Goal: Task Accomplishment & Management: Manage account settings

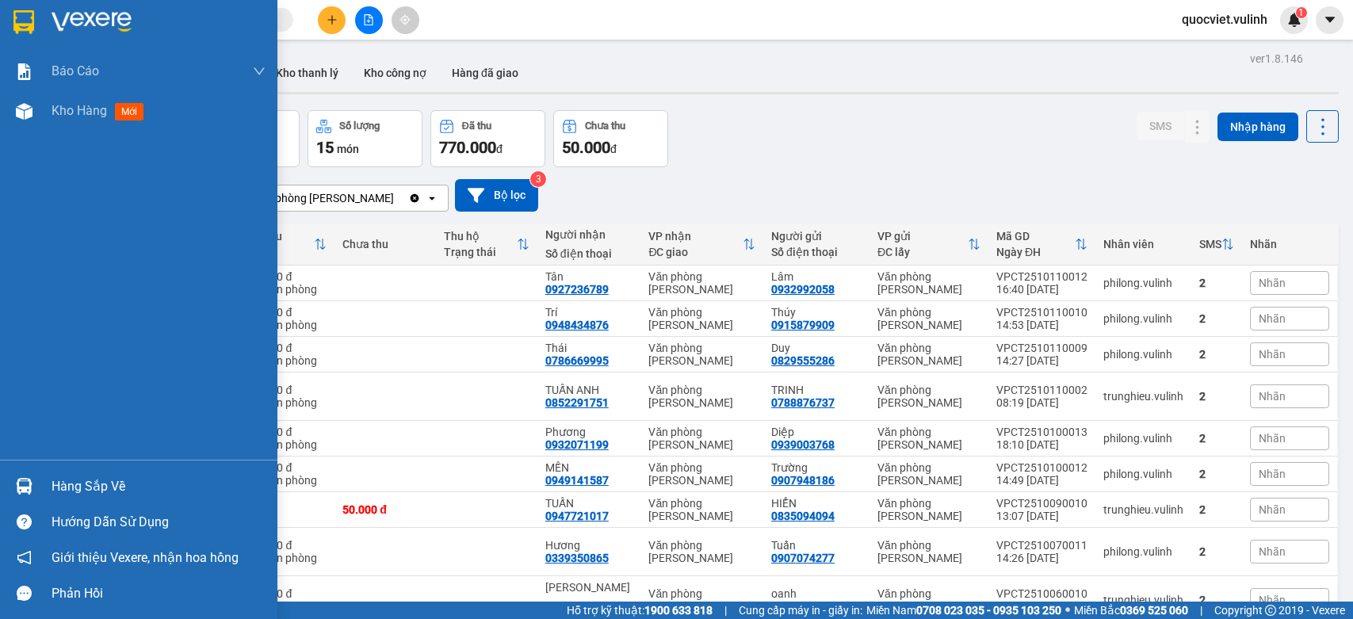
click at [17, 478] on img at bounding box center [24, 486] width 17 height 17
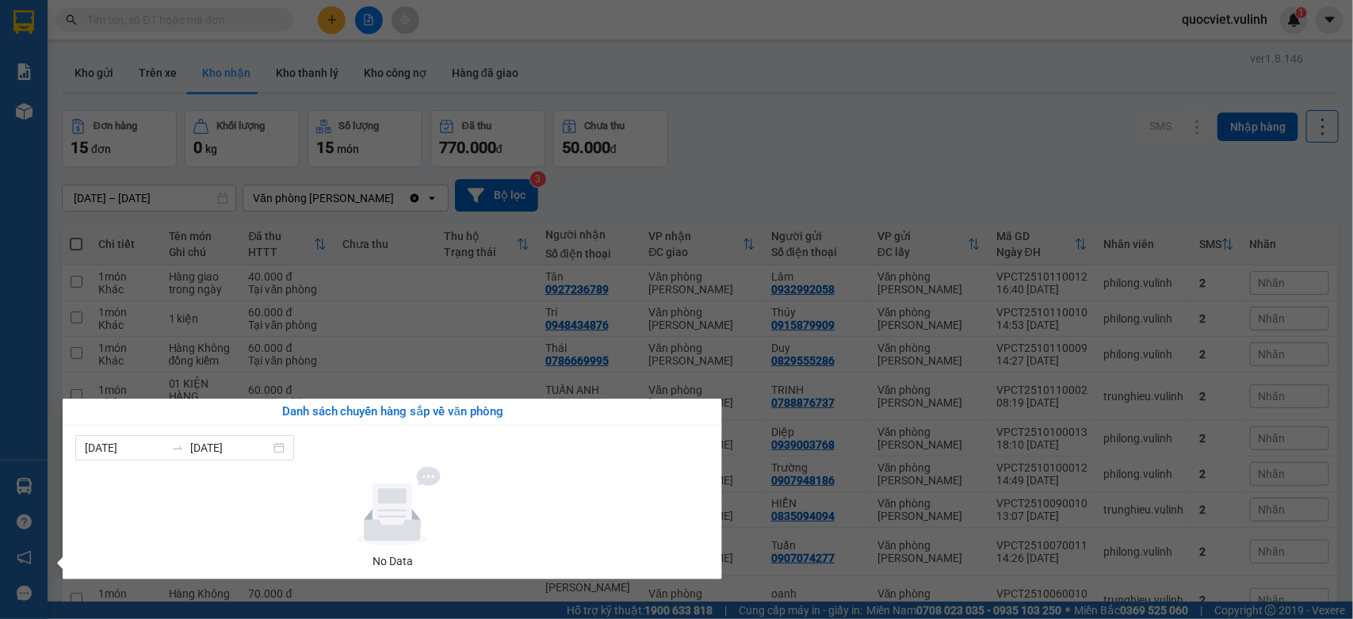
click at [936, 94] on section "Kết quả tìm kiếm ( 0 ) Bộ lọc No Data quocviet.vulinh 1 Báo cáo BC hàng tồn (tr…" at bounding box center [676, 309] width 1353 height 619
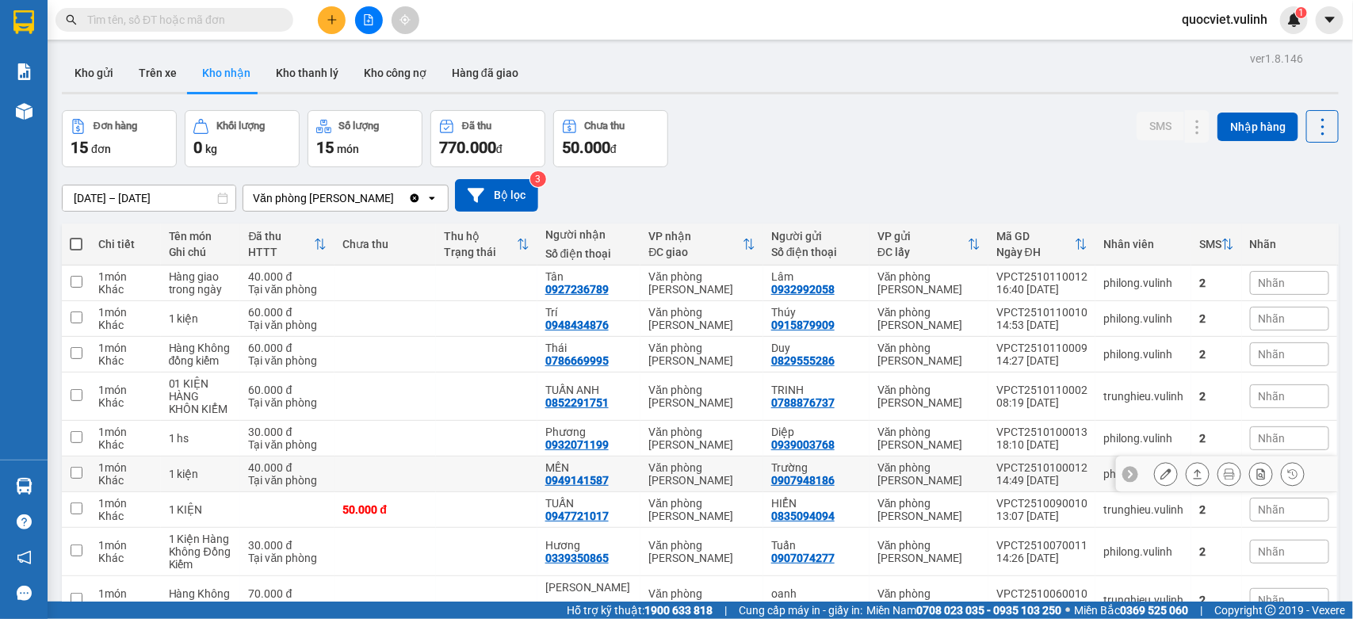
click at [1192, 476] on icon at bounding box center [1197, 473] width 11 height 11
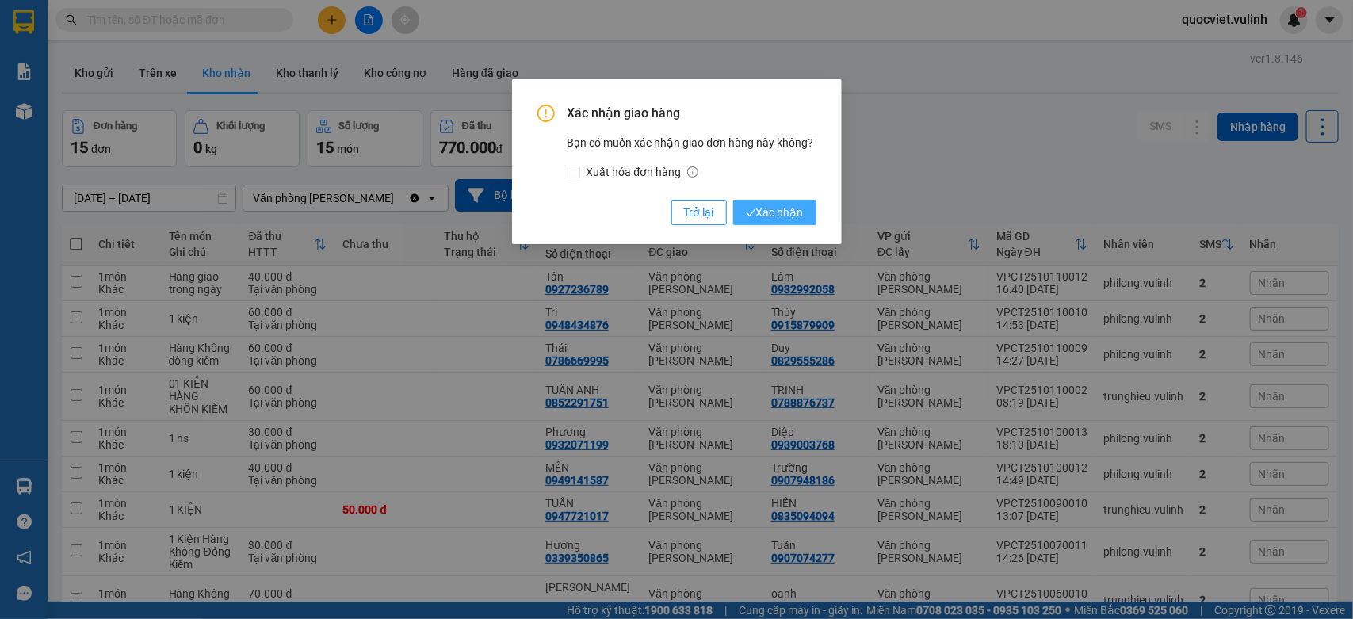
click at [789, 211] on span "Xác nhận" at bounding box center [775, 212] width 58 height 17
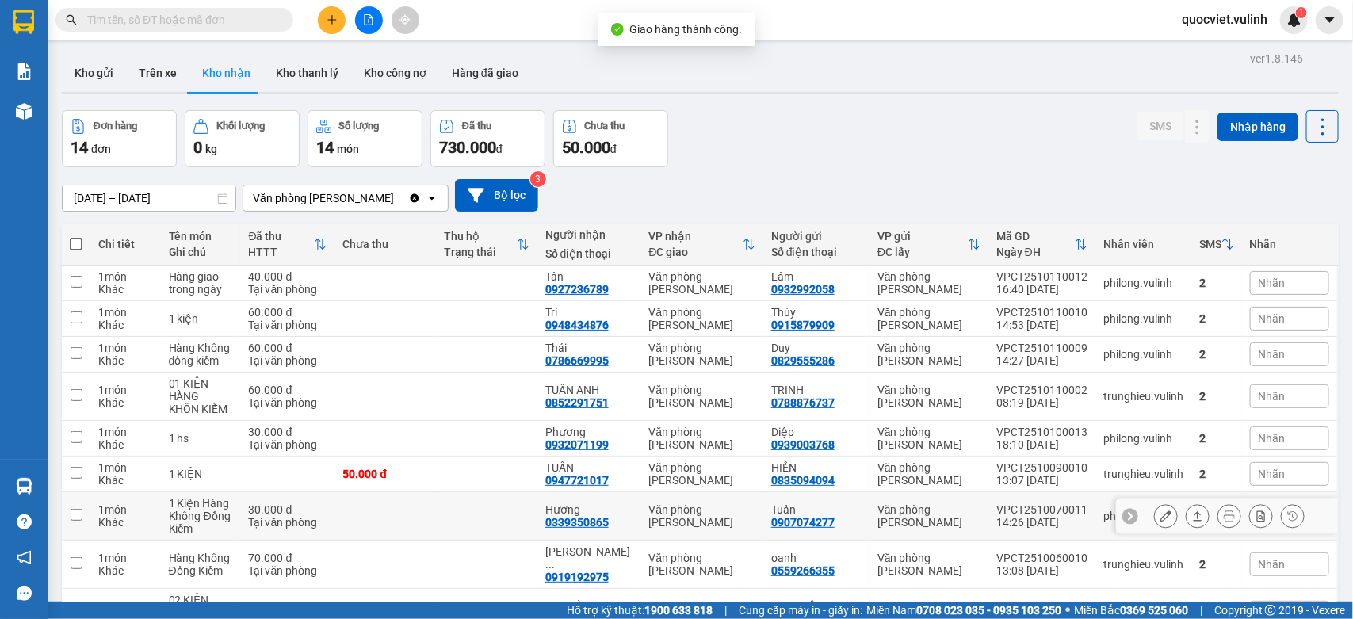
scroll to position [132, 0]
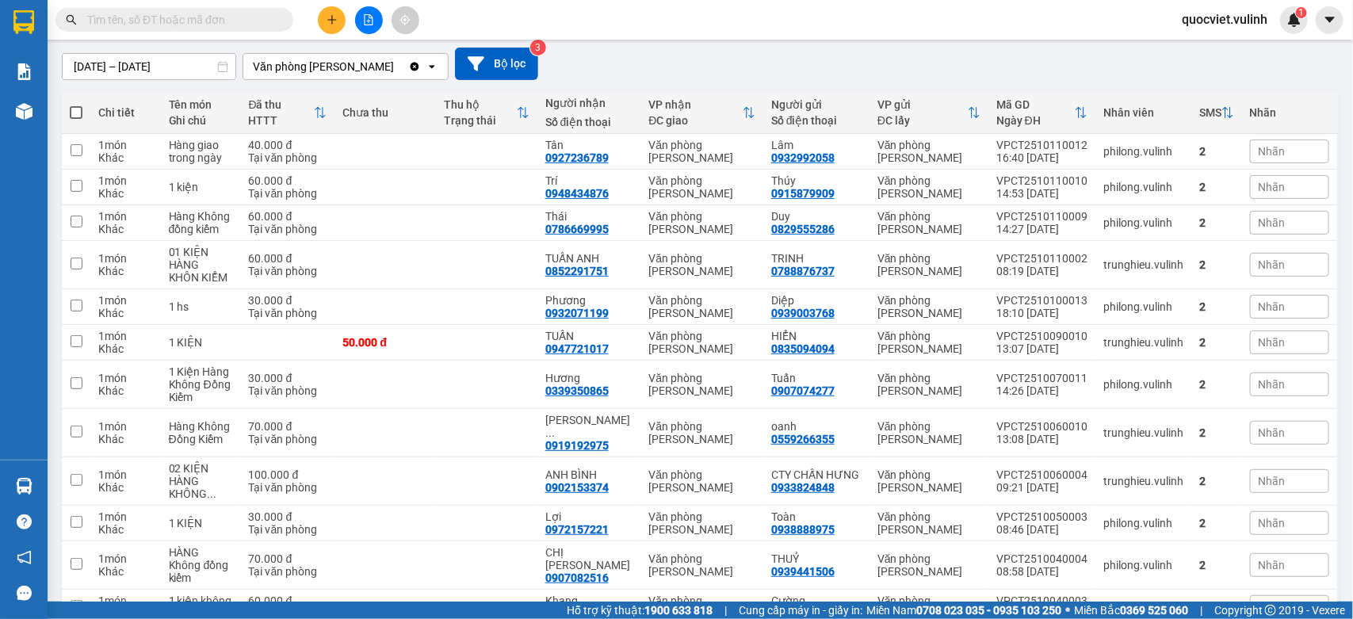
click at [327, 12] on button at bounding box center [332, 20] width 28 height 28
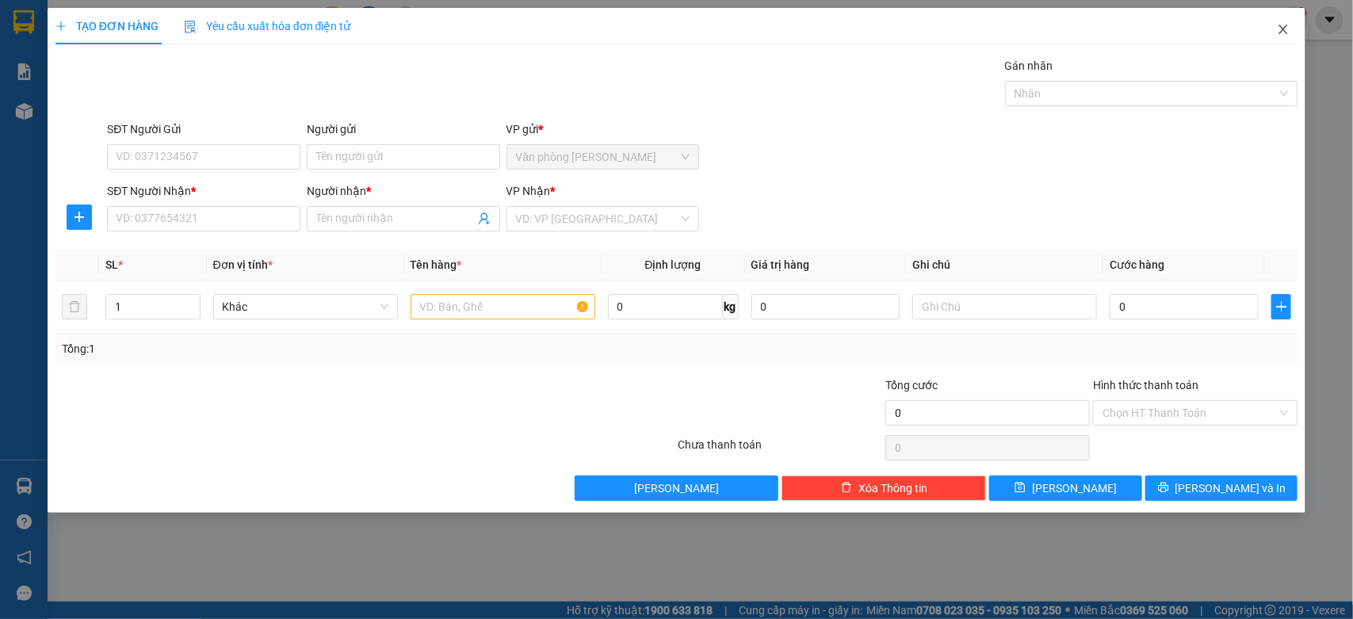
click at [1282, 13] on span "Close" at bounding box center [1283, 30] width 44 height 44
click at [1276, 28] on span "quocviet.vulinh" at bounding box center [1224, 20] width 111 height 20
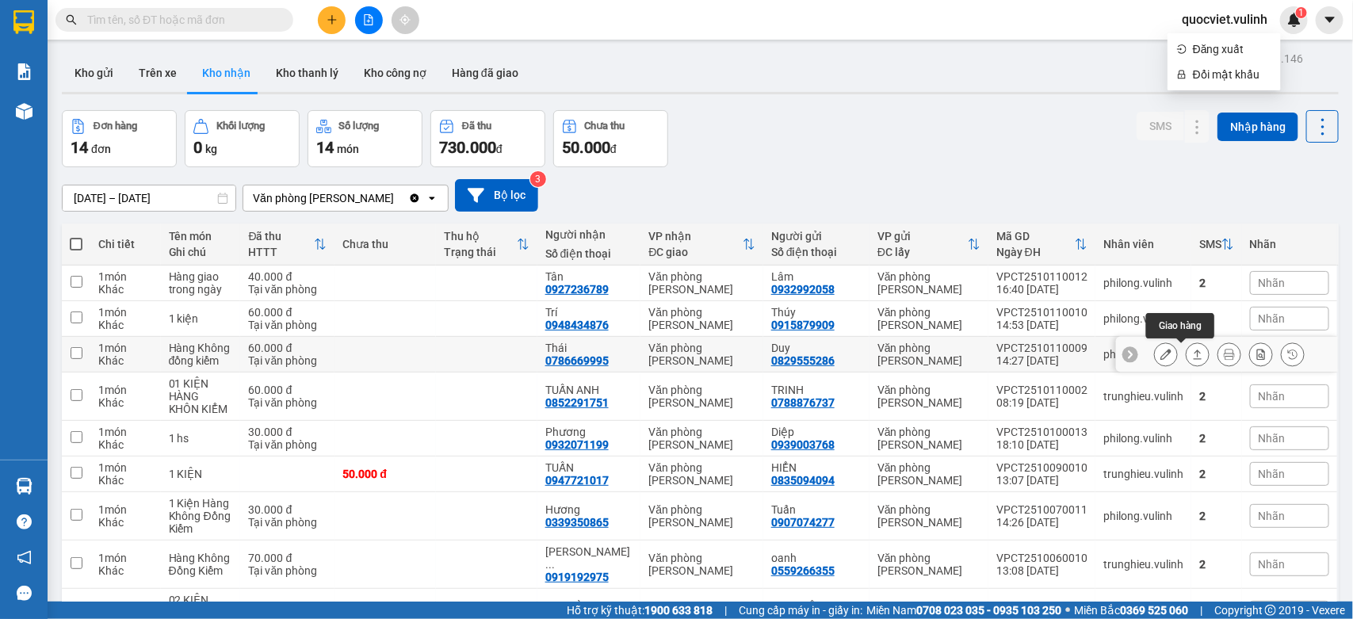
click at [1192, 357] on icon at bounding box center [1197, 354] width 11 height 11
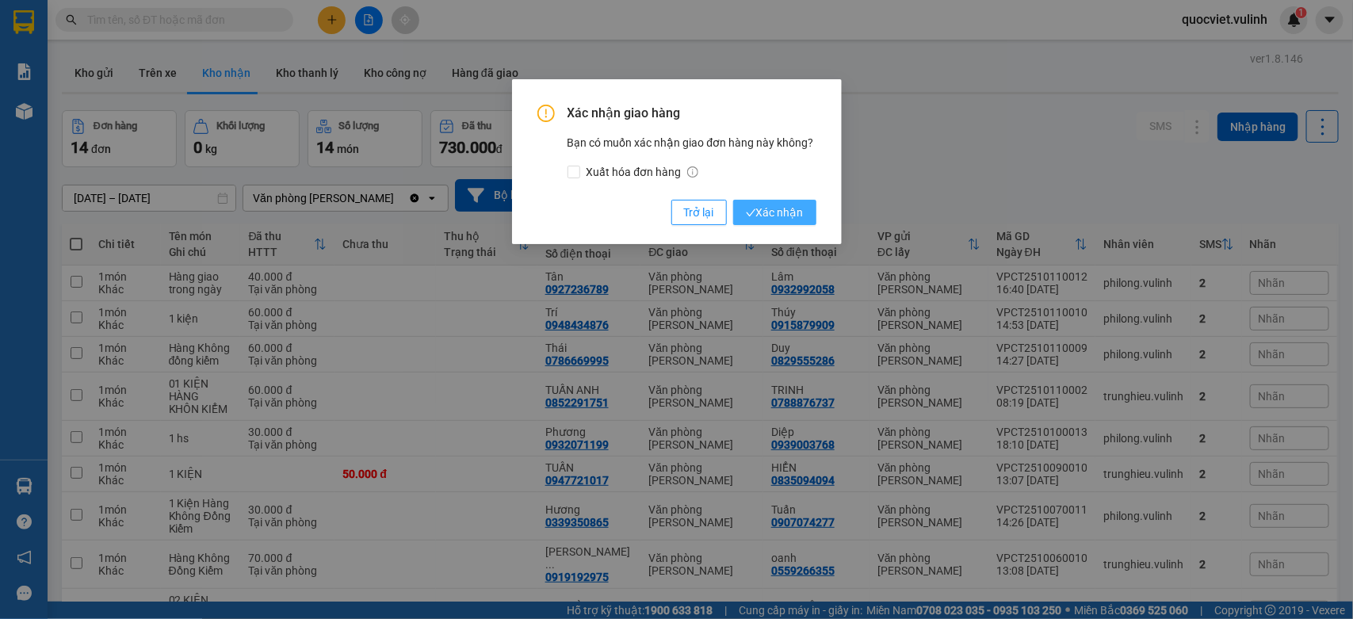
click at [789, 216] on span "Xác nhận" at bounding box center [775, 212] width 58 height 17
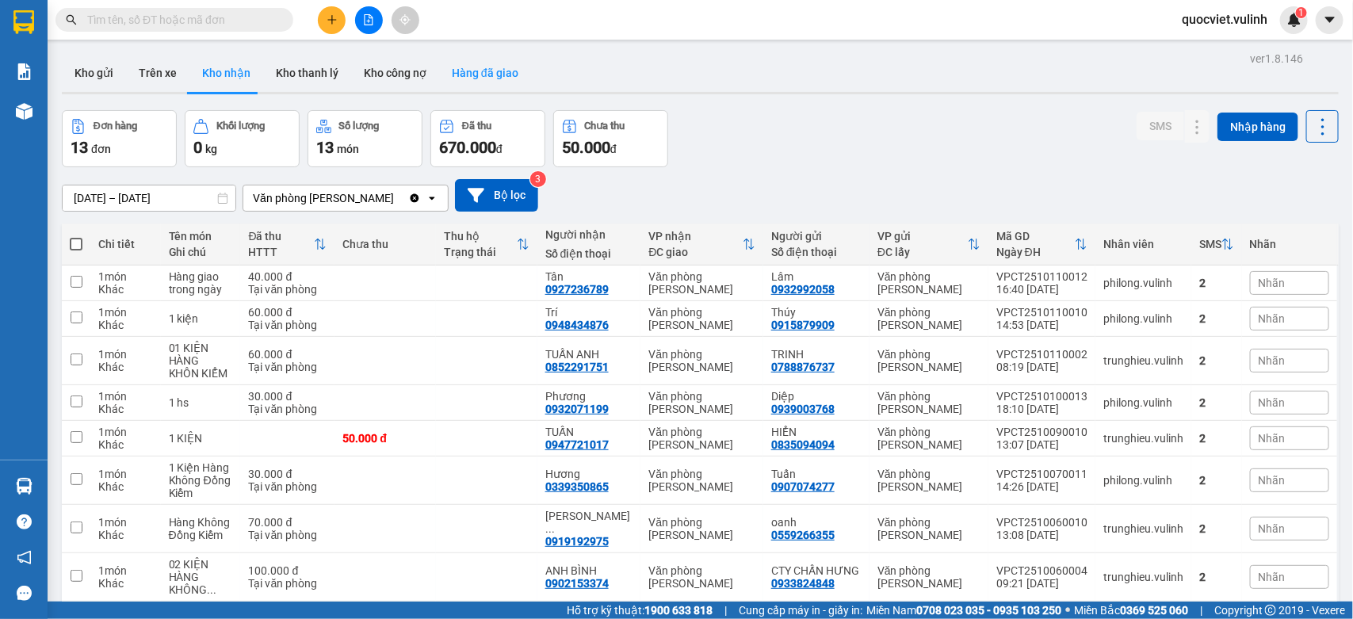
drag, startPoint x: 514, startPoint y: 72, endPoint x: 503, endPoint y: 78, distance: 11.7
click at [512, 72] on button "Hàng đã giao" at bounding box center [485, 73] width 92 height 38
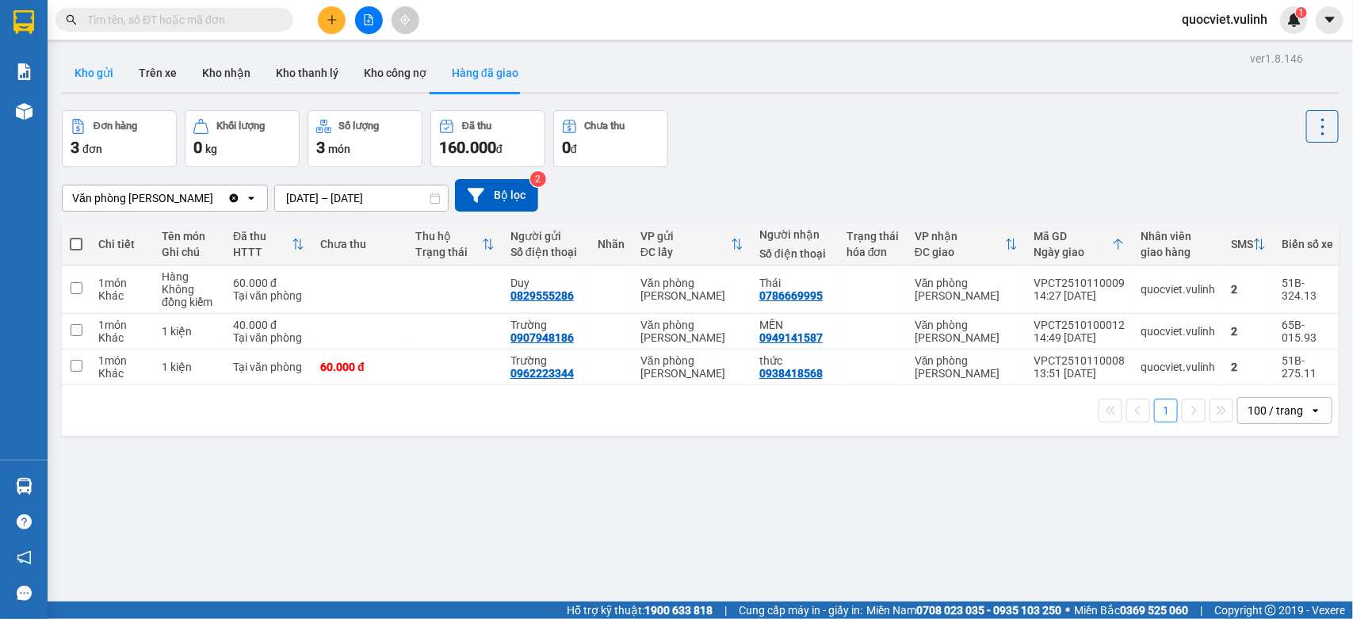
click at [109, 74] on button "Kho gửi" at bounding box center [94, 73] width 64 height 38
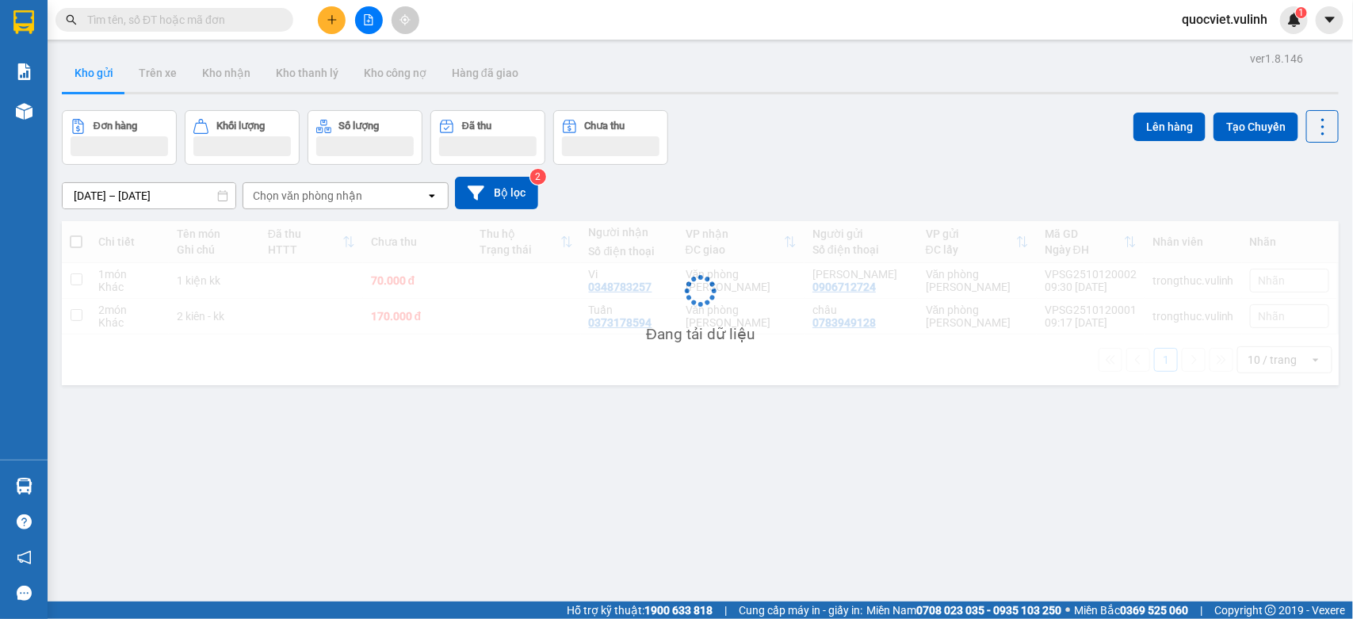
scroll to position [73, 0]
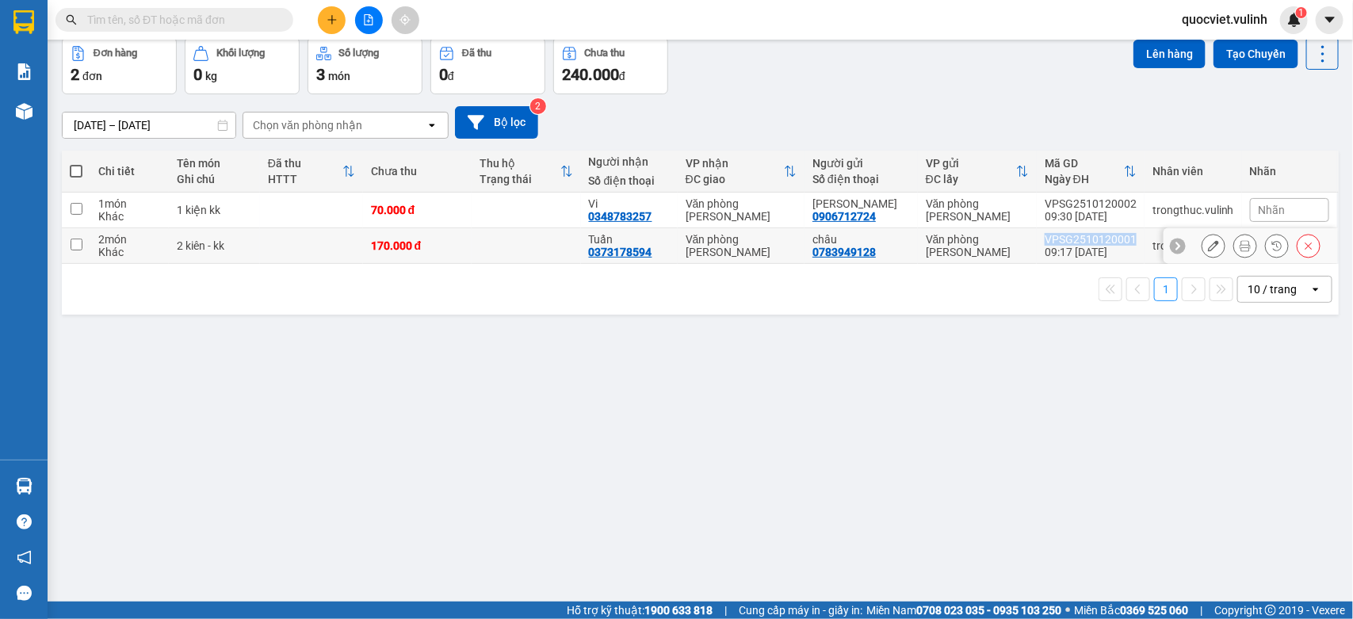
drag, startPoint x: 1030, startPoint y: 232, endPoint x: 1127, endPoint y: 235, distance: 96.7
click at [1127, 235] on td "VPSG2510120001 09:17 [DATE]" at bounding box center [1091, 246] width 108 height 36
checkbox input "true"
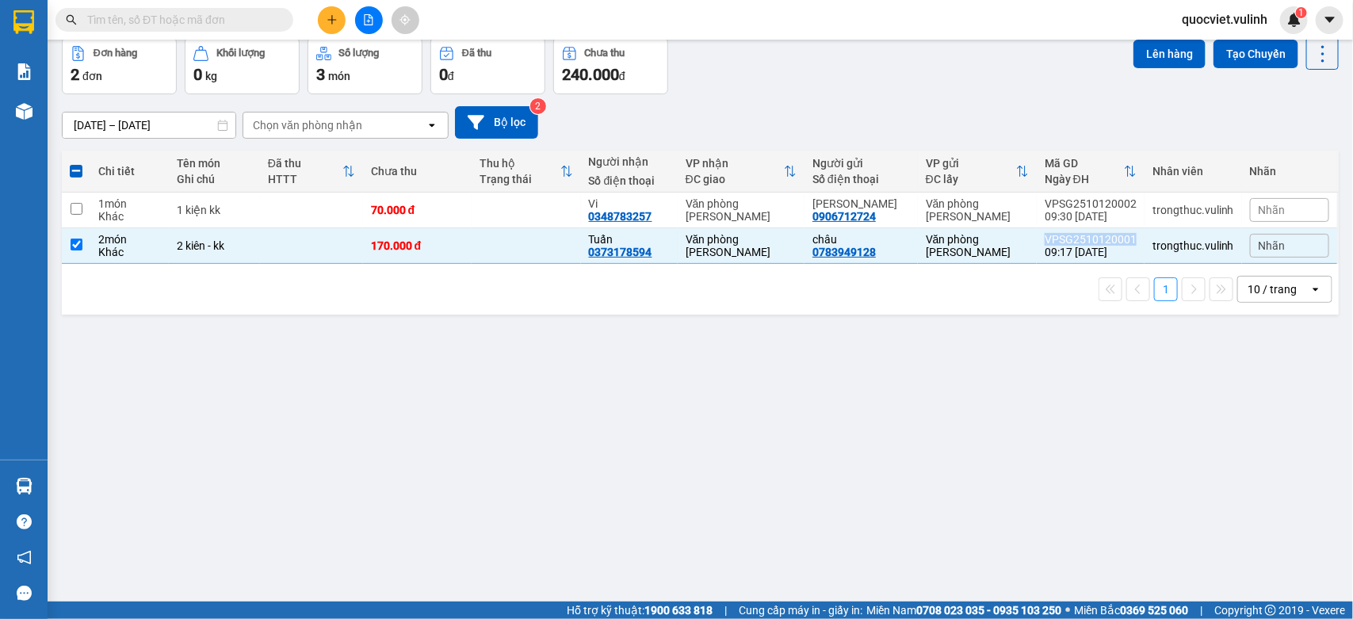
copy div "VPSG2510120001"
click at [1208, 243] on icon at bounding box center [1213, 245] width 11 height 11
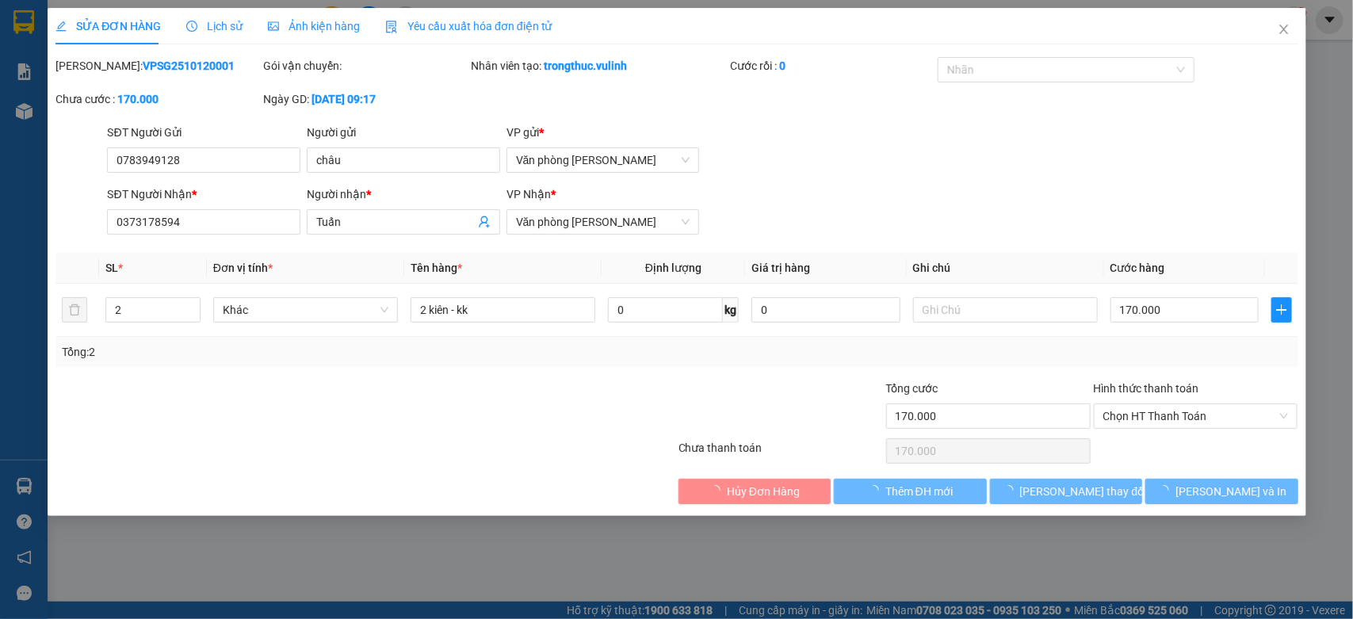
type input "0783949128"
type input "châu"
type input "0373178594"
type input "Tuấn"
type input "170.000"
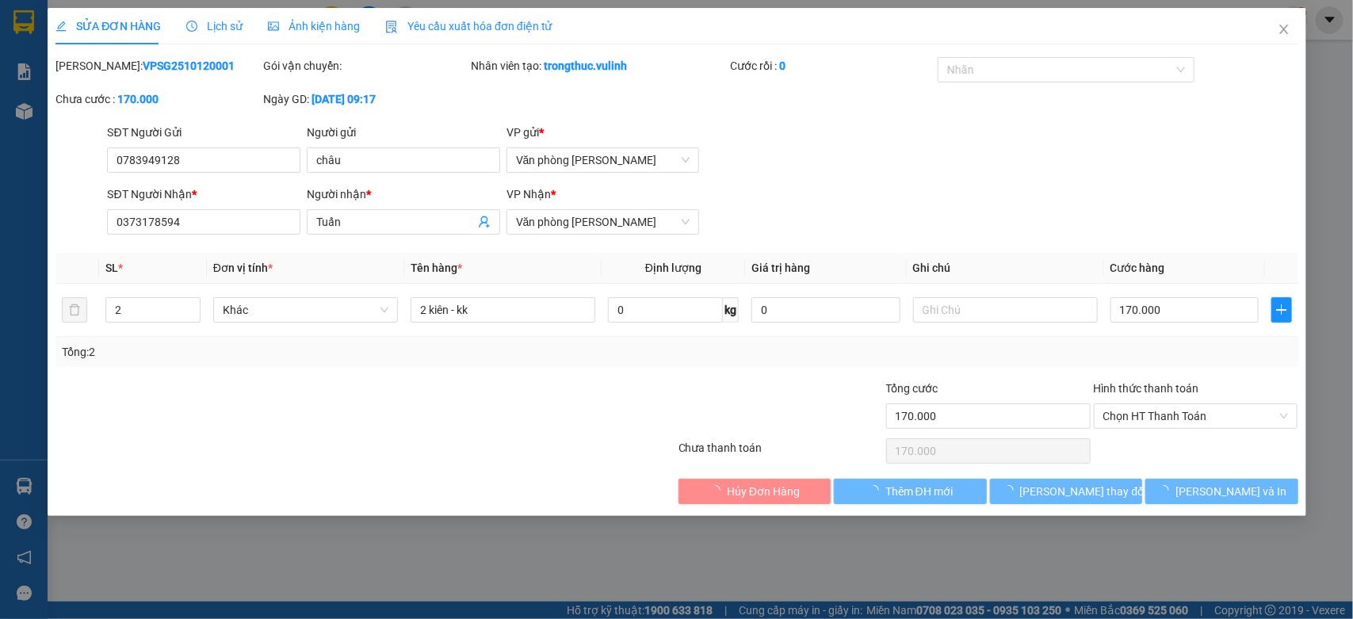
type input "170.000"
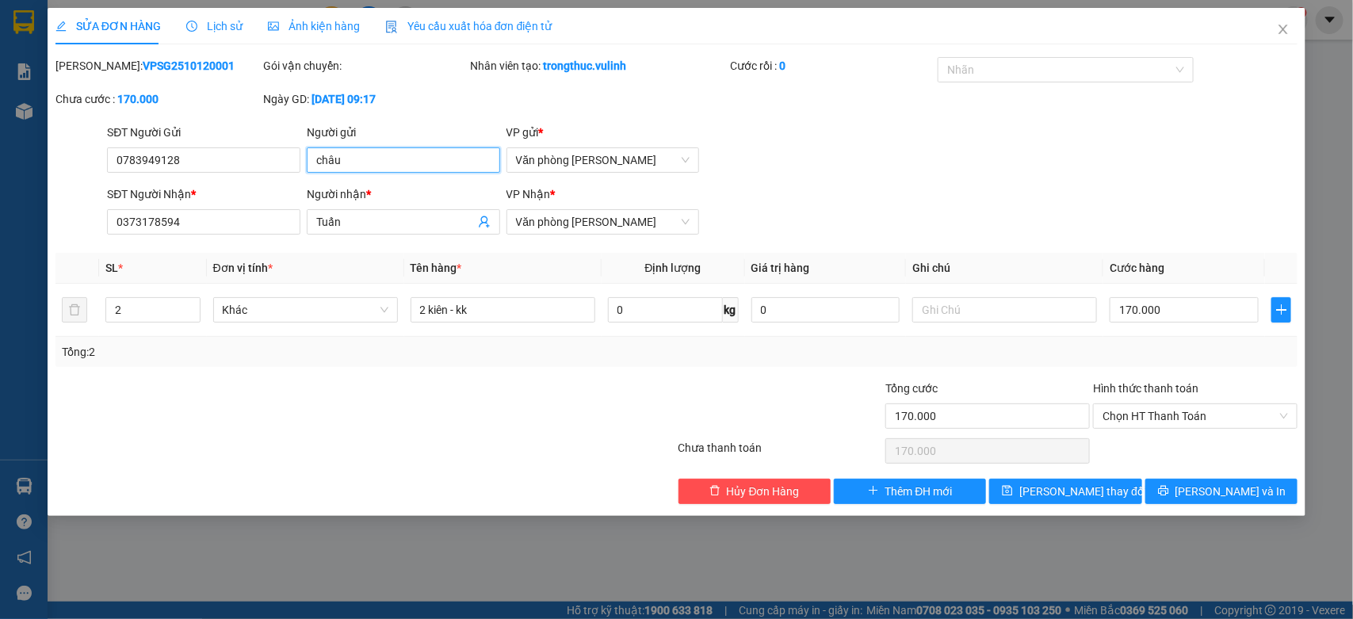
drag, startPoint x: 414, startPoint y: 159, endPoint x: 0, endPoint y: 302, distance: 437.6
click at [0, 243] on div "SỬA ĐƠN HÀNG Lịch sử Ảnh kiện hàng Yêu cầu xuất hóa đơn điện tử Total Paid Fee …" at bounding box center [676, 309] width 1353 height 619
drag, startPoint x: 254, startPoint y: 160, endPoint x: 0, endPoint y: 290, distance: 285.0
click at [0, 231] on div "SỬA ĐƠN HÀNG Lịch sử Ảnh kiện hàng Yêu cầu xuất hóa đơn điện tử Total Paid Fee …" at bounding box center [676, 309] width 1353 height 619
drag, startPoint x: 392, startPoint y: 223, endPoint x: 0, endPoint y: 430, distance: 443.5
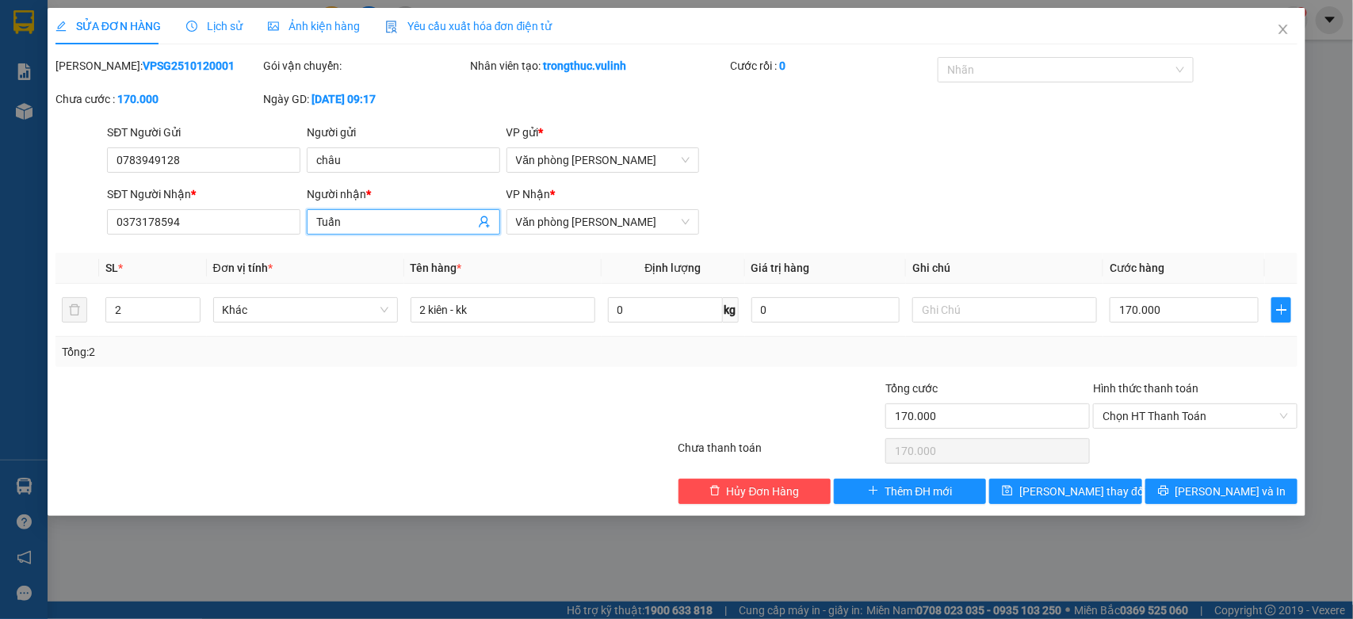
click at [0, 387] on div "SỬA ĐƠN HÀNG Lịch sử Ảnh kiện hàng Yêu cầu xuất hóa đơn điện tử Total Paid Fee …" at bounding box center [676, 309] width 1353 height 619
drag, startPoint x: 195, startPoint y: 223, endPoint x: 0, endPoint y: 315, distance: 215.9
click at [0, 315] on div "SỬA ĐƠN HÀNG Lịch sử Ảnh kiện hàng Yêu cầu xuất hóa đơn điện tử Total Paid Fee …" at bounding box center [676, 309] width 1353 height 619
click at [1280, 36] on icon "close" at bounding box center [1283, 29] width 13 height 13
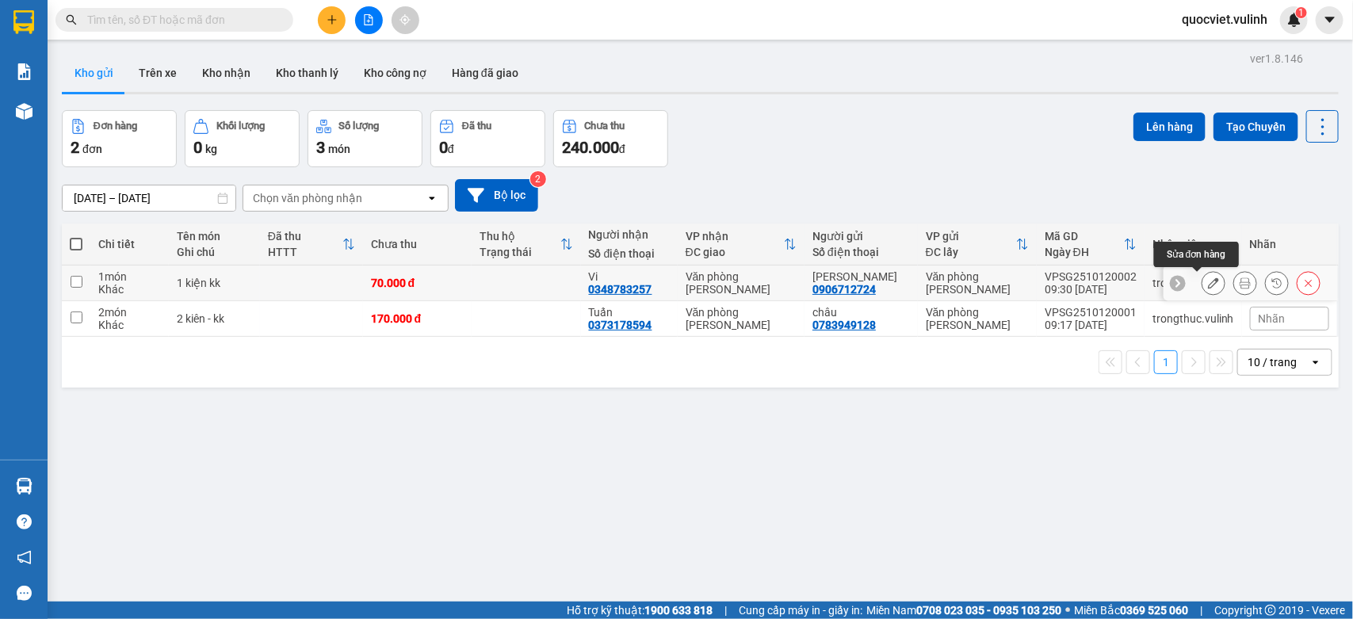
click at [1202, 285] on button at bounding box center [1213, 283] width 22 height 28
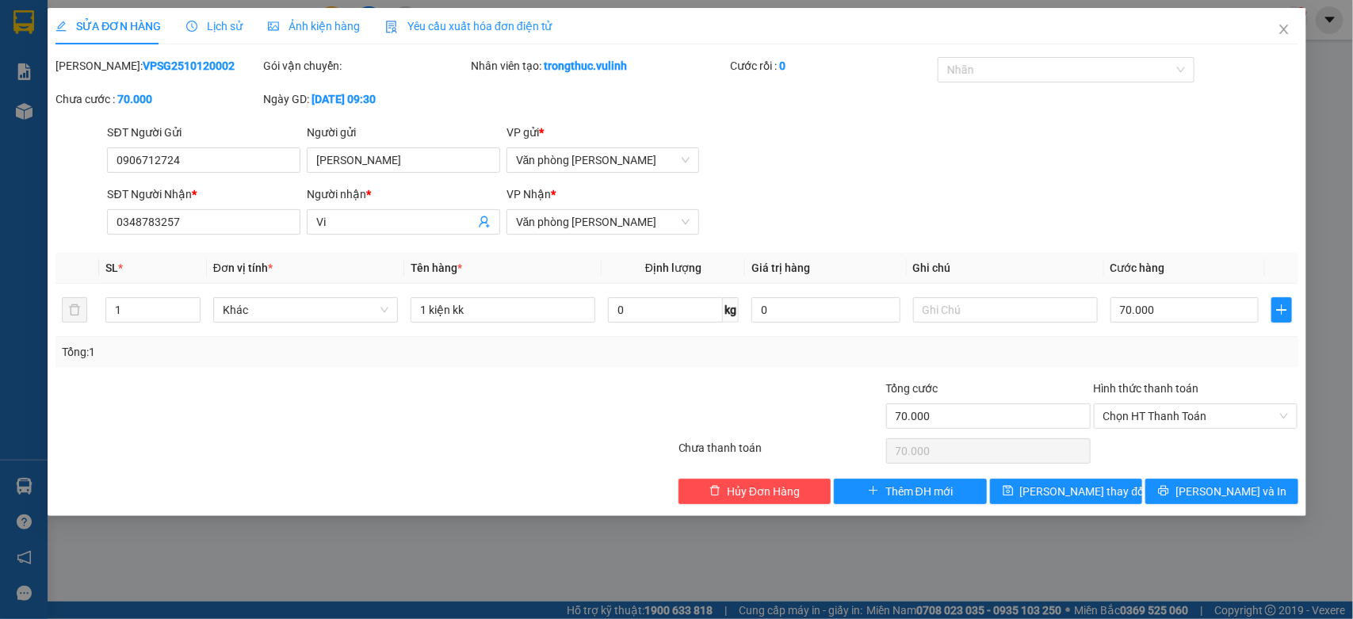
type input "0906712724"
type input "[PERSON_NAME]"
type input "0348783257"
type input "Vi"
type input "70.000"
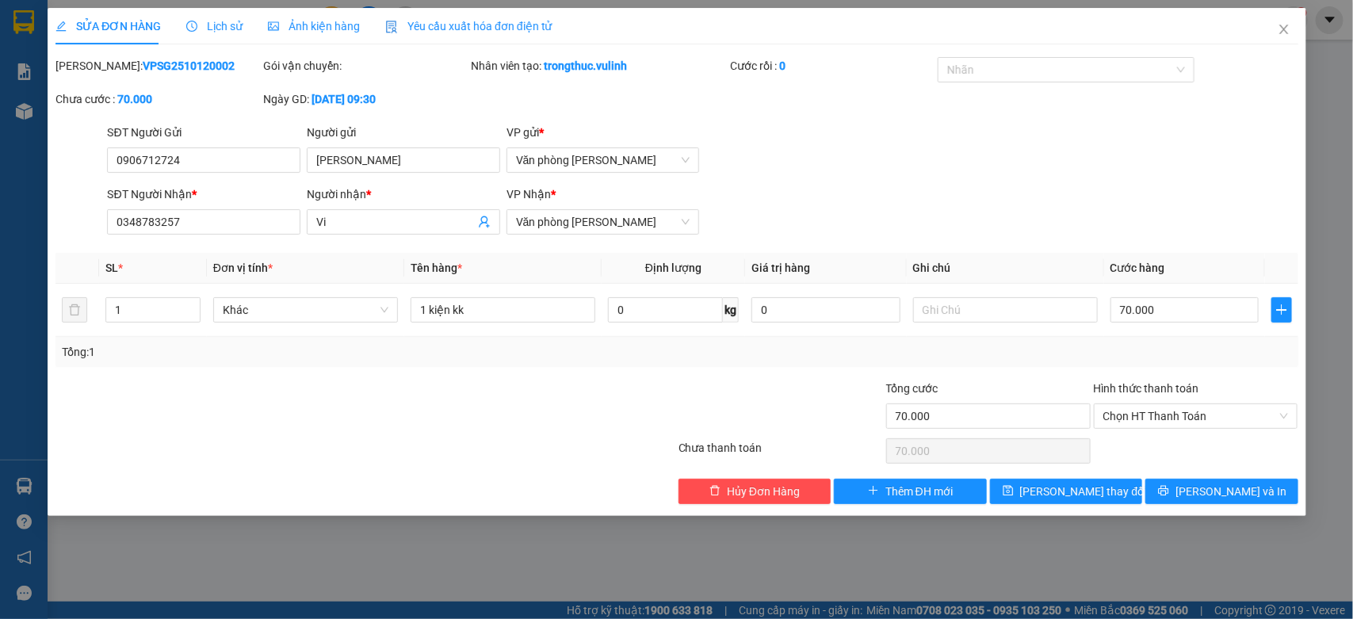
type input "70.000"
drag, startPoint x: 456, startPoint y: 157, endPoint x: 0, endPoint y: 157, distance: 455.7
click at [0, 156] on div "SỬA ĐƠN HÀNG Lịch sử Ảnh kiện hàng Yêu cầu xuất hóa đơn điện tử Total Paid Fee …" at bounding box center [676, 309] width 1353 height 619
drag, startPoint x: 192, startPoint y: 151, endPoint x: 0, endPoint y: 371, distance: 291.5
click at [0, 345] on div "SỬA ĐƠN HÀNG Lịch sử Ảnh kiện hàng Yêu cầu xuất hóa đơn điện tử Total Paid Fee …" at bounding box center [676, 309] width 1353 height 619
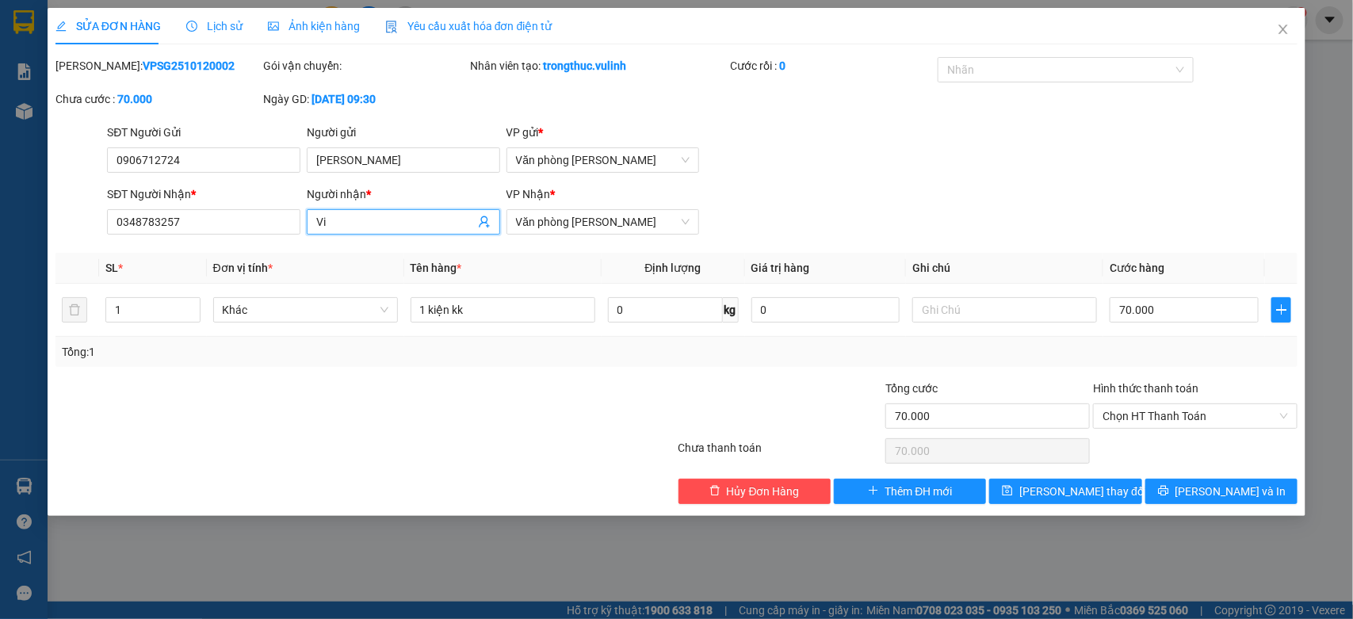
drag, startPoint x: 365, startPoint y: 212, endPoint x: 0, endPoint y: 330, distance: 383.2
click at [0, 322] on div "SỬA ĐƠN HÀNG Lịch sử Ảnh kiện hàng Yêu cầu xuất hóa đơn điện tử Total Paid Fee …" at bounding box center [676, 309] width 1353 height 619
drag, startPoint x: 369, startPoint y: 219, endPoint x: 0, endPoint y: 297, distance: 376.8
click at [36, 263] on div "SỬA ĐƠN HÀNG Lịch sử Ảnh kiện hàng Yêu cầu xuất hóa đơn điện tử Total Paid Fee …" at bounding box center [676, 309] width 1353 height 619
drag, startPoint x: 258, startPoint y: 227, endPoint x: 0, endPoint y: 307, distance: 269.5
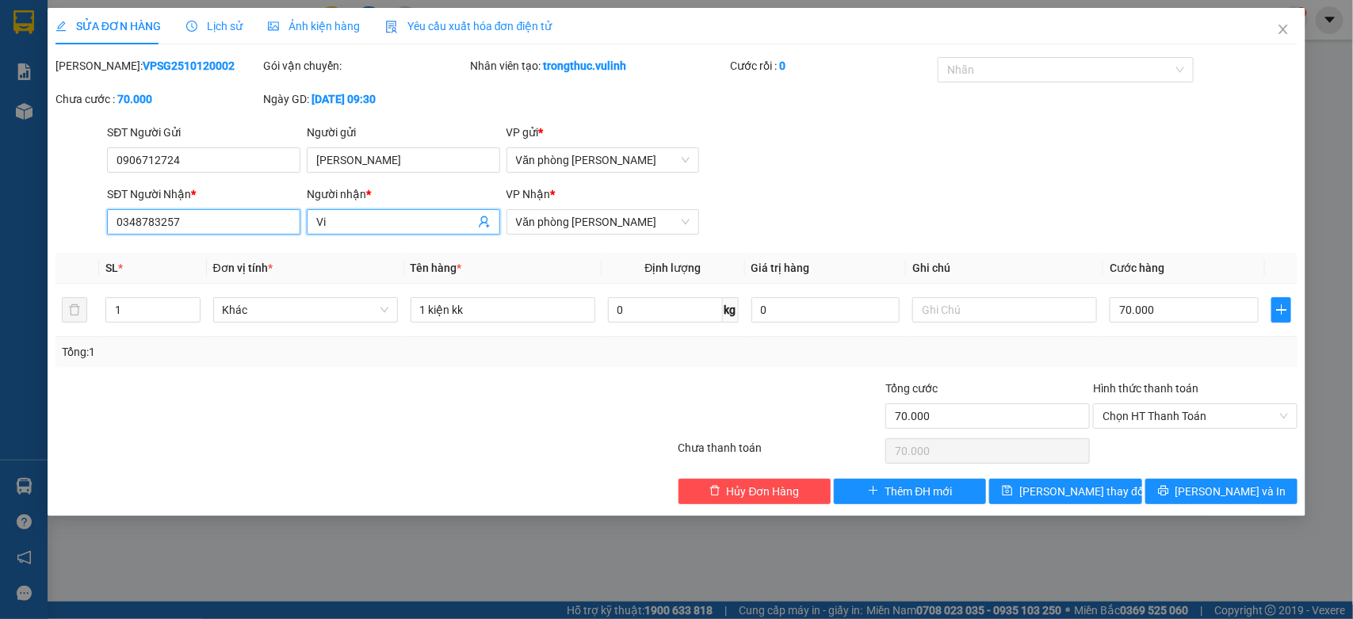
click at [0, 298] on div "SỬA ĐƠN HÀNG Lịch sử Ảnh kiện hàng Yêu cầu xuất hóa đơn điện tử Total Paid Fee …" at bounding box center [676, 309] width 1353 height 619
drag, startPoint x: 1290, startPoint y: 25, endPoint x: 1270, endPoint y: 29, distance: 20.2
click at [1289, 25] on icon "close" at bounding box center [1283, 29] width 13 height 13
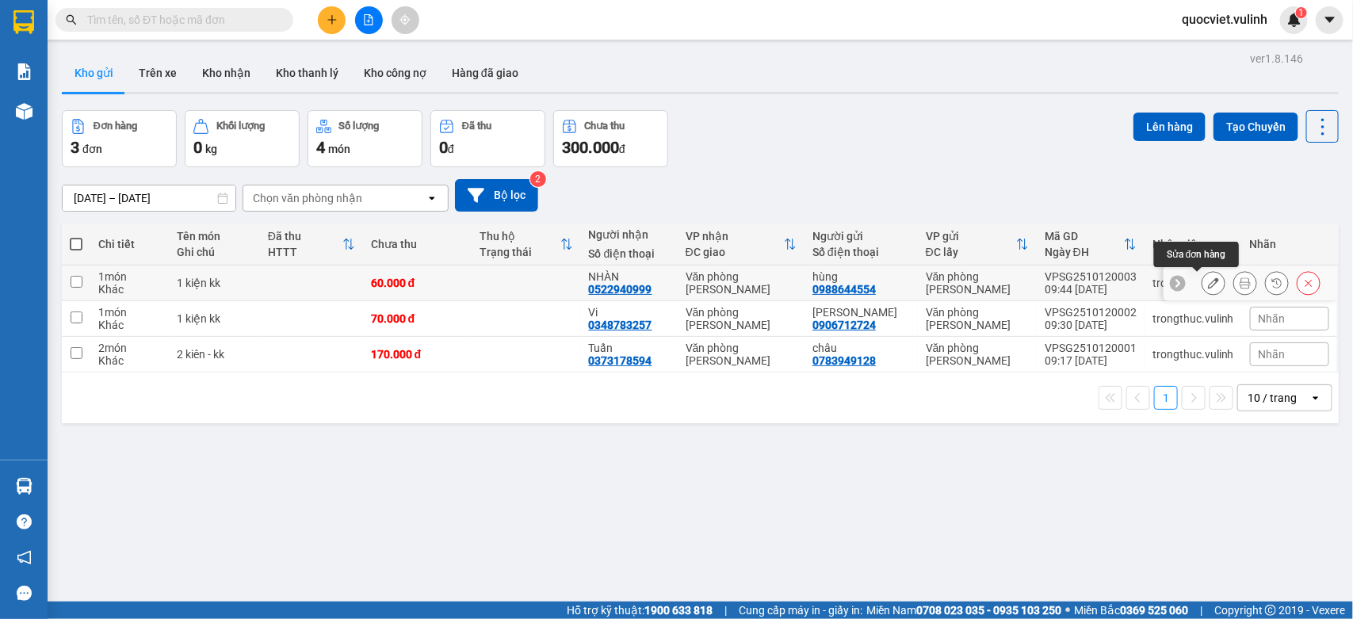
click at [1208, 285] on icon at bounding box center [1213, 282] width 11 height 11
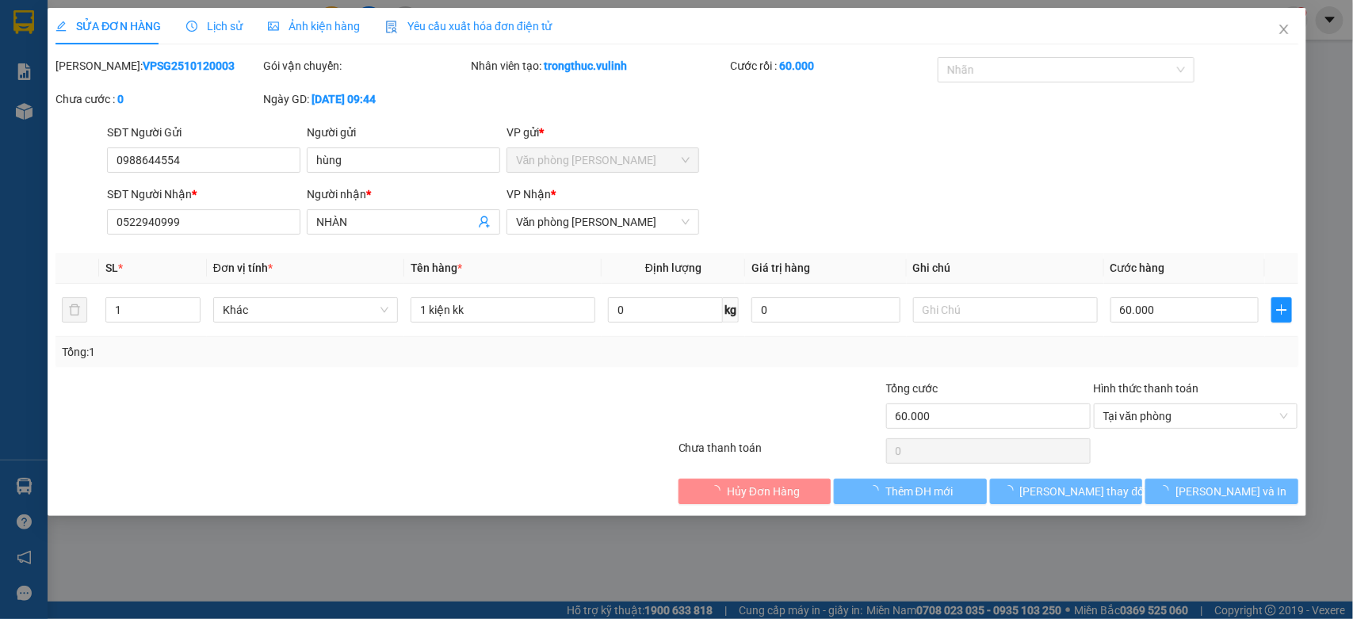
type input "0988644554"
type input "hùng"
type input "0522940999"
type input "NHÀN"
type input "60.000"
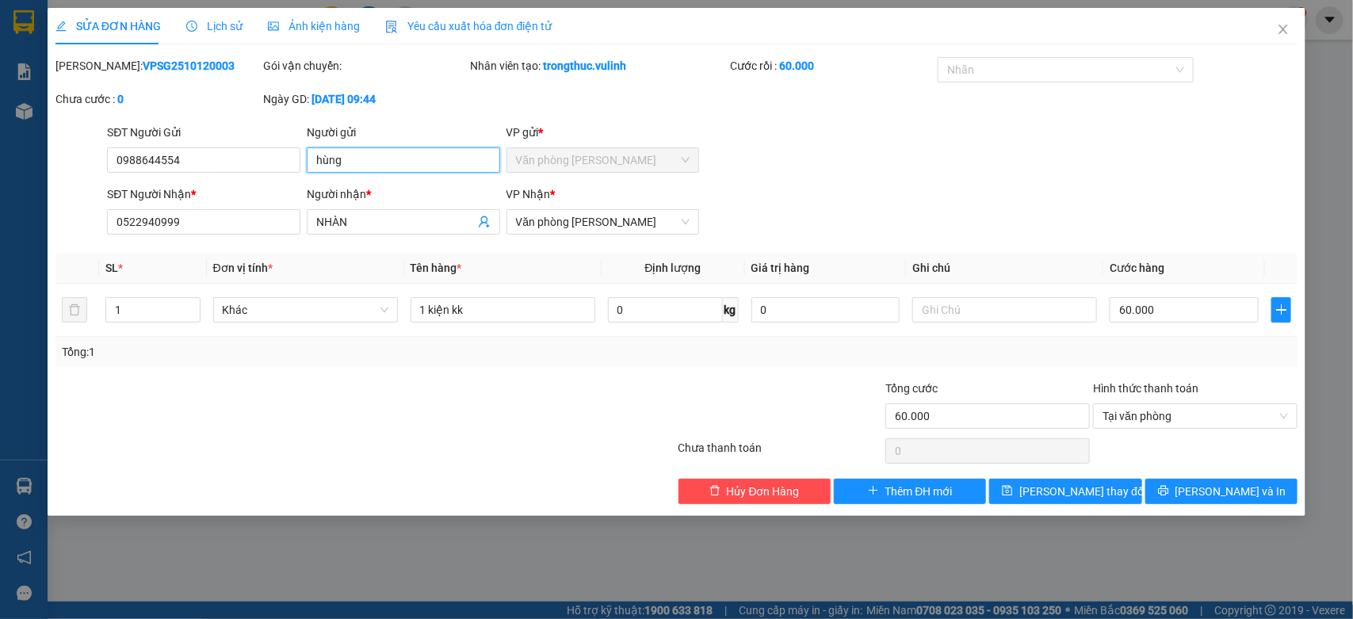
drag, startPoint x: 232, startPoint y: 206, endPoint x: 0, endPoint y: 246, distance: 235.6
click at [0, 244] on div "SỬA ĐƠN HÀNG Lịch sử Ảnh kiện hàng Yêu cầu xuất hóa đơn điện tử Total Paid Fee …" at bounding box center [676, 309] width 1353 height 619
drag, startPoint x: 84, startPoint y: 176, endPoint x: 0, endPoint y: 255, distance: 115.5
click at [0, 247] on div "SỬA ĐƠN HÀNG Lịch sử Ảnh kiện hàng Yêu cầu xuất hóa đơn điện tử Total Paid Fee …" at bounding box center [676, 309] width 1353 height 619
drag, startPoint x: 295, startPoint y: 228, endPoint x: 0, endPoint y: 252, distance: 295.8
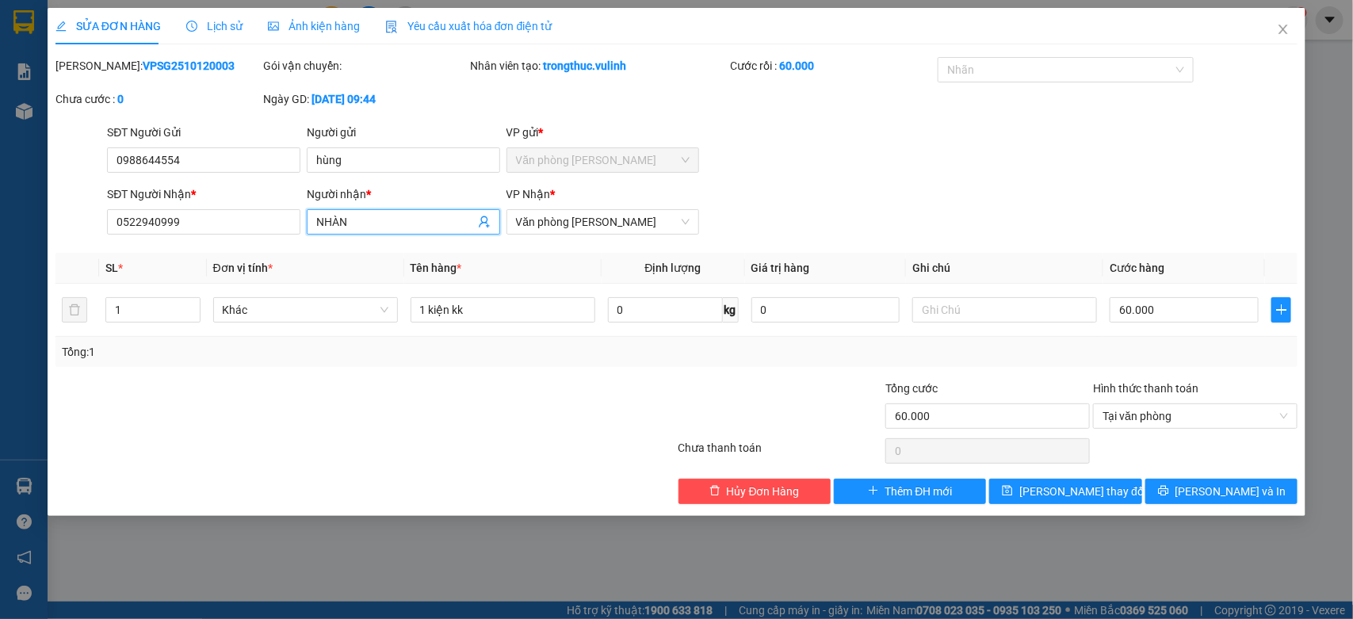
click at [0, 252] on div "SỬA ĐƠN HÀNG Lịch sử Ảnh kiện hàng Yêu cầu xuất hóa đơn điện tử Total Paid Fee …" at bounding box center [676, 309] width 1353 height 619
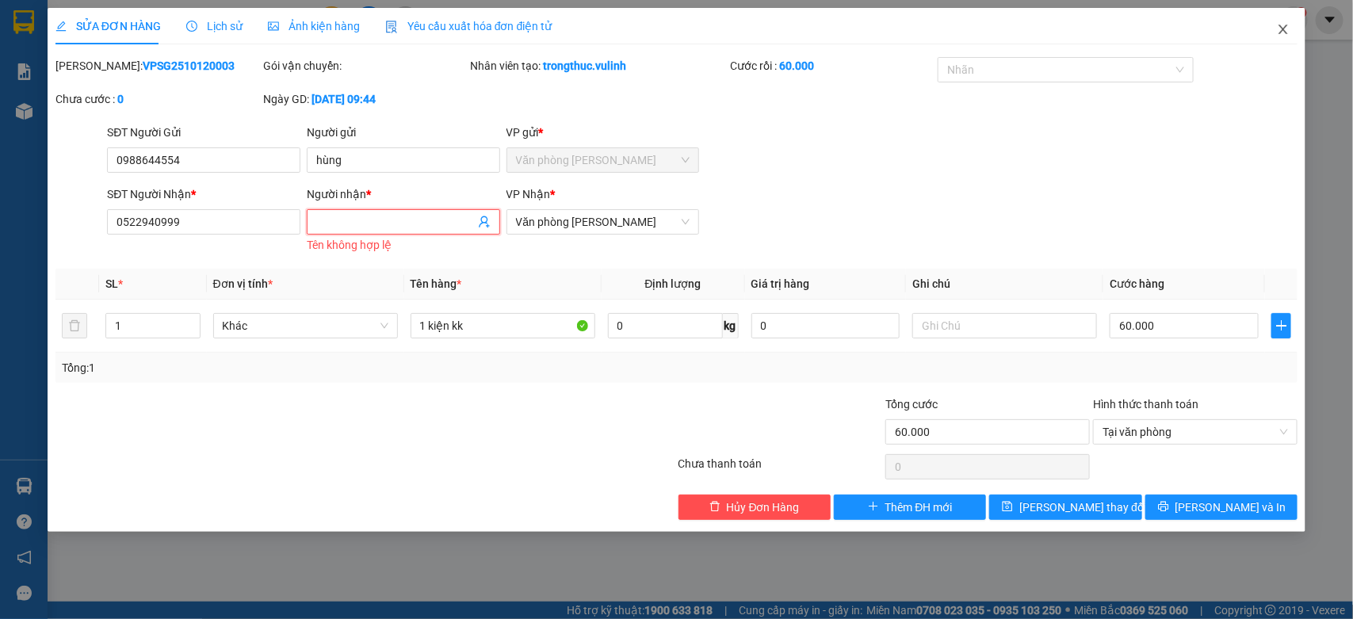
click at [1282, 37] on span "Close" at bounding box center [1283, 30] width 44 height 44
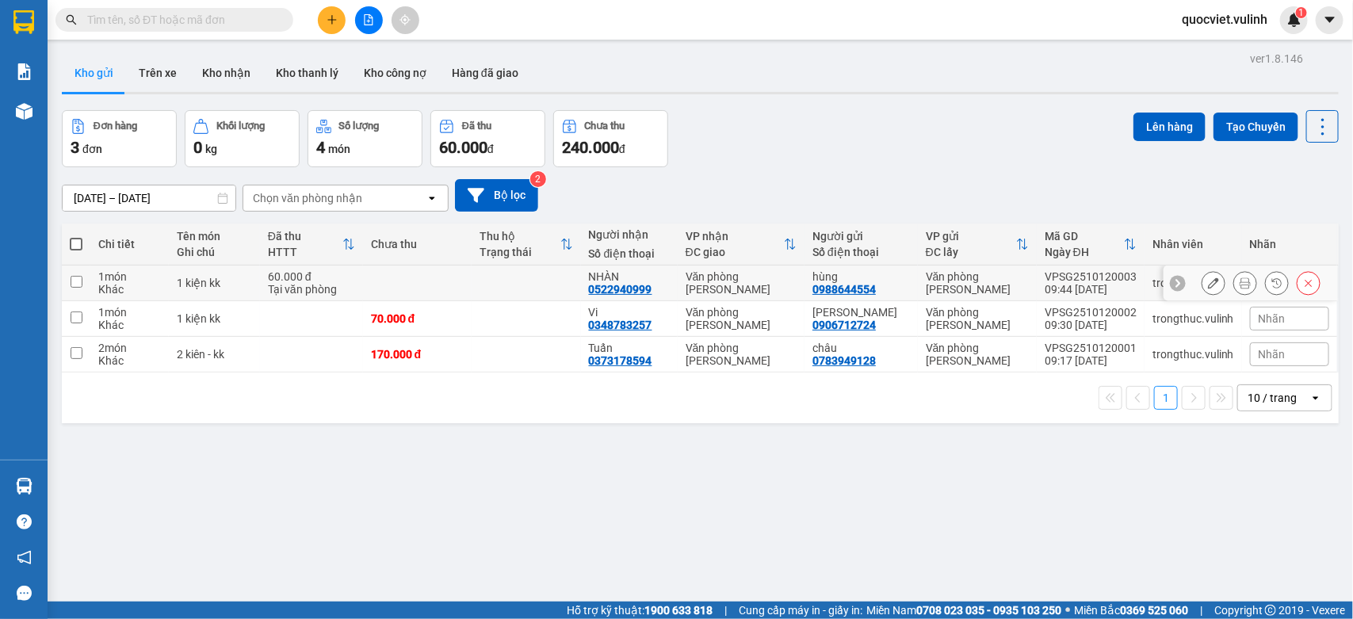
click at [1190, 270] on div at bounding box center [1250, 284] width 174 height 36
click at [1208, 278] on icon at bounding box center [1213, 282] width 11 height 11
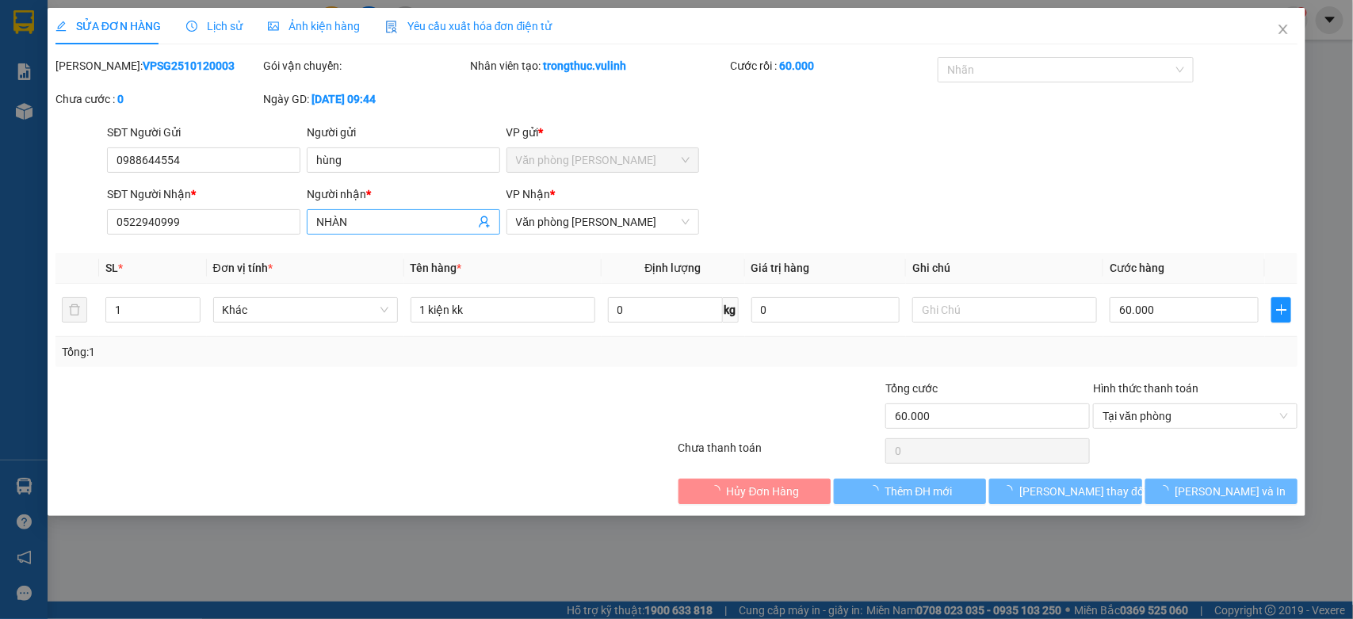
type input "0988644554"
type input "hùng"
type input "0522940999"
type input "NHÀN"
type input "60.000"
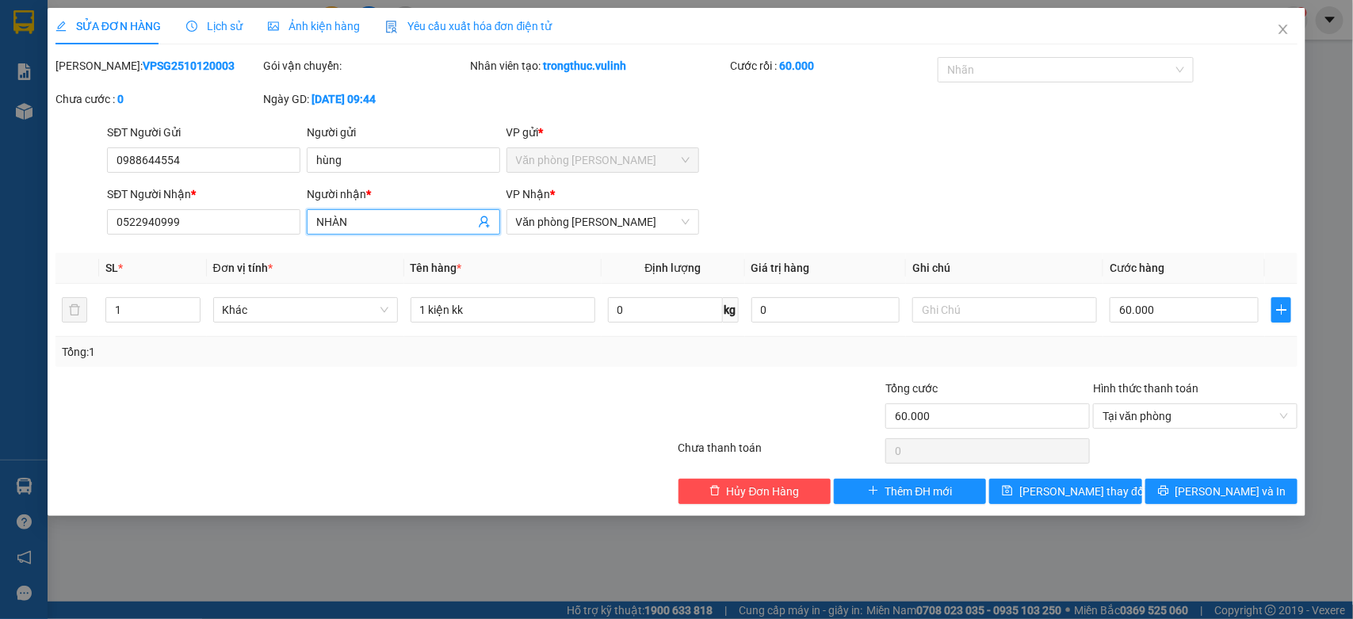
drag, startPoint x: 386, startPoint y: 224, endPoint x: 0, endPoint y: 276, distance: 389.5
click at [0, 278] on div "SỬA ĐƠN HÀNG Lịch sử Ảnh kiện hàng Yêu cầu xuất hóa đơn điện tử Total Paid Fee …" at bounding box center [676, 309] width 1353 height 619
drag, startPoint x: 227, startPoint y: 223, endPoint x: 0, endPoint y: 269, distance: 231.4
click at [0, 269] on div "SỬA ĐƠN HÀNG Lịch sử Ảnh kiện hàng Yêu cầu xuất hóa đơn điện tử Total Paid Fee …" at bounding box center [676, 309] width 1353 height 619
click at [1288, 21] on span "Close" at bounding box center [1283, 30] width 44 height 44
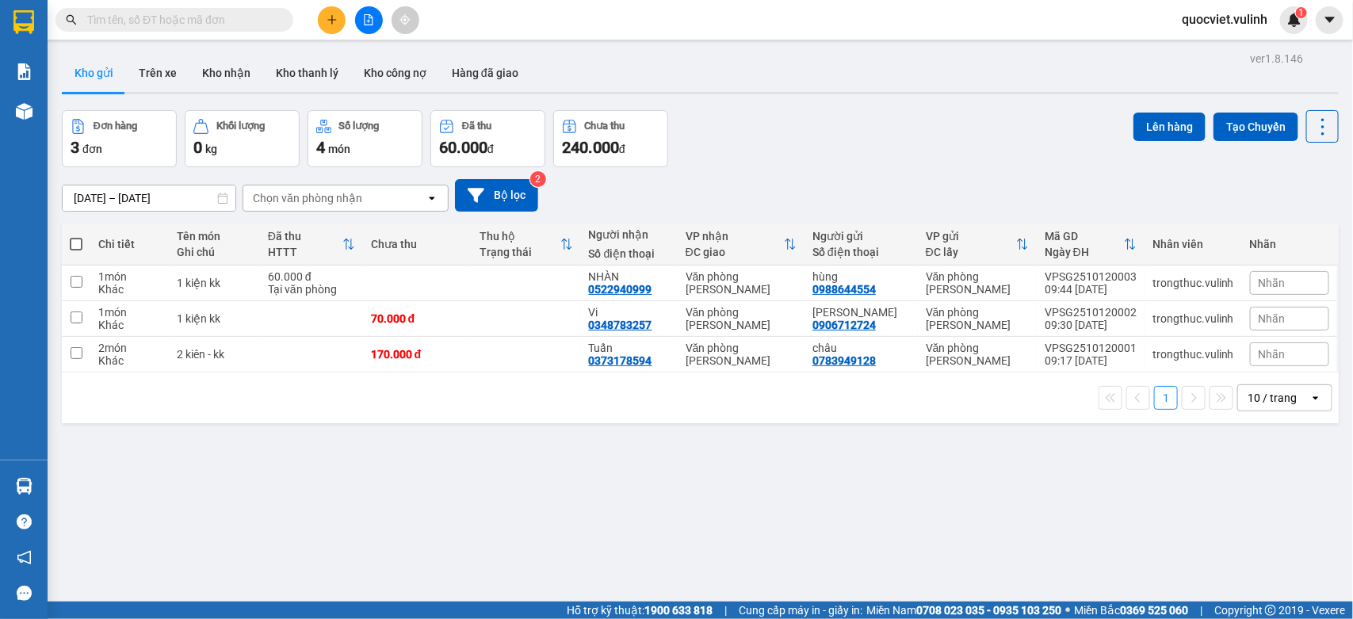
drag, startPoint x: 359, startPoint y: 5, endPoint x: 341, endPoint y: 12, distance: 19.6
click at [357, 5] on div "Kết quả tìm kiếm ( 0 ) Bộ lọc No Data quocviet.vulinh 1" at bounding box center [676, 20] width 1353 height 40
click at [338, 12] on button at bounding box center [332, 20] width 28 height 28
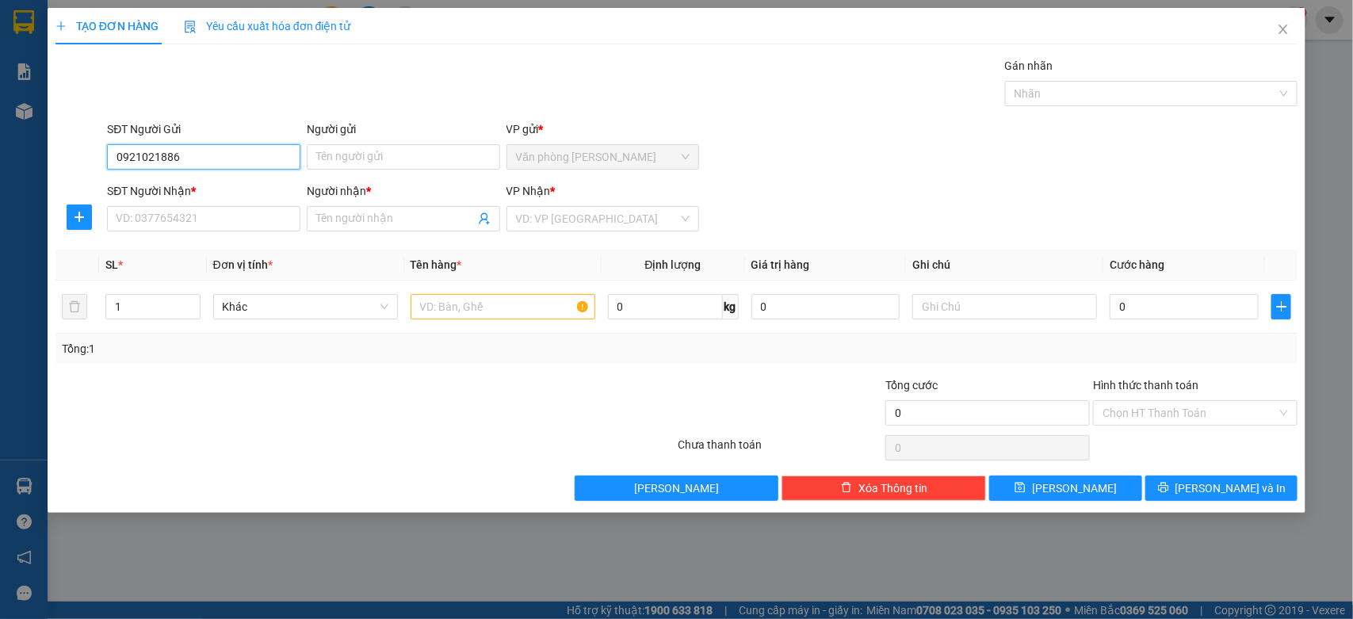
click at [524, 166] on span "Văn phòng [PERSON_NAME]" at bounding box center [603, 157] width 174 height 24
type input "0921021886"
click at [399, 149] on input "Người gửi" at bounding box center [403, 156] width 193 height 25
type input "n"
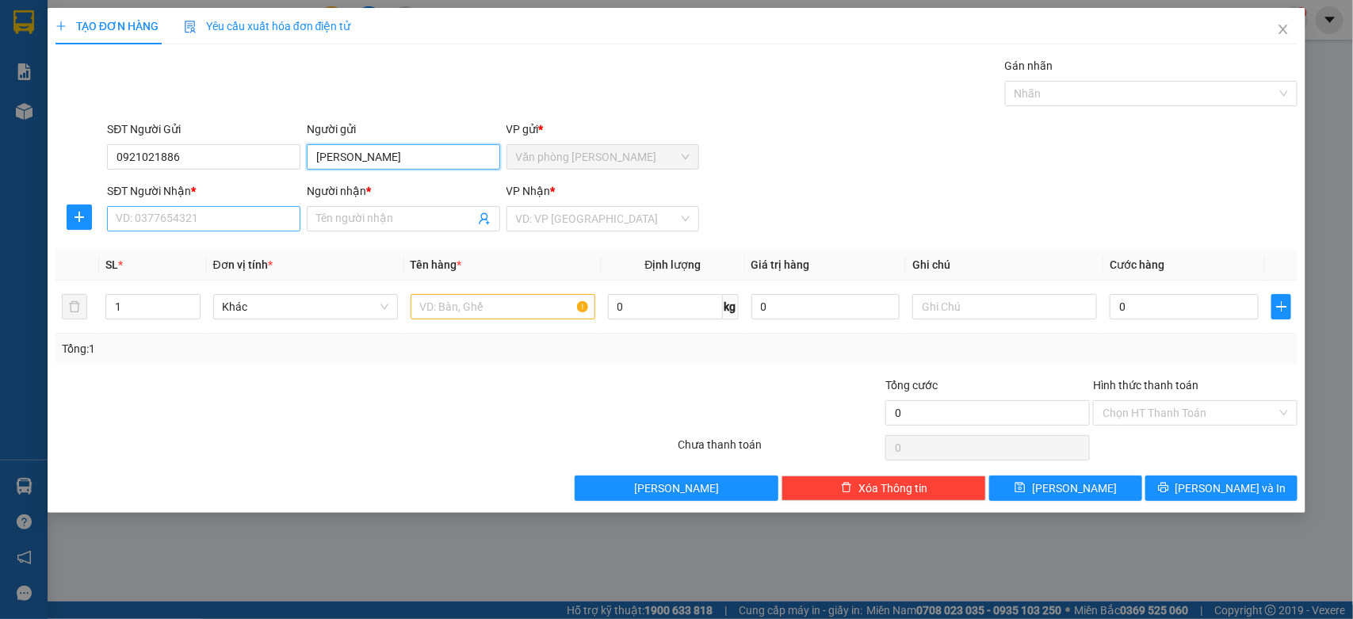
type input "[PERSON_NAME]"
click at [216, 224] on input "SĐT Người Nhận *" at bounding box center [203, 218] width 193 height 25
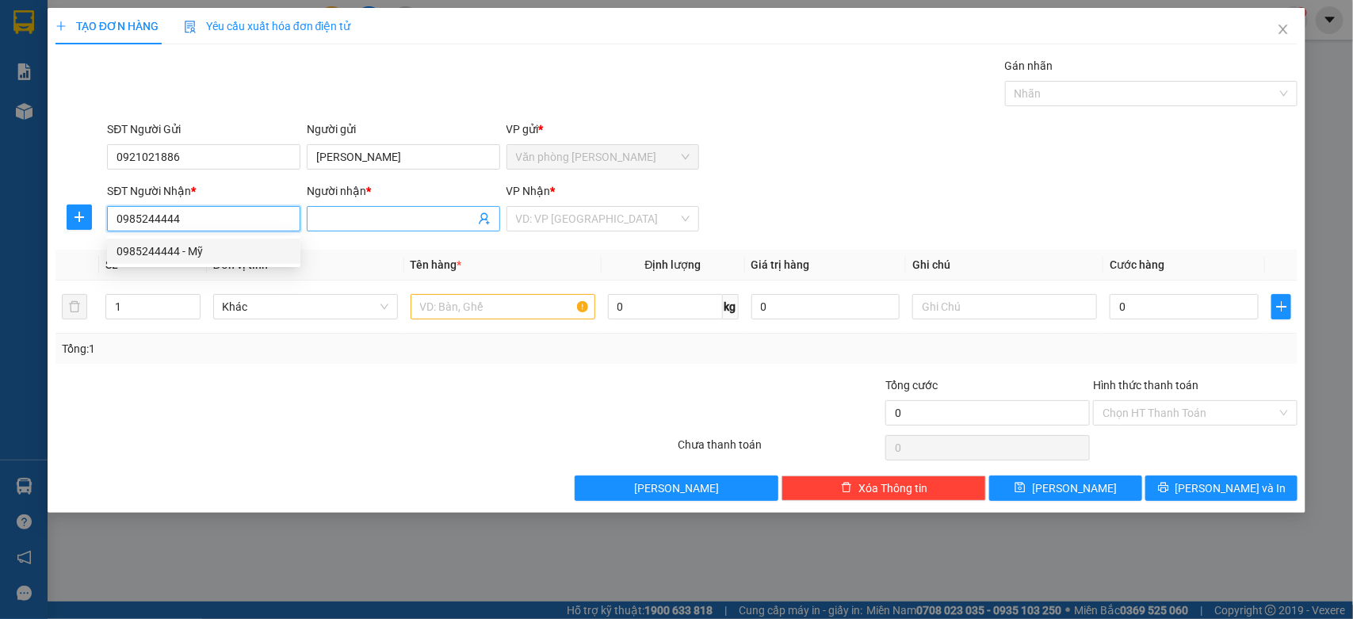
type input "0985244444"
click at [327, 215] on input "Người nhận *" at bounding box center [395, 218] width 159 height 17
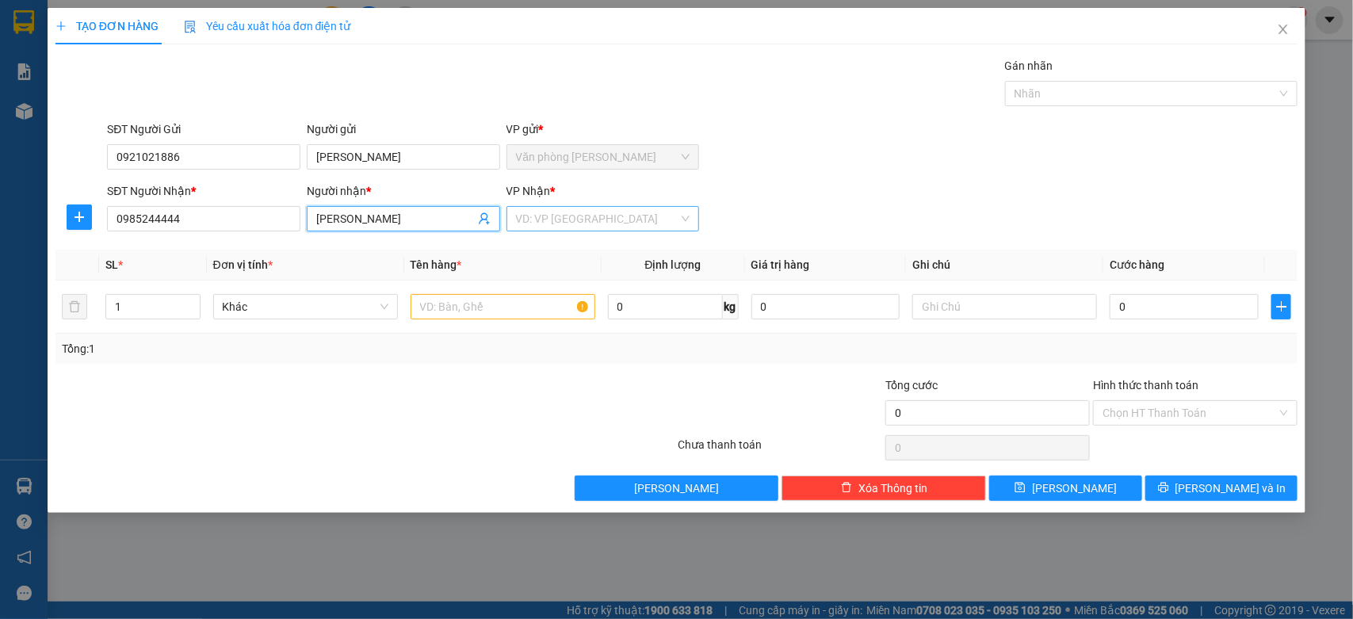
type input "[PERSON_NAME]"
click at [544, 214] on input "search" at bounding box center [597, 219] width 163 height 24
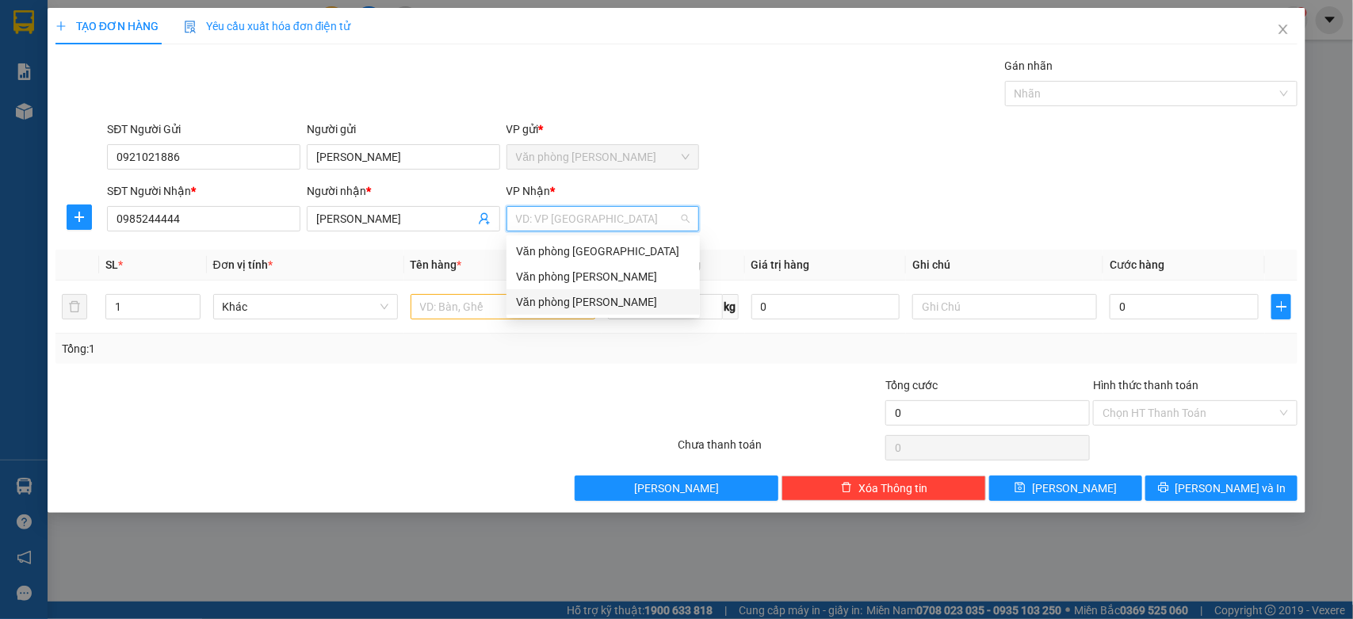
click at [553, 300] on div "Văn phòng [PERSON_NAME]" at bounding box center [603, 301] width 174 height 17
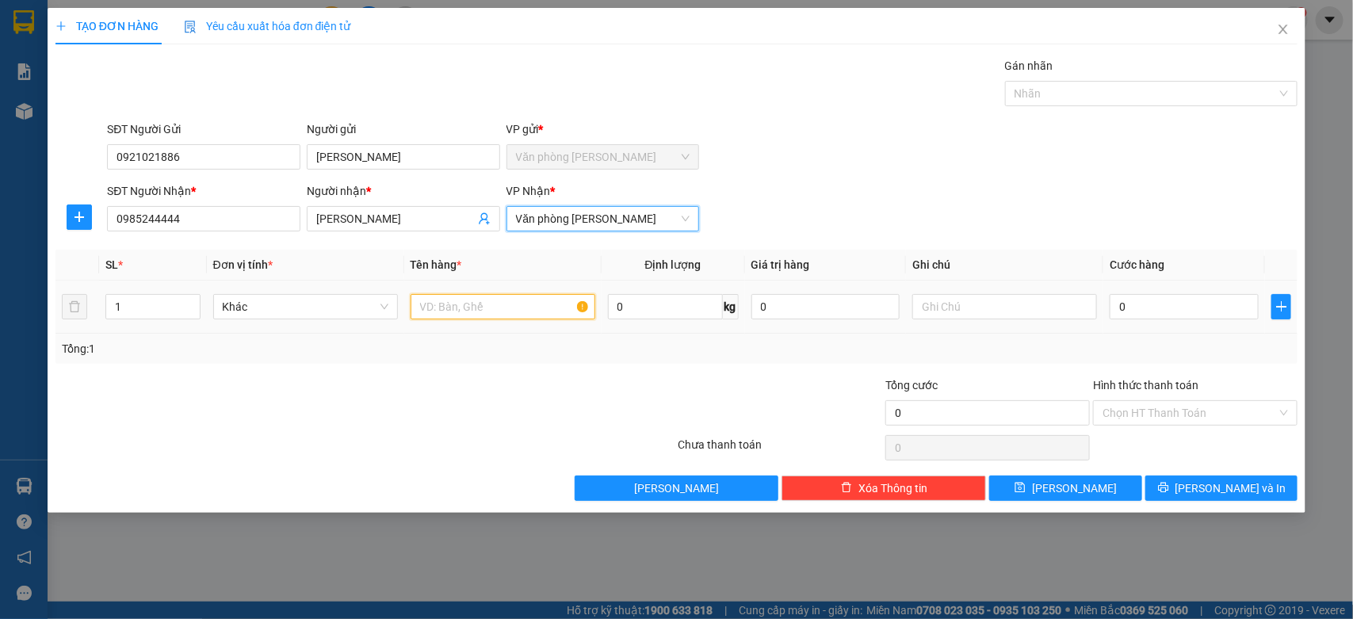
click at [491, 314] on input "text" at bounding box center [503, 306] width 185 height 25
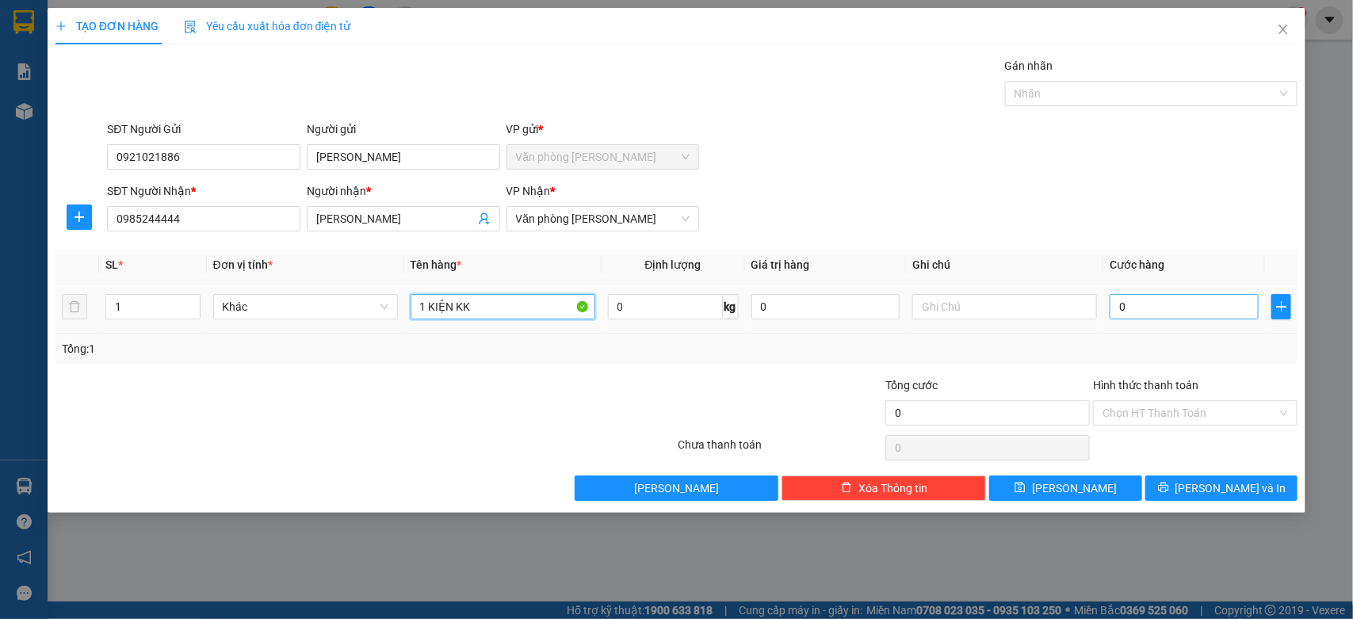
type input "1 KIỆN KK"
click at [1198, 302] on input "0" at bounding box center [1184, 306] width 149 height 25
type input "6"
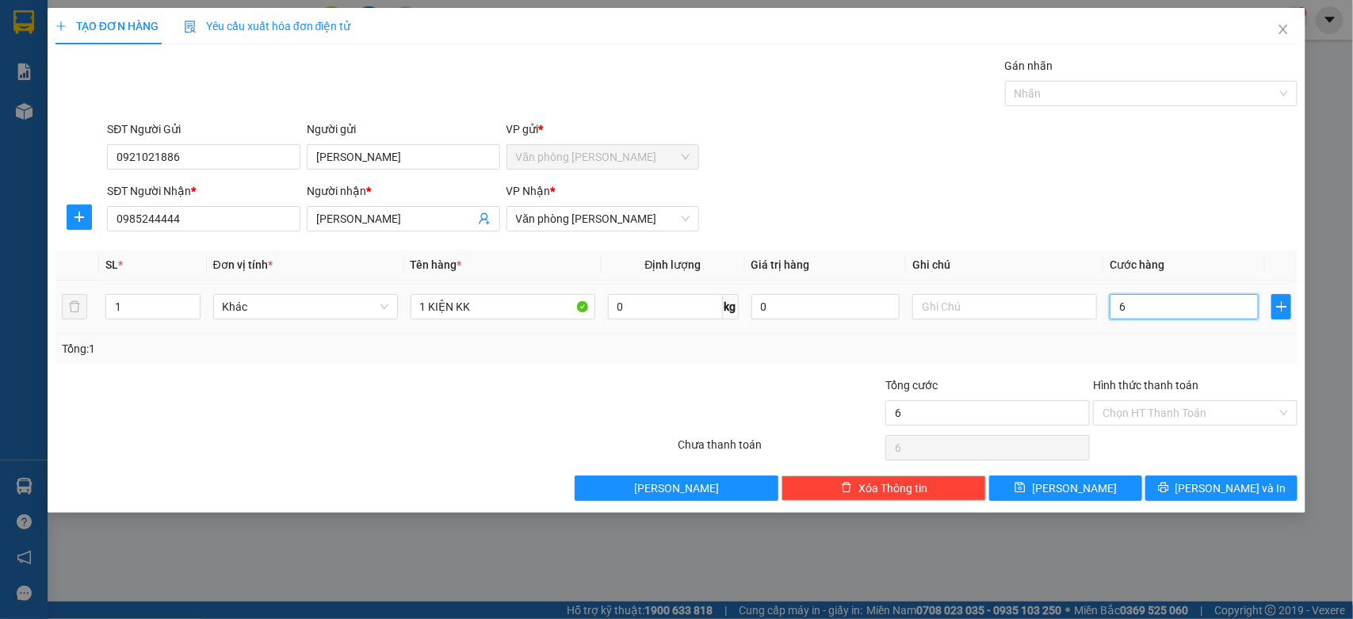
type input "60"
type input "600"
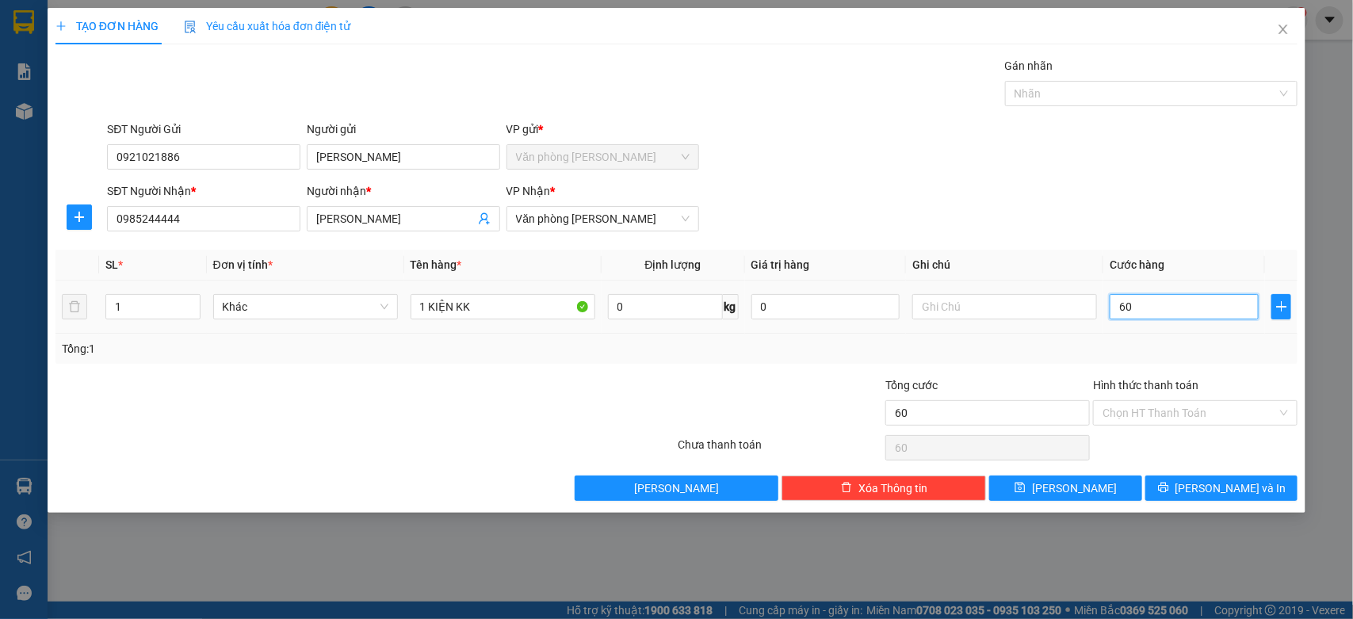
type input "600"
type input "6.000"
type input "60.000"
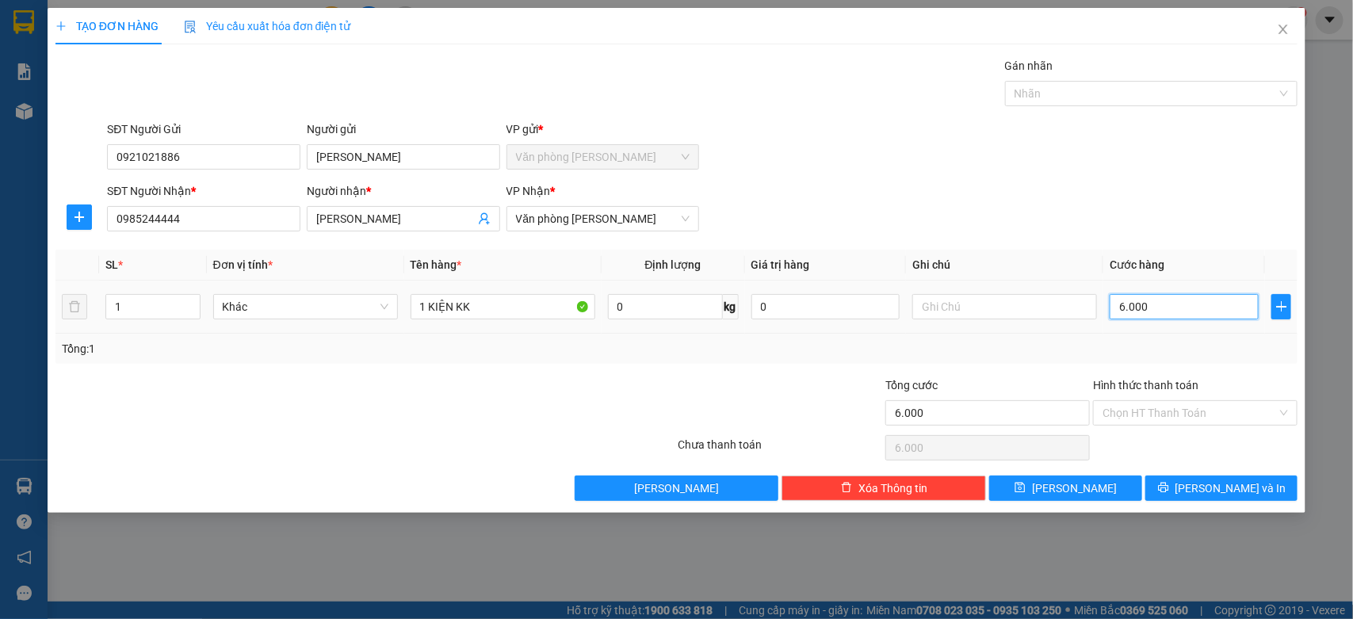
type input "60.000"
click at [1148, 414] on input "Hình thức thanh toán" at bounding box center [1189, 413] width 174 height 24
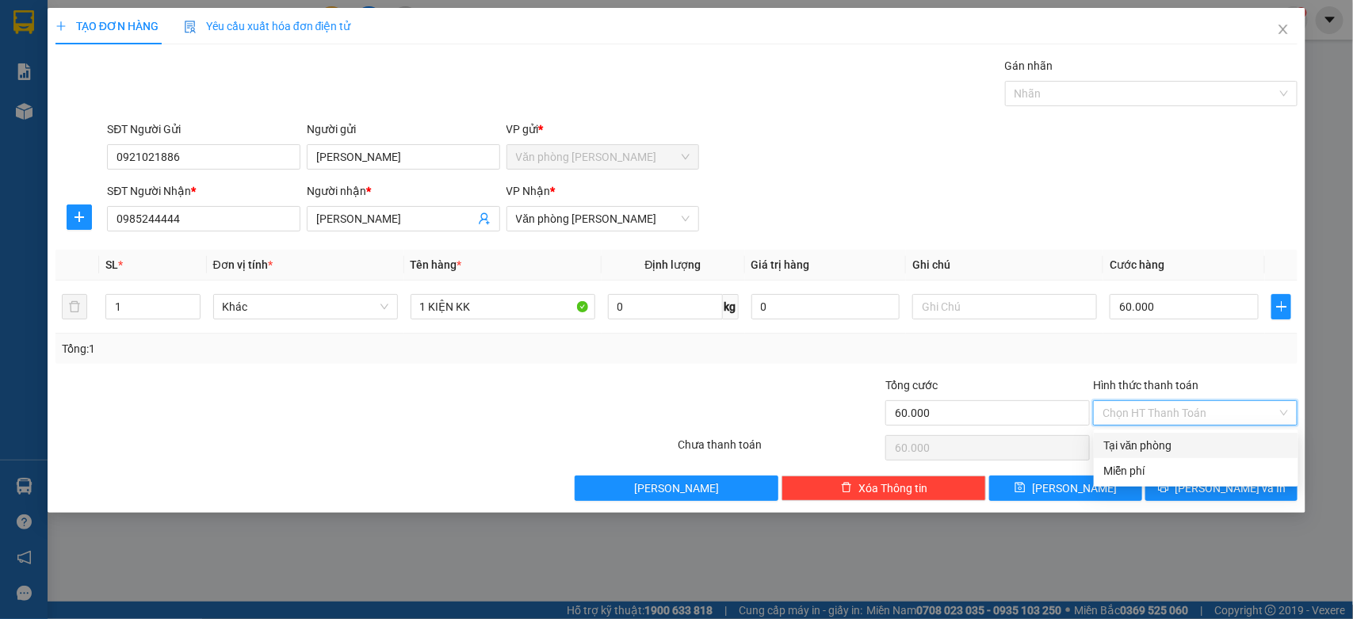
click at [1152, 446] on div "Tại văn phòng" at bounding box center [1195, 445] width 185 height 17
type input "0"
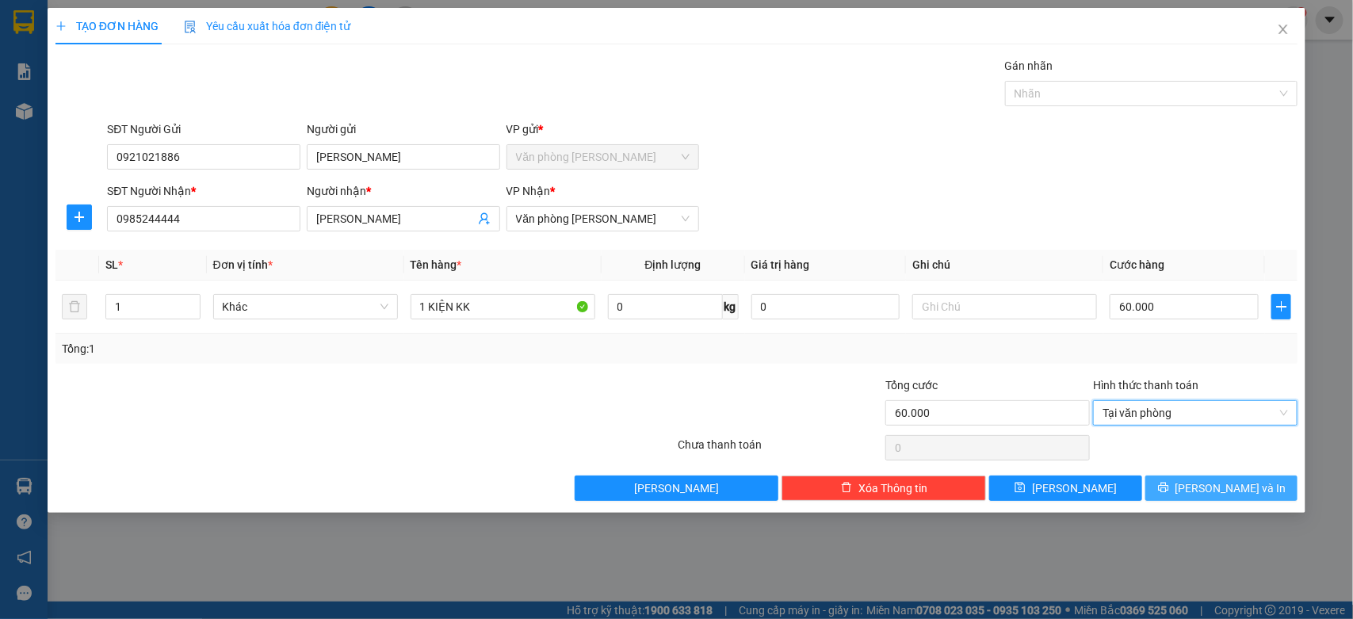
click at [1169, 482] on button "[PERSON_NAME] và In" at bounding box center [1221, 488] width 152 height 25
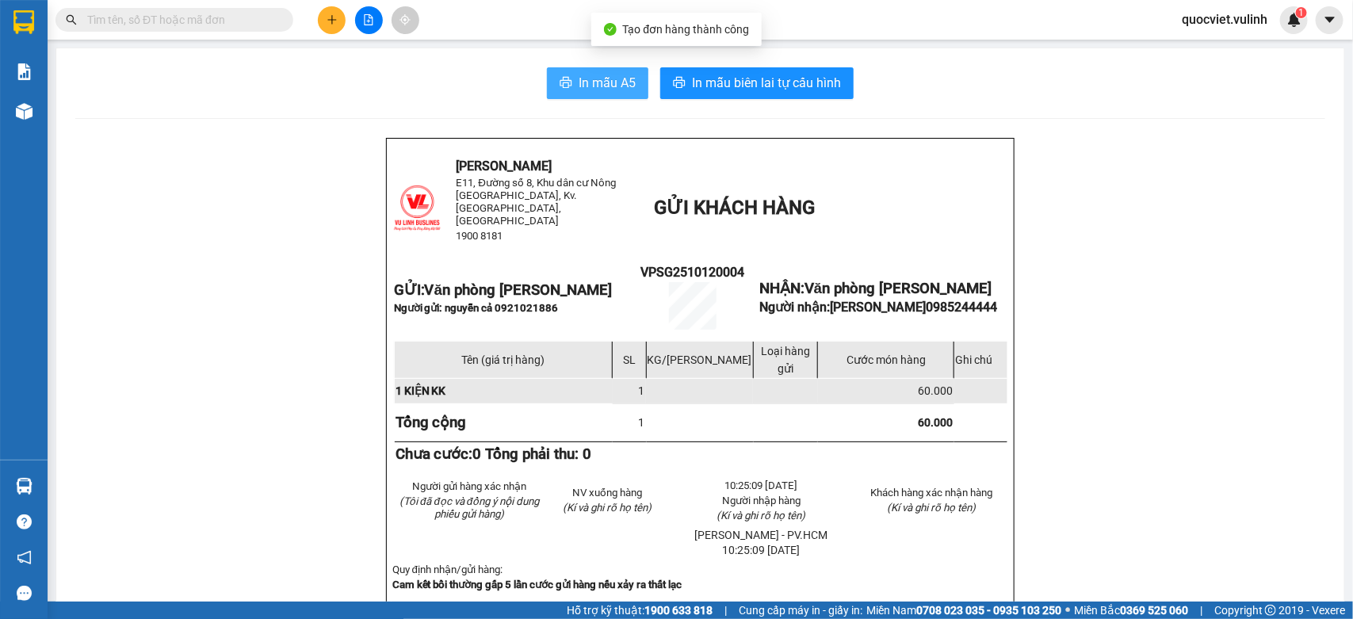
click at [560, 90] on span "printer" at bounding box center [566, 83] width 13 height 15
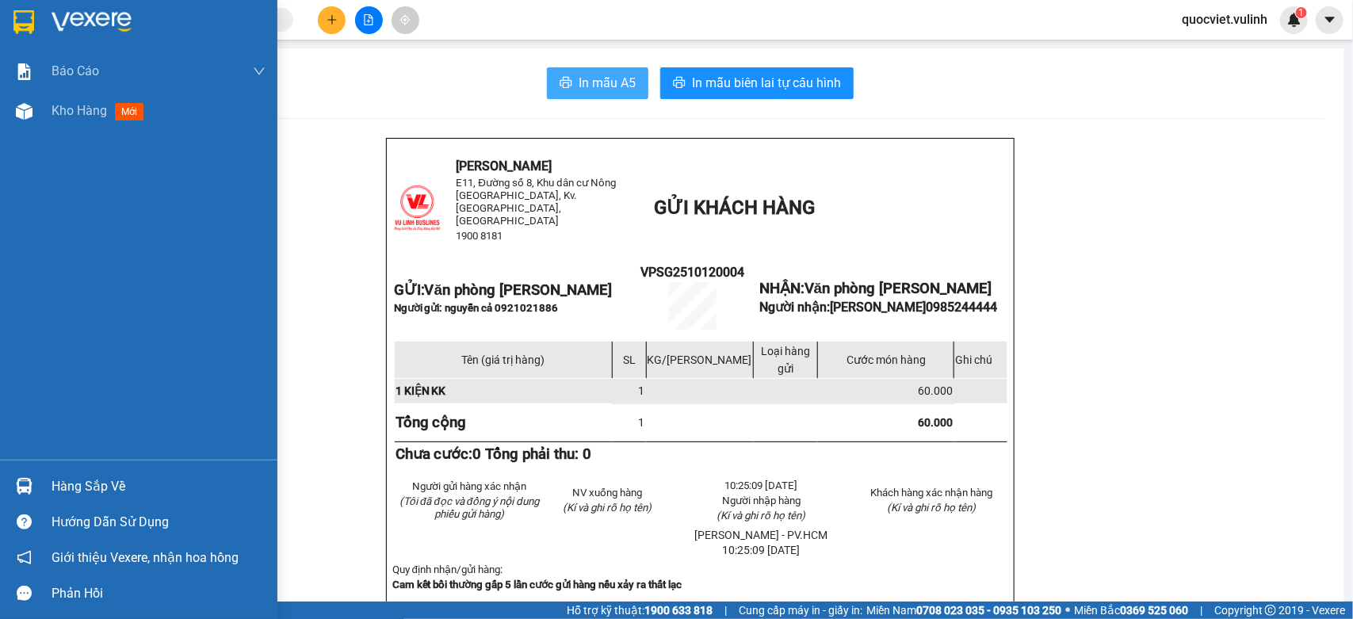
drag, startPoint x: 0, startPoint y: 428, endPoint x: 1265, endPoint y: 212, distance: 1283.3
click at [76, 107] on span "Kho hàng" at bounding box center [79, 110] width 55 height 15
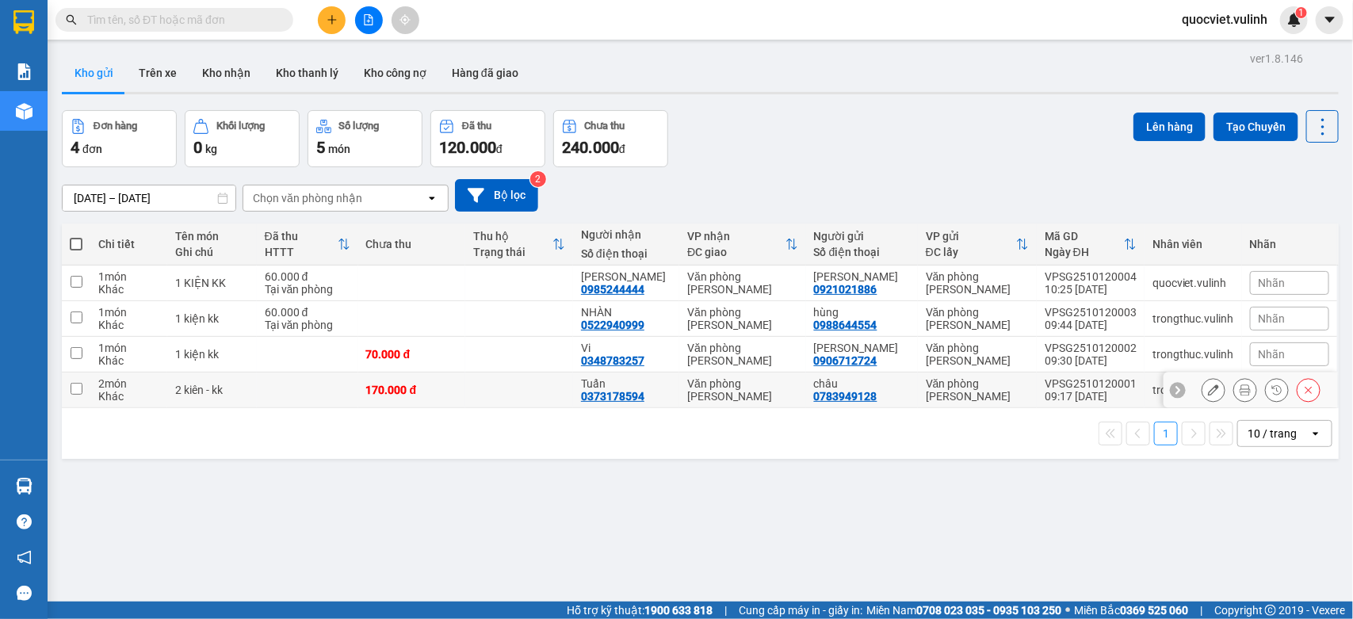
click at [926, 390] on div "Văn phòng [PERSON_NAME]" at bounding box center [977, 389] width 103 height 25
checkbox input "true"
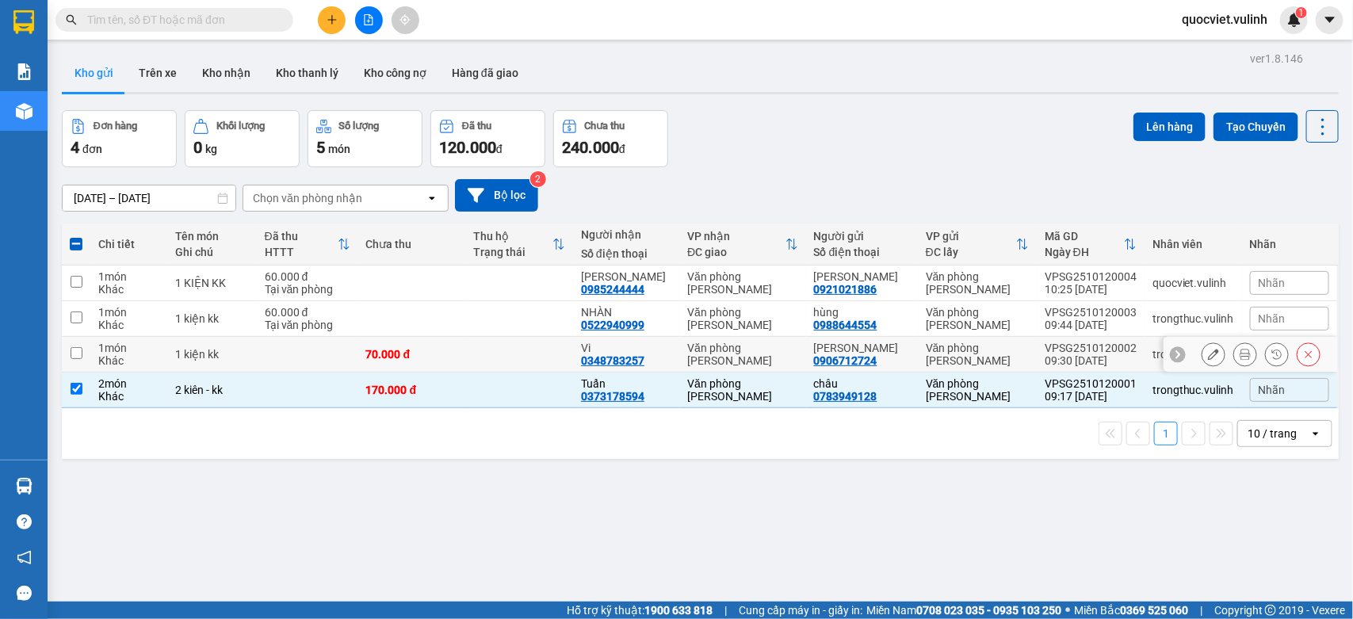
click at [644, 366] on div "0348783257" at bounding box center [612, 360] width 63 height 13
click at [283, 350] on td at bounding box center [307, 355] width 101 height 36
checkbox input "true"
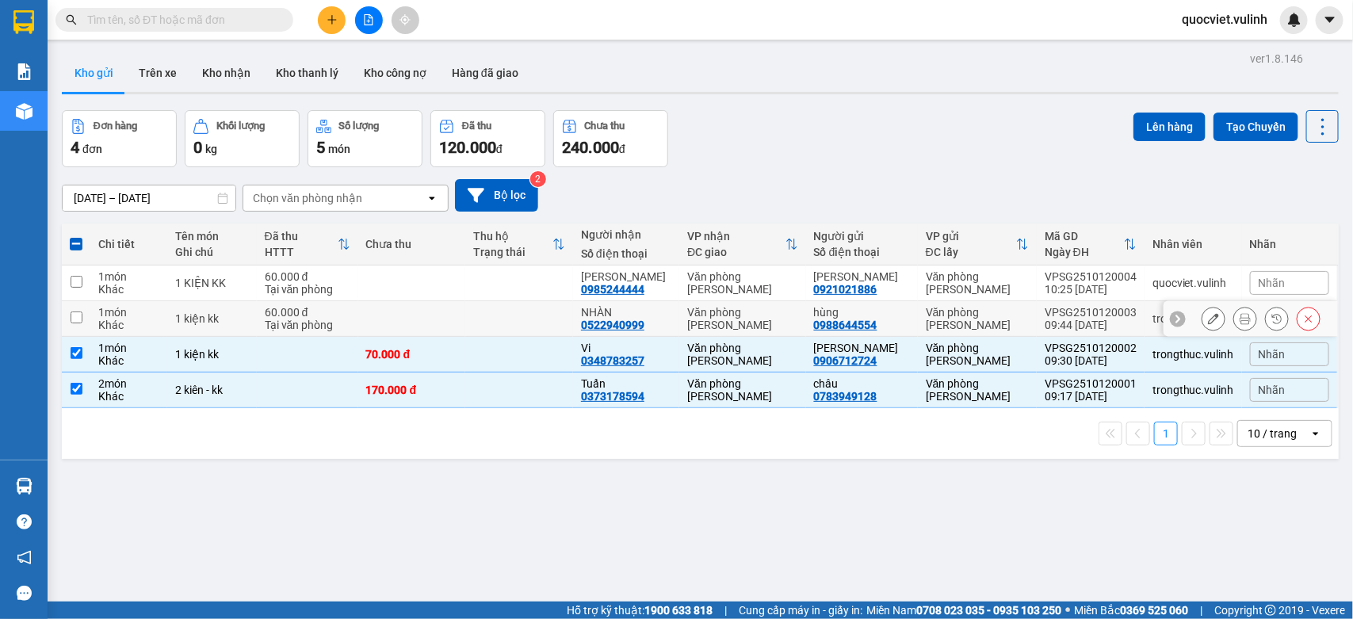
click at [281, 325] on div "Tại văn phòng" at bounding box center [308, 325] width 86 height 13
checkbox input "true"
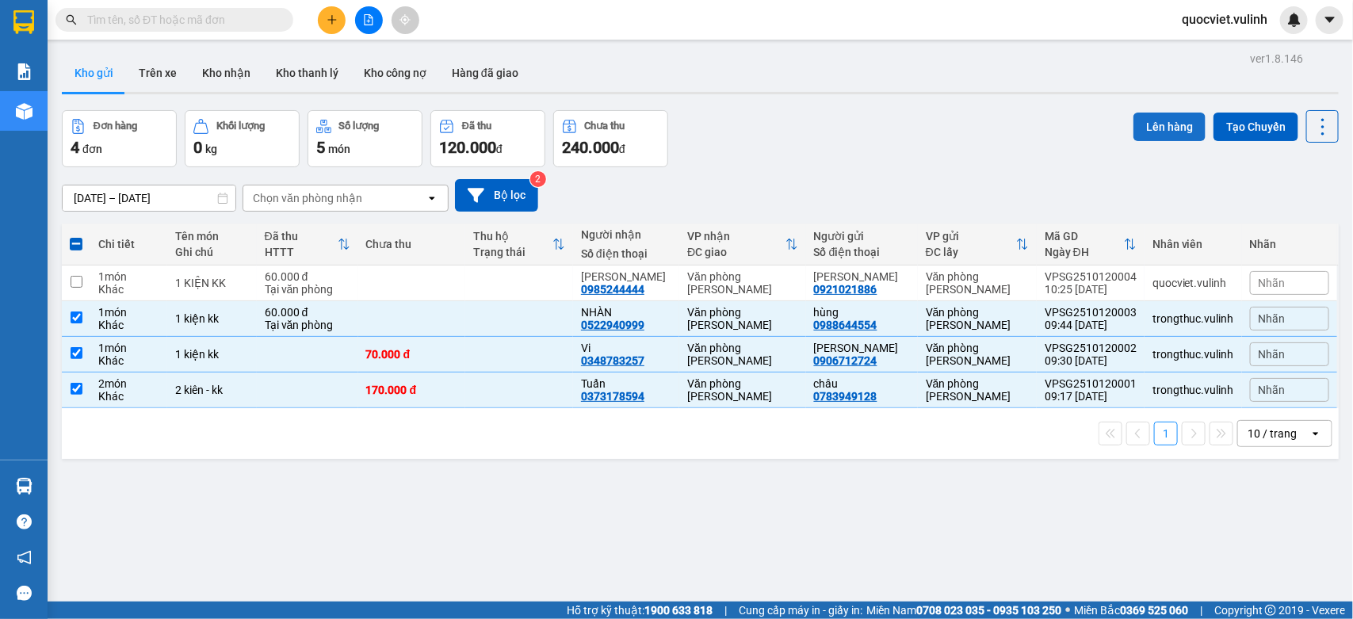
click at [1179, 120] on button "Lên hàng" at bounding box center [1169, 127] width 72 height 29
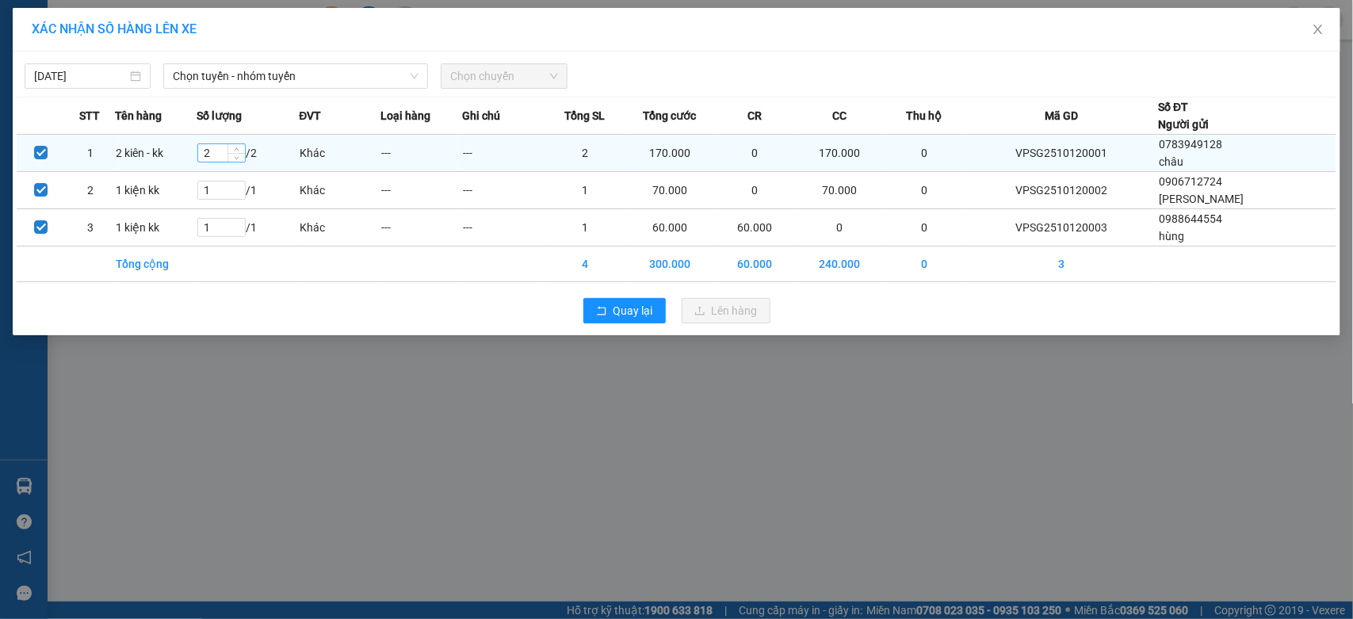
click at [218, 157] on input "2" at bounding box center [221, 152] width 47 height 17
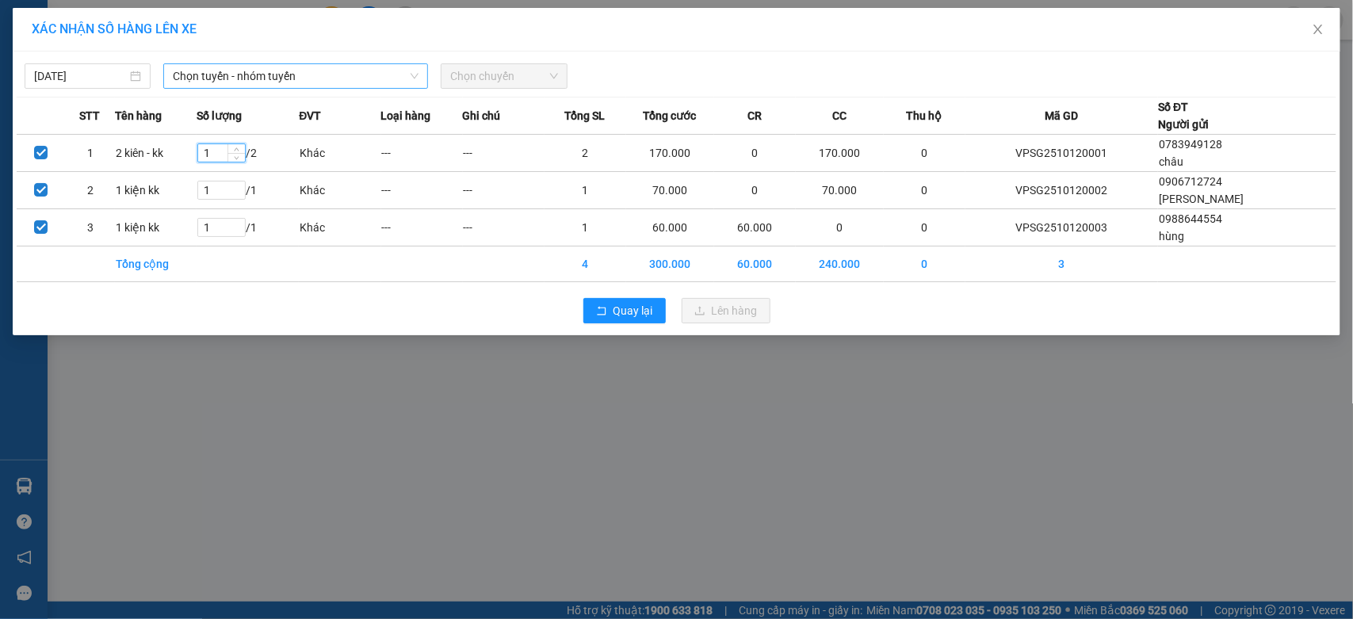
click at [337, 76] on span "Chọn tuyến - nhóm tuyến" at bounding box center [296, 76] width 246 height 24
type input "1"
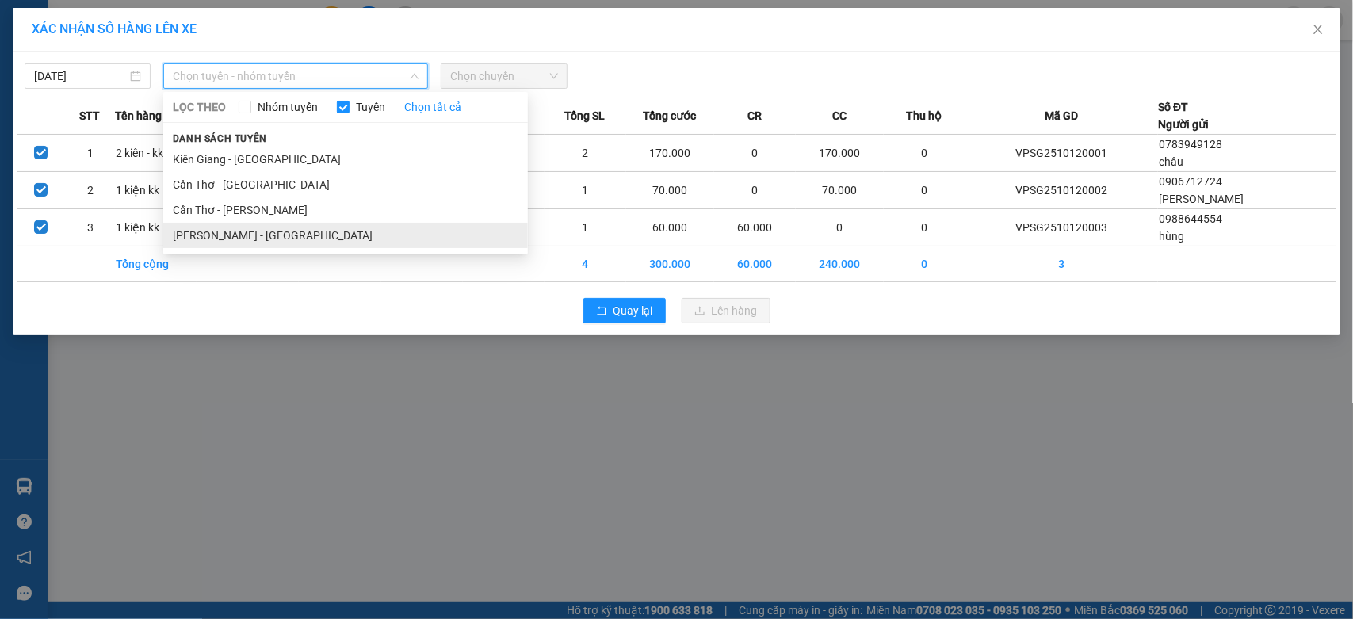
click at [269, 238] on li "[PERSON_NAME] - [GEOGRAPHIC_DATA]" at bounding box center [345, 235] width 365 height 25
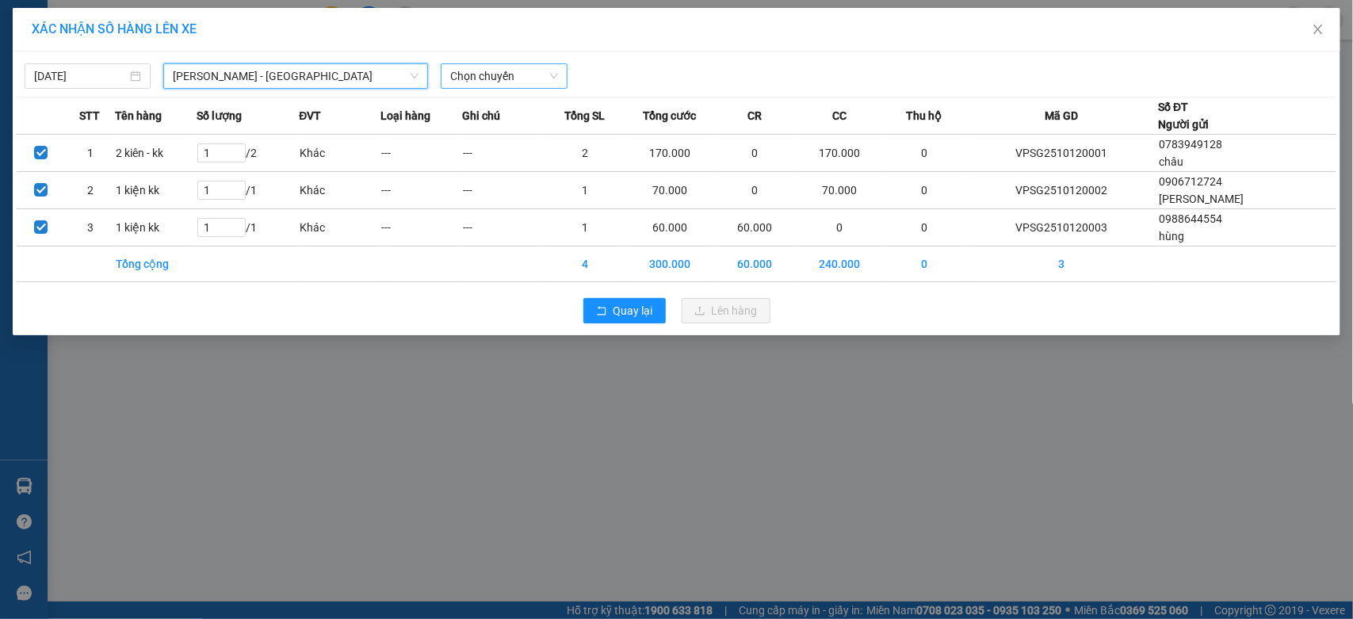
click at [497, 66] on span "Chọn chuyến" at bounding box center [503, 76] width 107 height 24
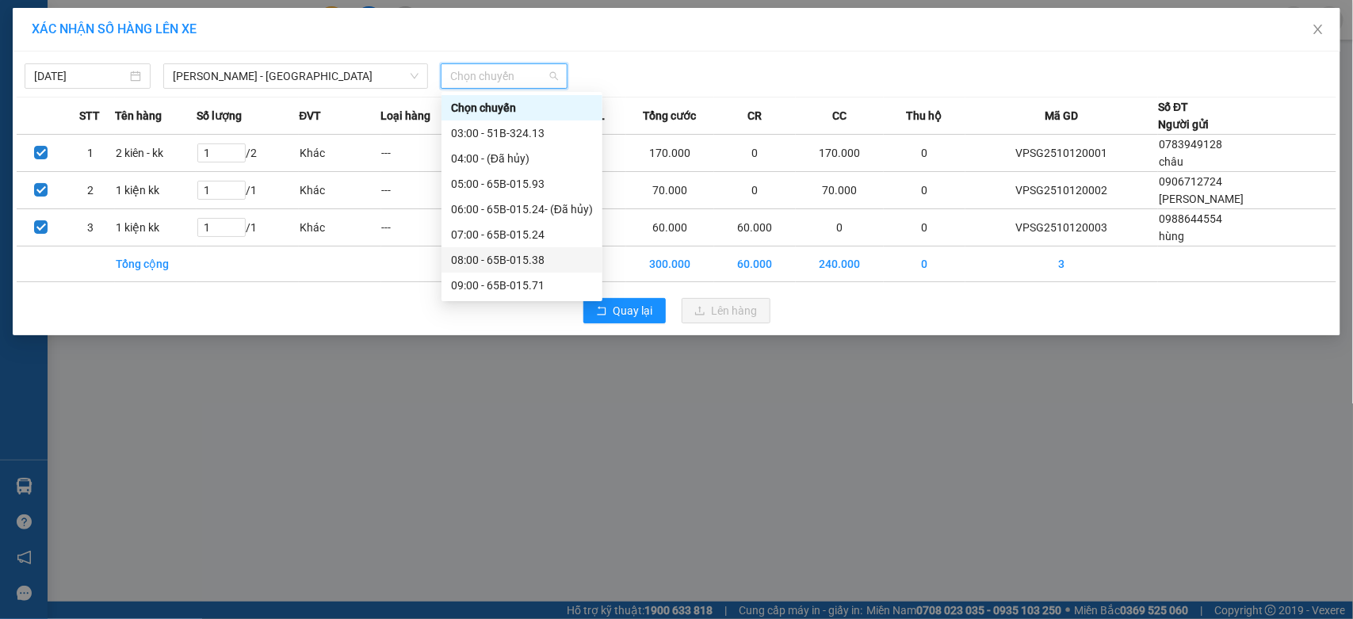
scroll to position [132, 0]
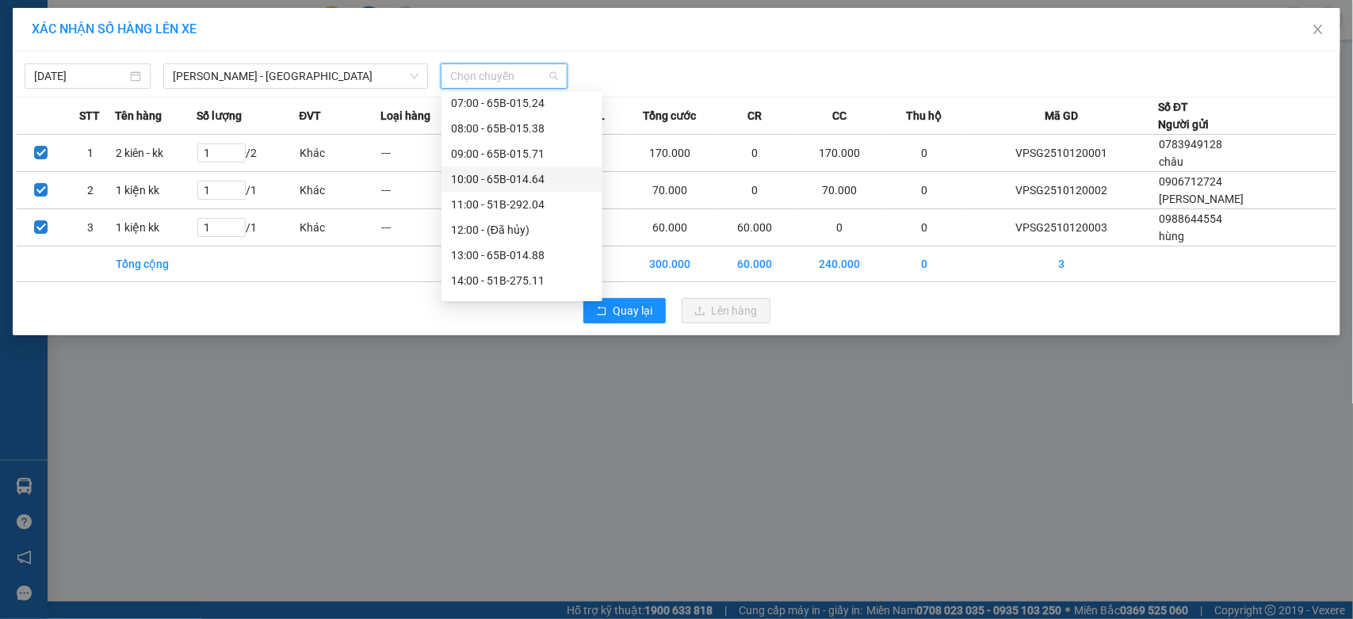
click at [544, 172] on div "10:00 - 65B-014.64" at bounding box center [522, 178] width 142 height 17
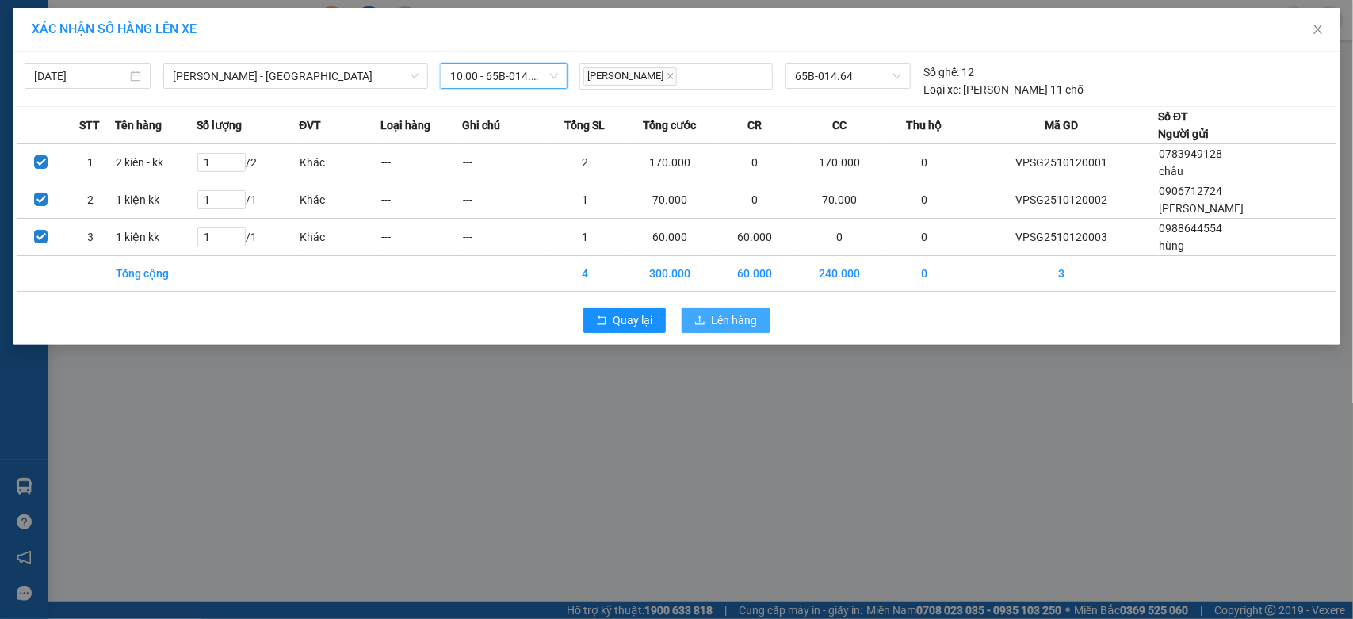
click at [737, 333] on button "Lên hàng" at bounding box center [726, 320] width 89 height 25
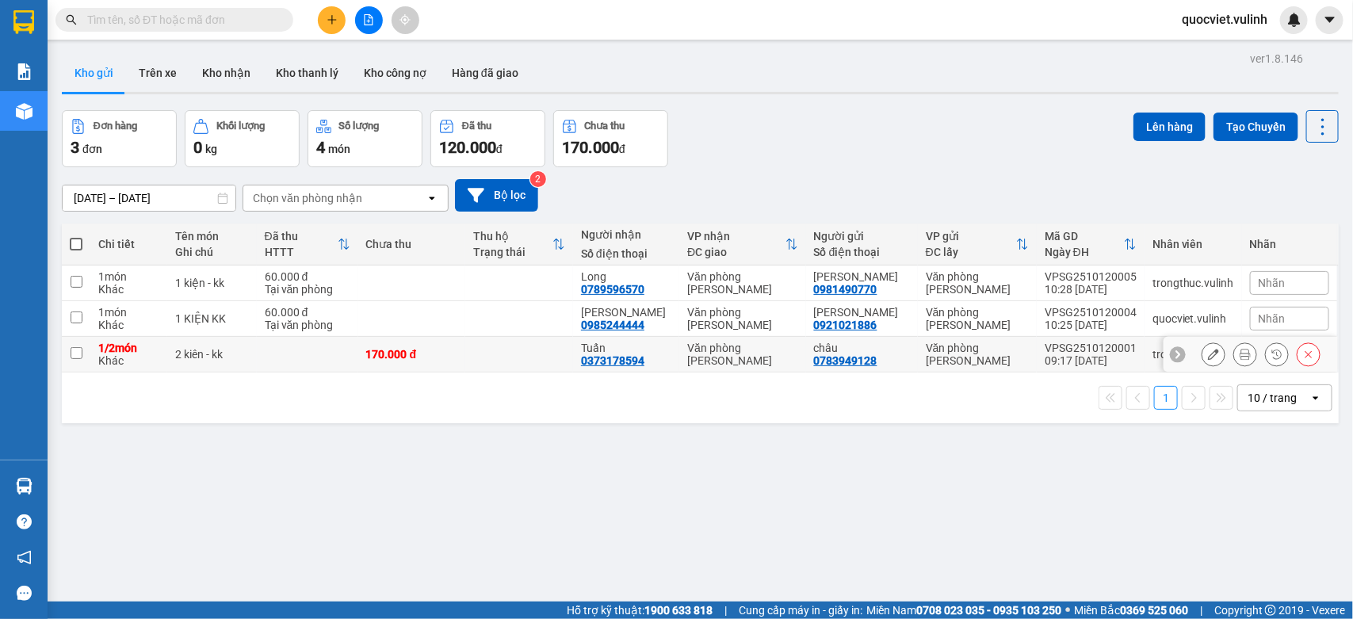
click at [449, 359] on div "170.000 đ" at bounding box center [412, 354] width 92 height 13
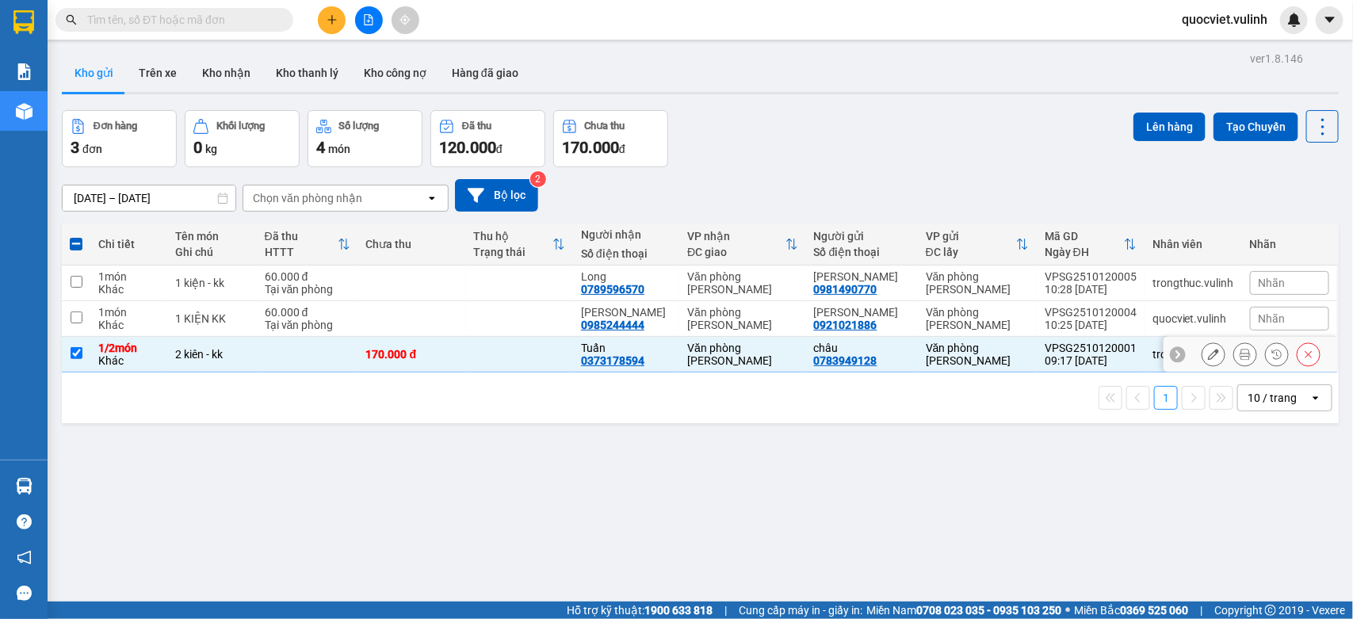
click at [448, 357] on div "170.000 đ" at bounding box center [412, 354] width 92 height 13
checkbox input "false"
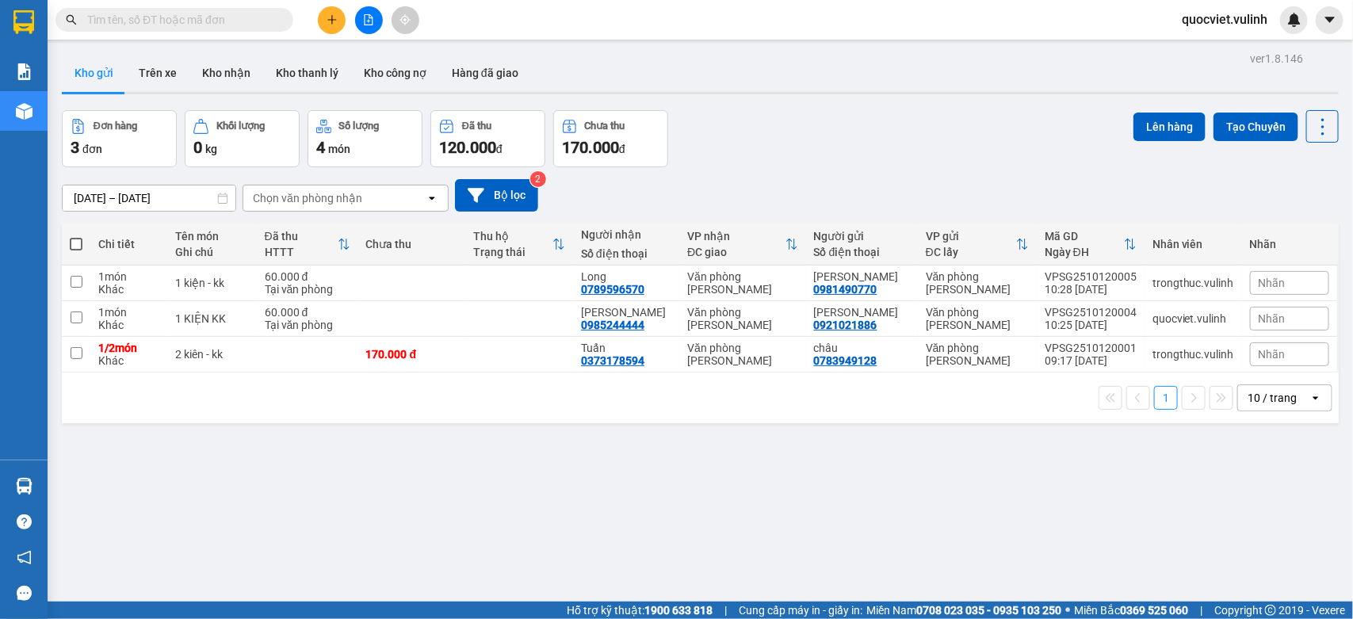
click at [319, 374] on div "Chi tiết Tên món Ghi chú Đã thu HTTT Chưa thu Thu hộ Trạng thái Người nhận Số đ…" at bounding box center [700, 324] width 1277 height 200
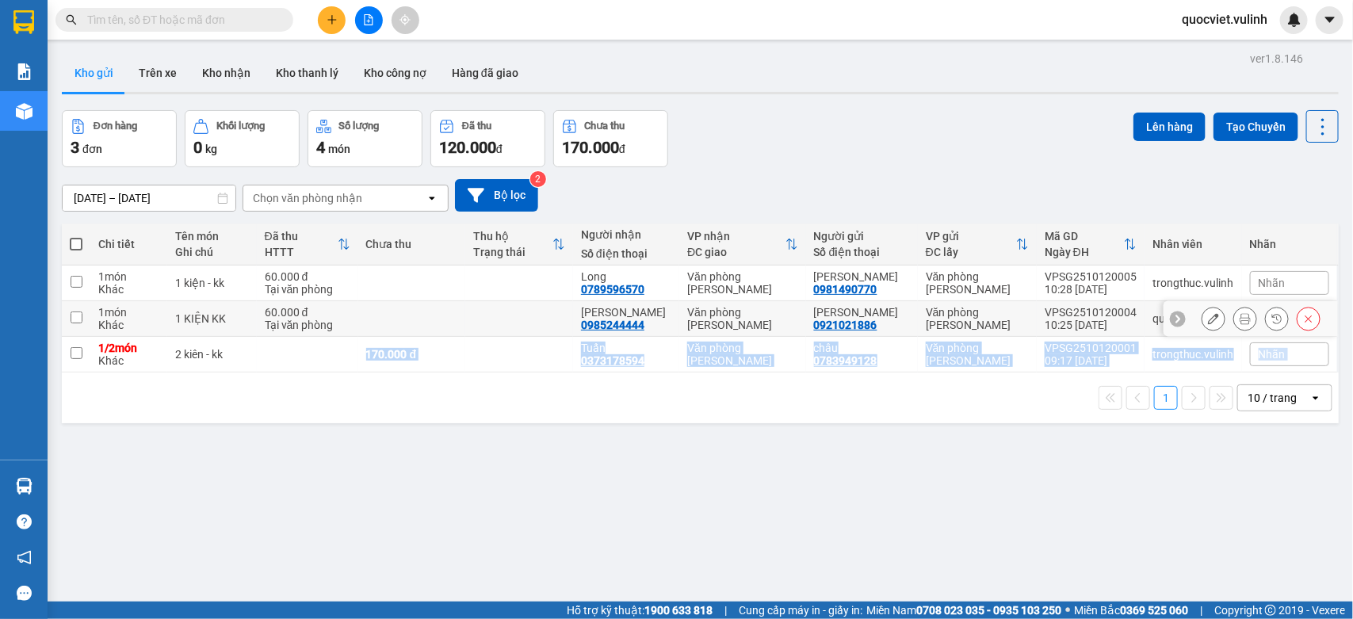
click at [1208, 318] on icon at bounding box center [1213, 318] width 11 height 11
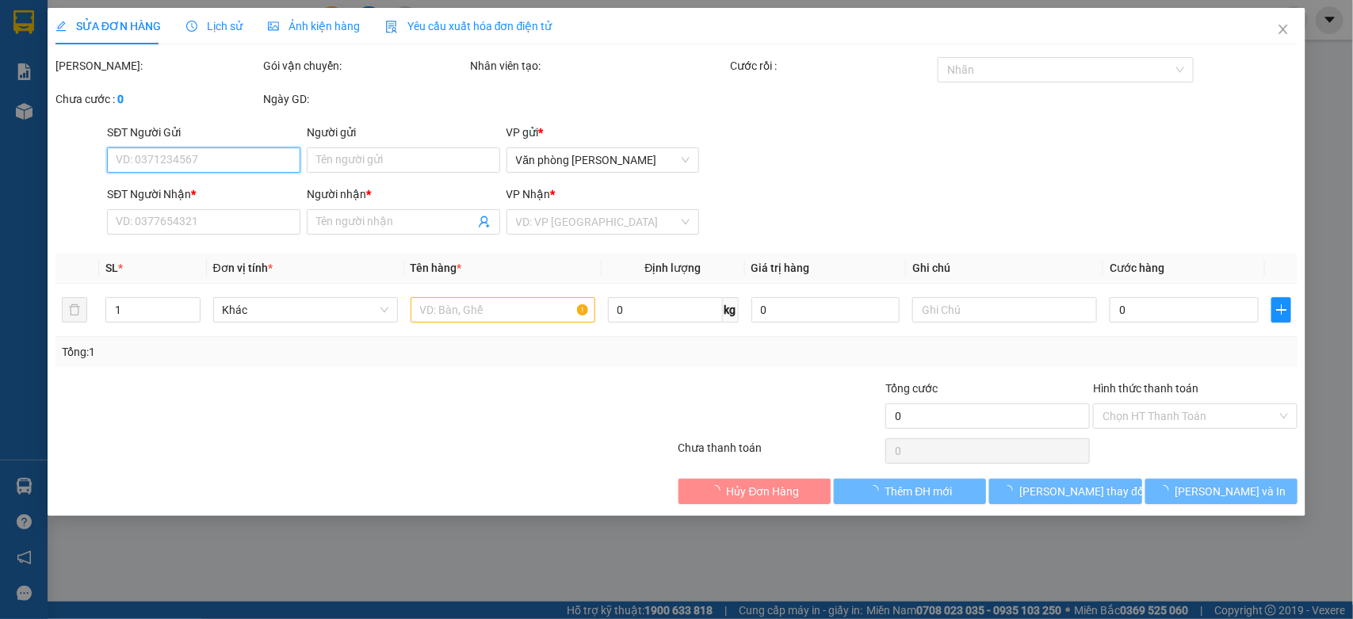
click at [278, 164] on input "SĐT Người Gửi" at bounding box center [203, 159] width 193 height 25
type input "0921021886"
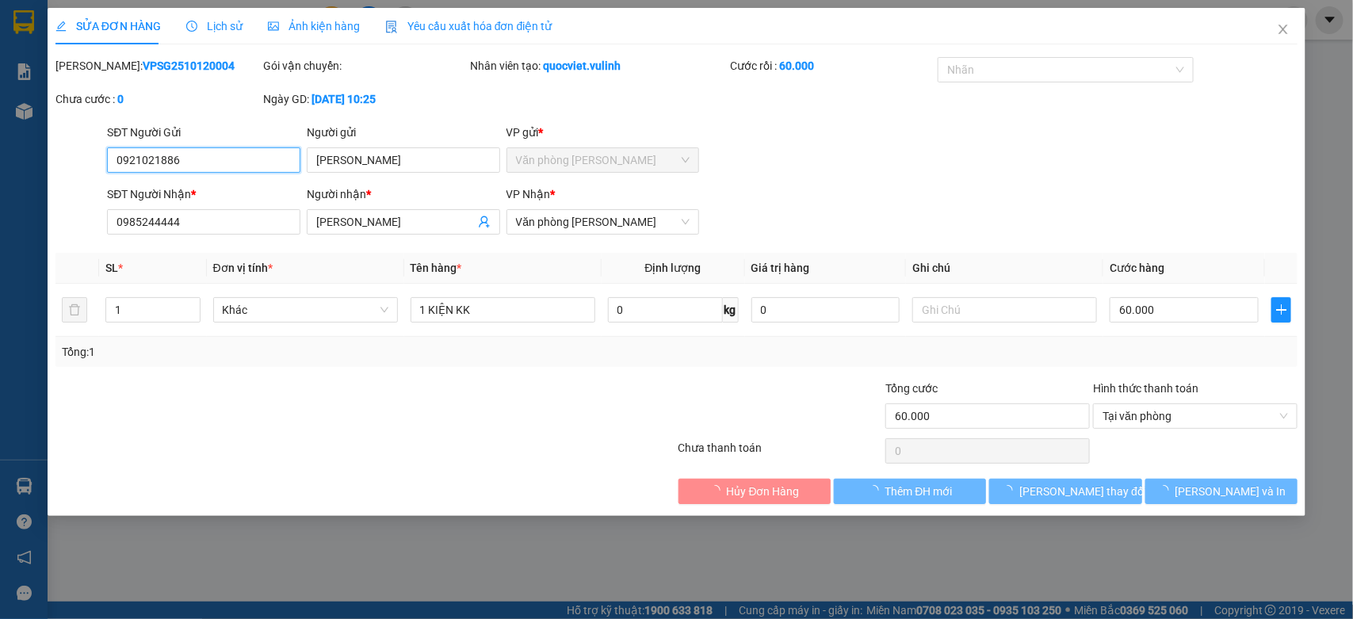
type input "[PERSON_NAME]"
type input "0985244444"
type input "[PERSON_NAME]"
type input "60.000"
click at [278, 164] on input "0921021886" at bounding box center [203, 159] width 193 height 25
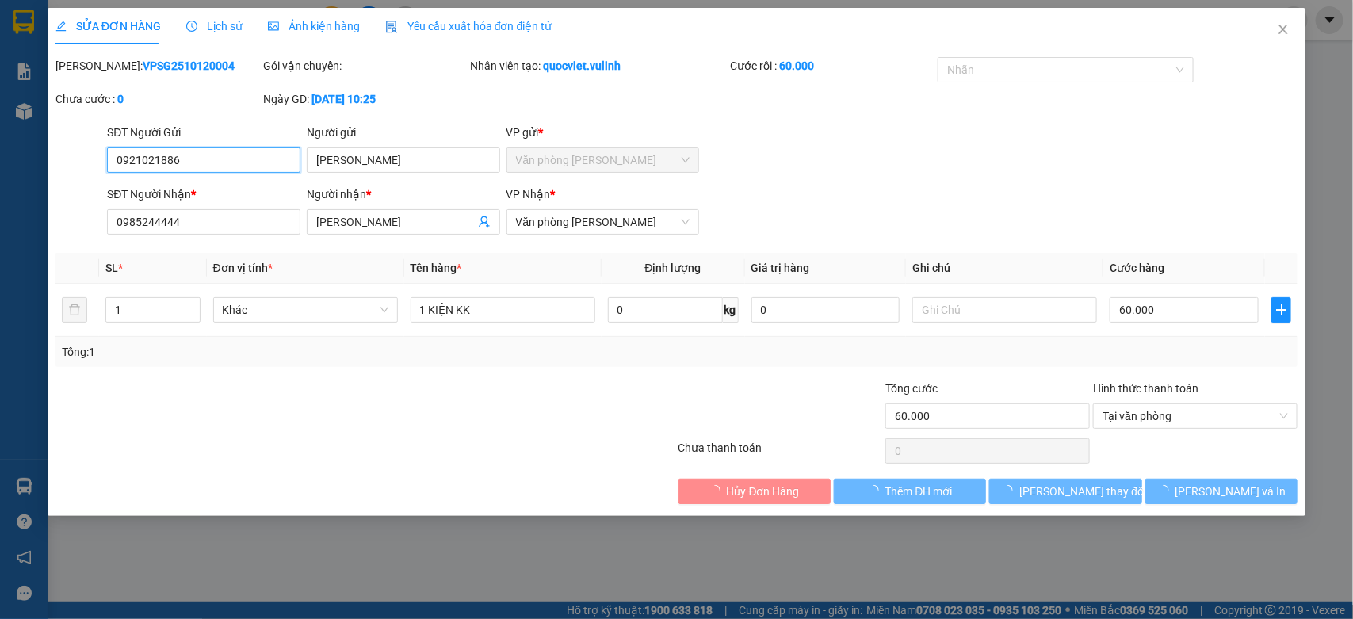
click at [278, 164] on input "0921021886" at bounding box center [203, 159] width 193 height 25
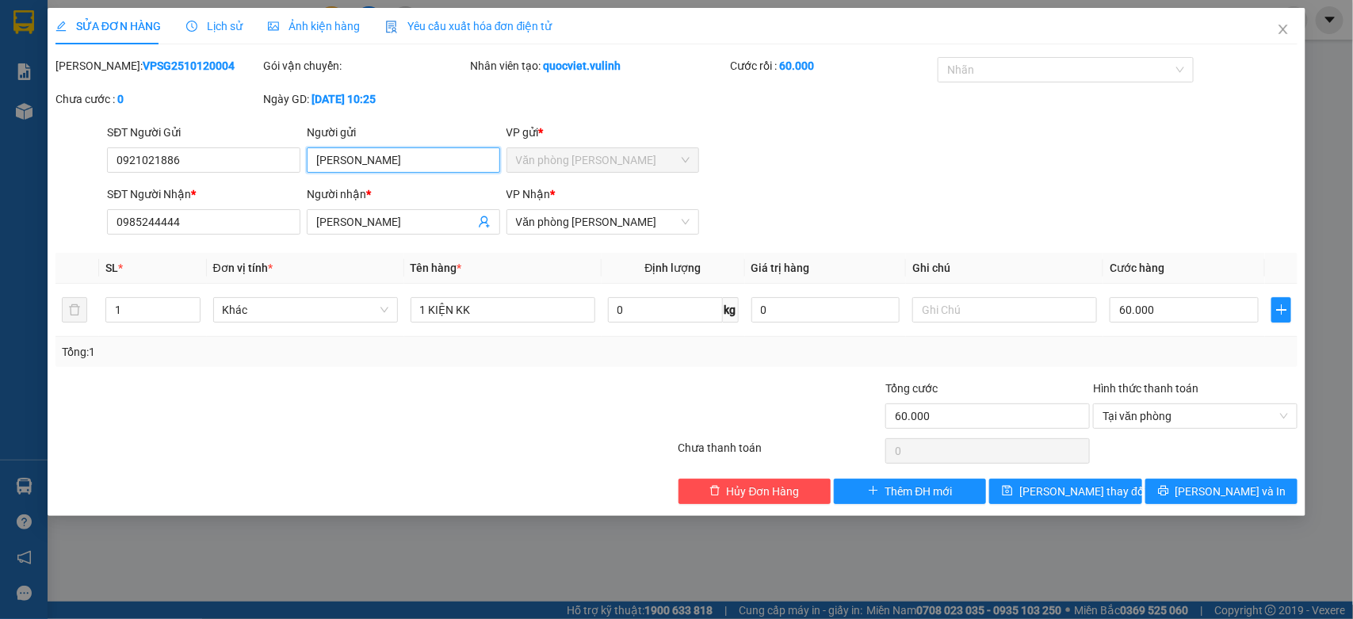
click at [453, 162] on input "[PERSON_NAME]" at bounding box center [403, 159] width 193 height 25
click at [450, 168] on input "[PERSON_NAME]" at bounding box center [403, 159] width 193 height 25
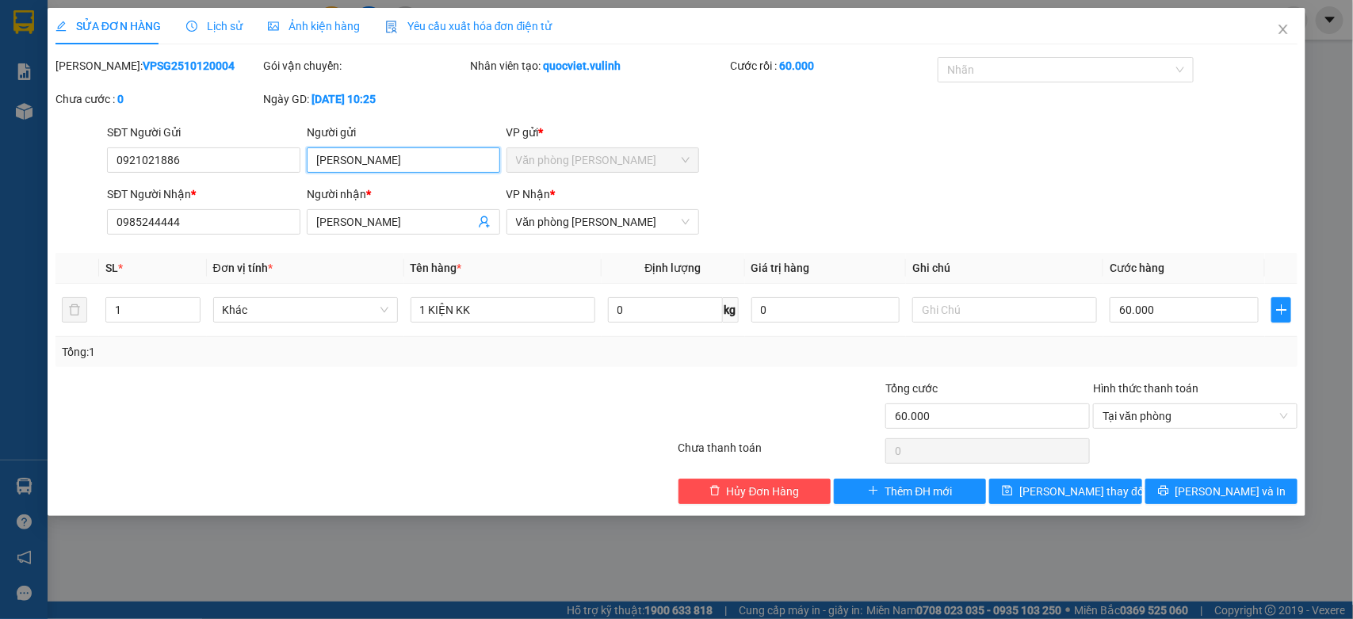
click at [450, 168] on input "[PERSON_NAME]" at bounding box center [403, 159] width 193 height 25
click at [387, 213] on input "[PERSON_NAME]" at bounding box center [395, 221] width 159 height 17
click at [384, 211] on span "[PERSON_NAME]" at bounding box center [403, 221] width 193 height 25
click at [378, 220] on input "[PERSON_NAME]" at bounding box center [395, 221] width 159 height 17
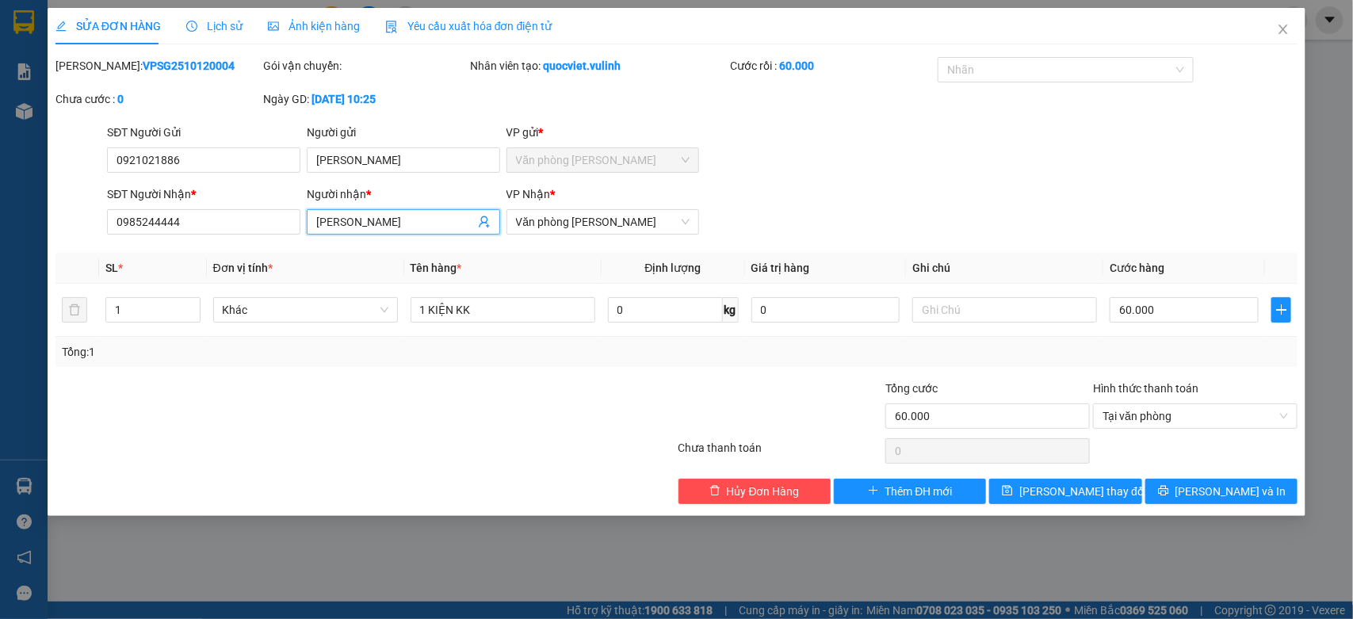
click at [378, 220] on input "[PERSON_NAME]" at bounding box center [395, 221] width 159 height 17
click at [235, 224] on input "0985244444" at bounding box center [203, 221] width 193 height 25
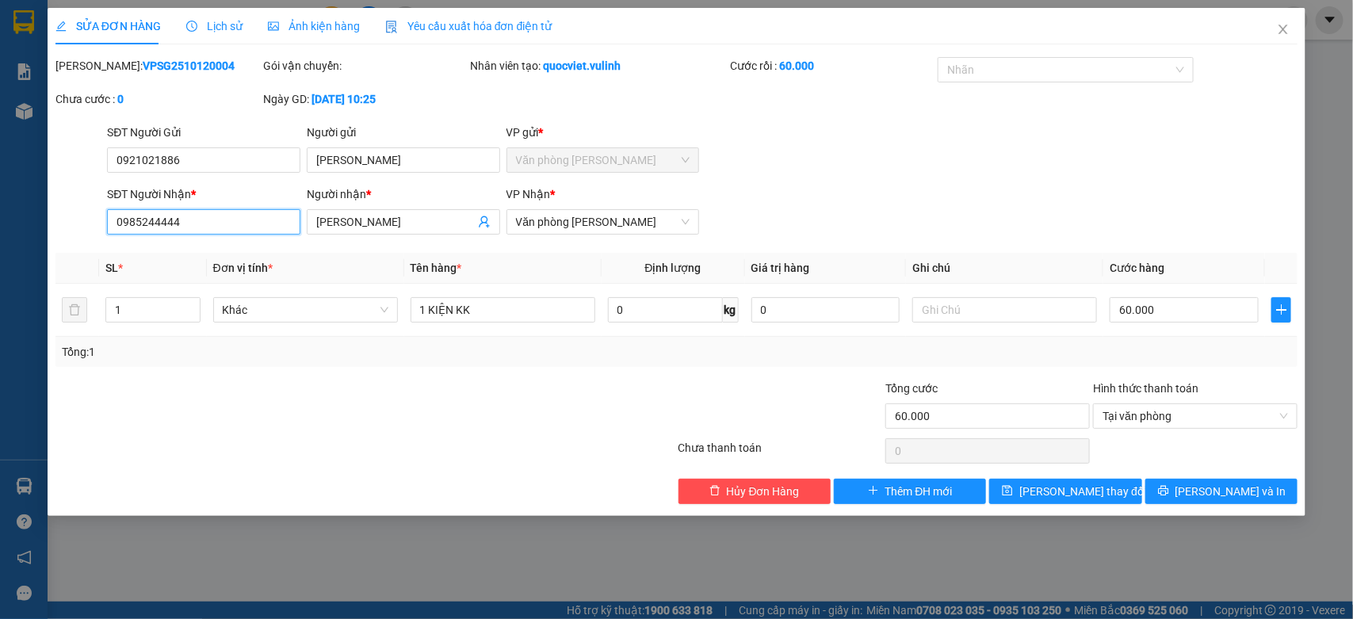
click at [235, 224] on input "0985244444" at bounding box center [203, 221] width 193 height 25
click at [1273, 32] on span "Close" at bounding box center [1283, 30] width 44 height 44
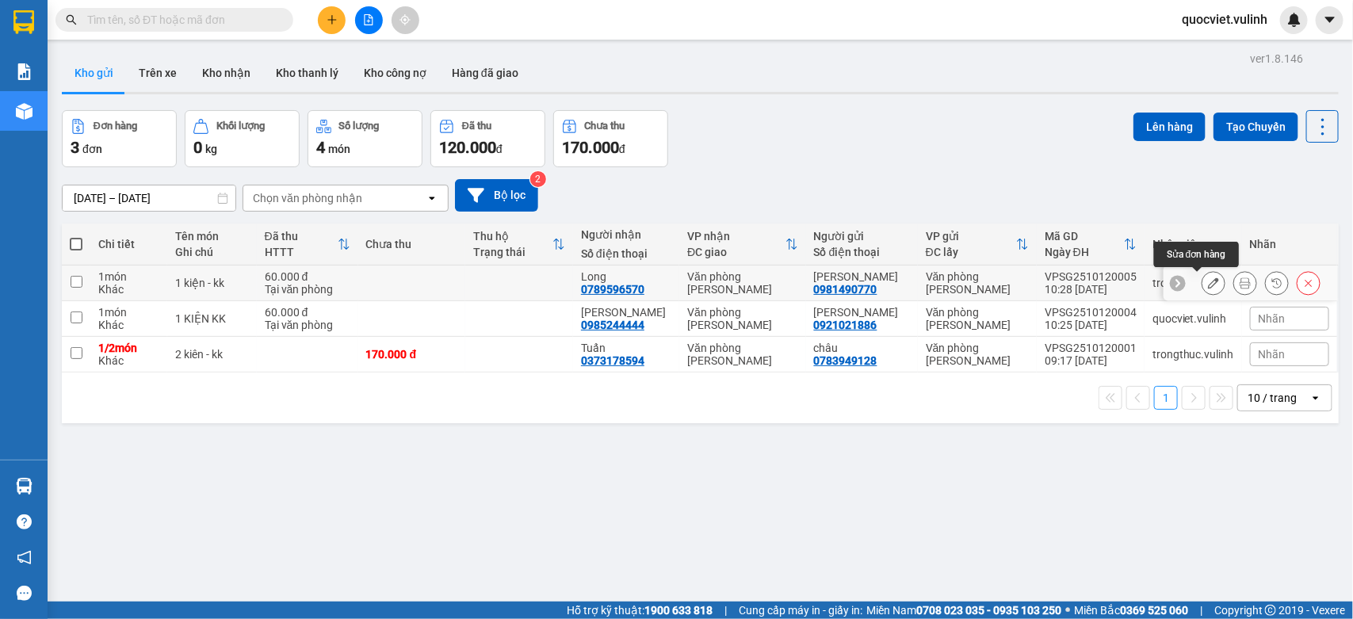
click at [1202, 277] on button at bounding box center [1213, 283] width 22 height 28
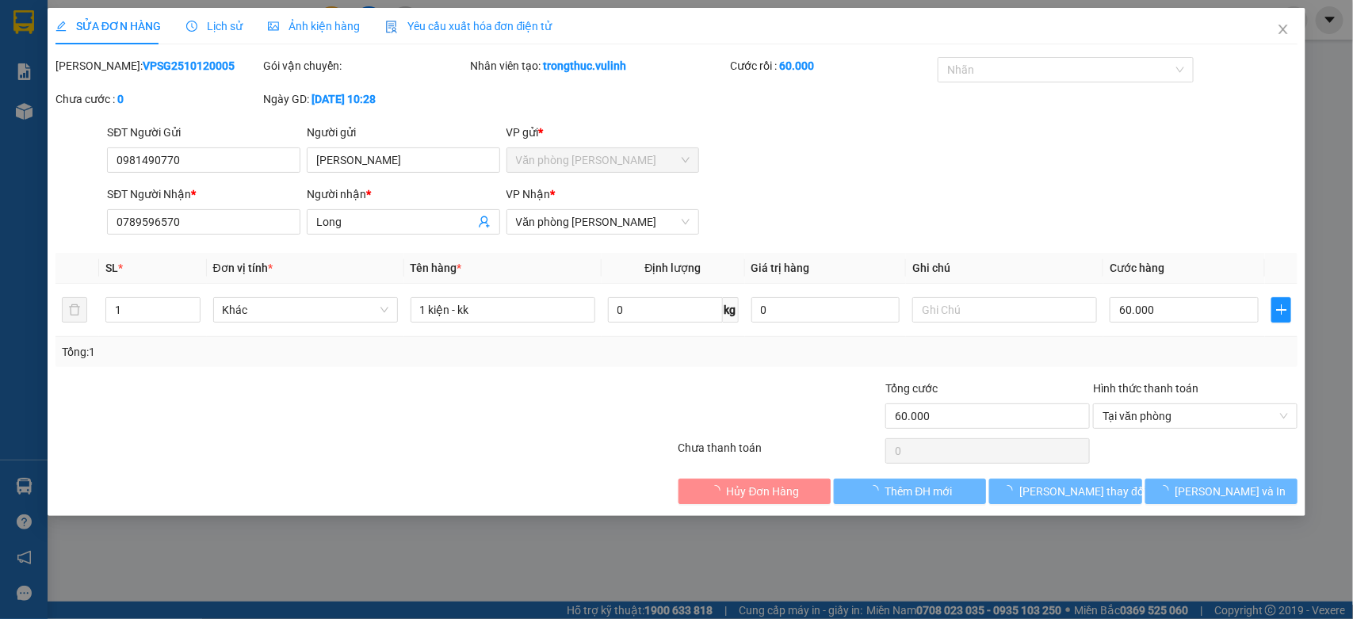
type input "0981490770"
type input "[PERSON_NAME]"
type input "0789596570"
type input "Long"
type input "60.000"
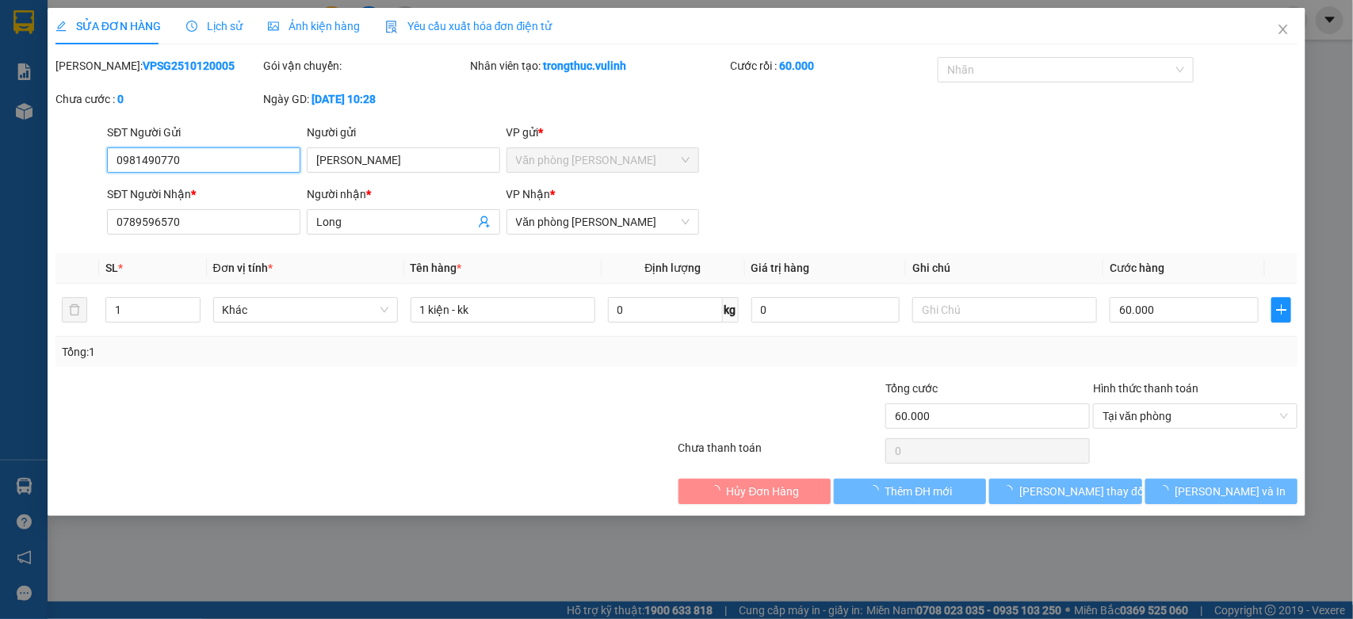
click at [212, 174] on div "SĐT Người Gửi 0981490770" at bounding box center [203, 151] width 193 height 55
click at [212, 174] on div "SĐT Người Gửi 0981490770 0981490770" at bounding box center [203, 151] width 193 height 55
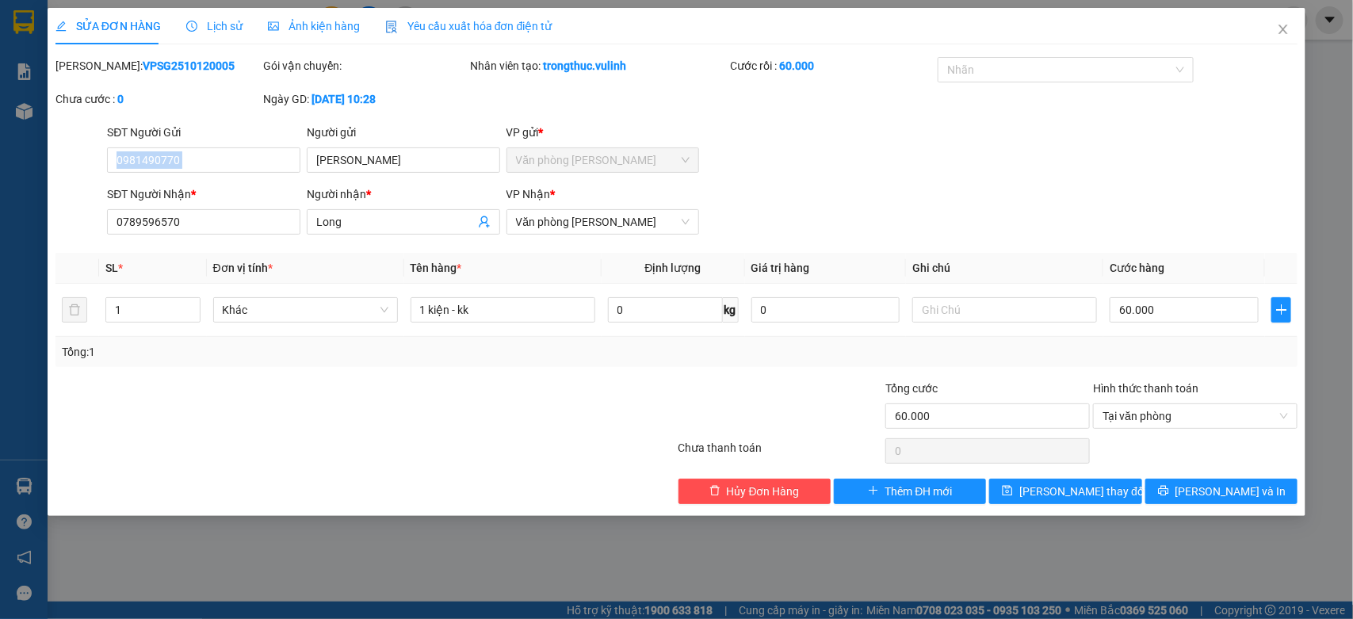
click at [212, 174] on div "SĐT Người Gửi 0981490770" at bounding box center [203, 151] width 193 height 55
copy span
click at [236, 160] on input "0981490770" at bounding box center [203, 159] width 193 height 25
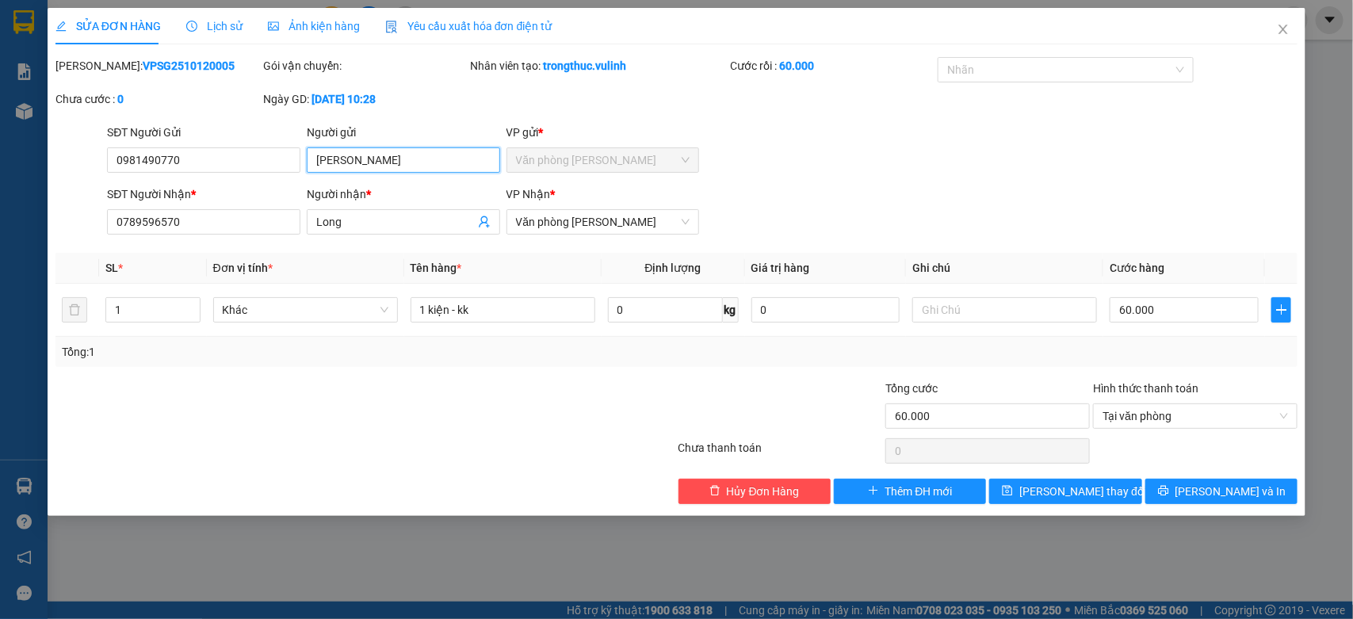
click at [434, 155] on input "[PERSON_NAME]" at bounding box center [403, 159] width 193 height 25
click at [378, 224] on input "Long" at bounding box center [395, 221] width 159 height 17
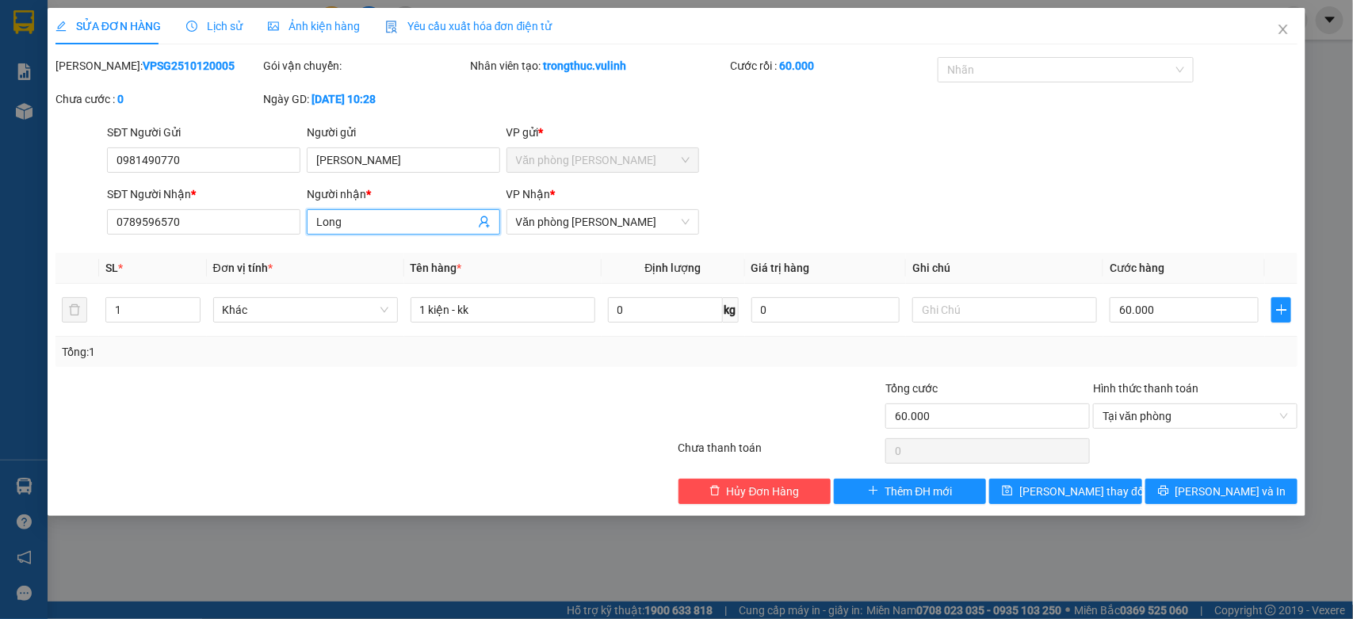
click at [378, 224] on input "Long" at bounding box center [395, 221] width 159 height 17
click at [275, 236] on div "SĐT Người Nhận * 0789596570" at bounding box center [203, 212] width 193 height 55
click at [254, 231] on input "0789596570" at bounding box center [203, 221] width 193 height 25
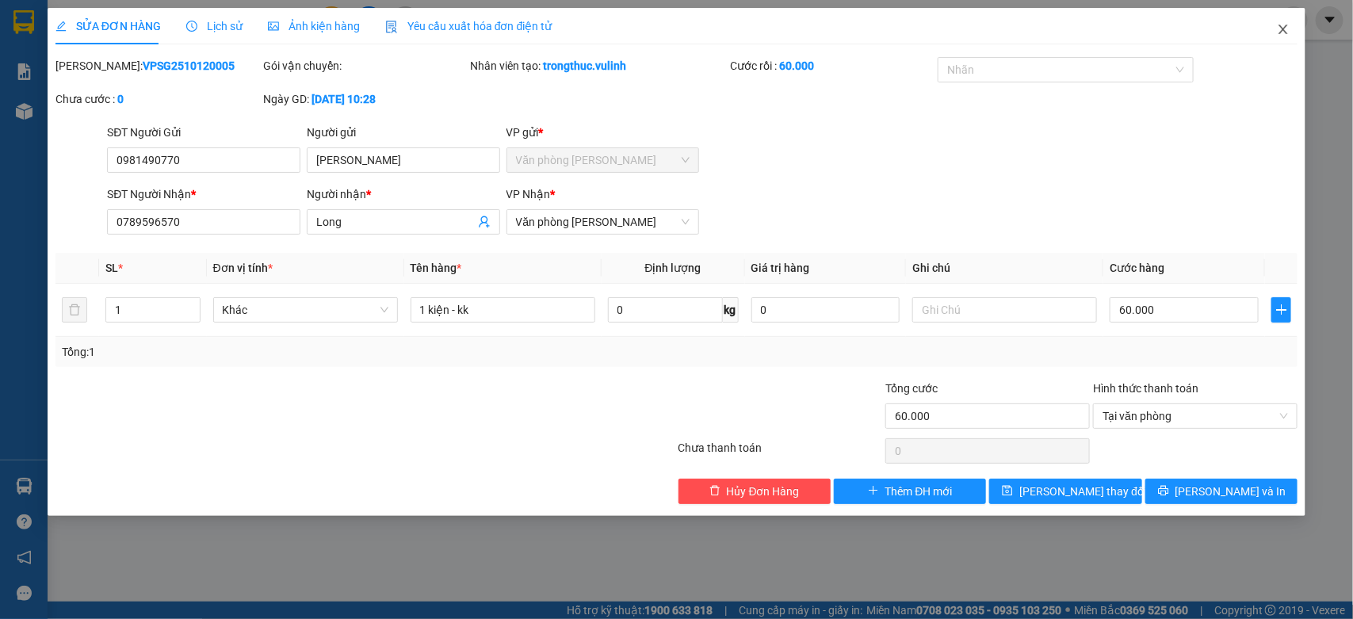
click at [1280, 34] on icon "close" at bounding box center [1283, 29] width 13 height 13
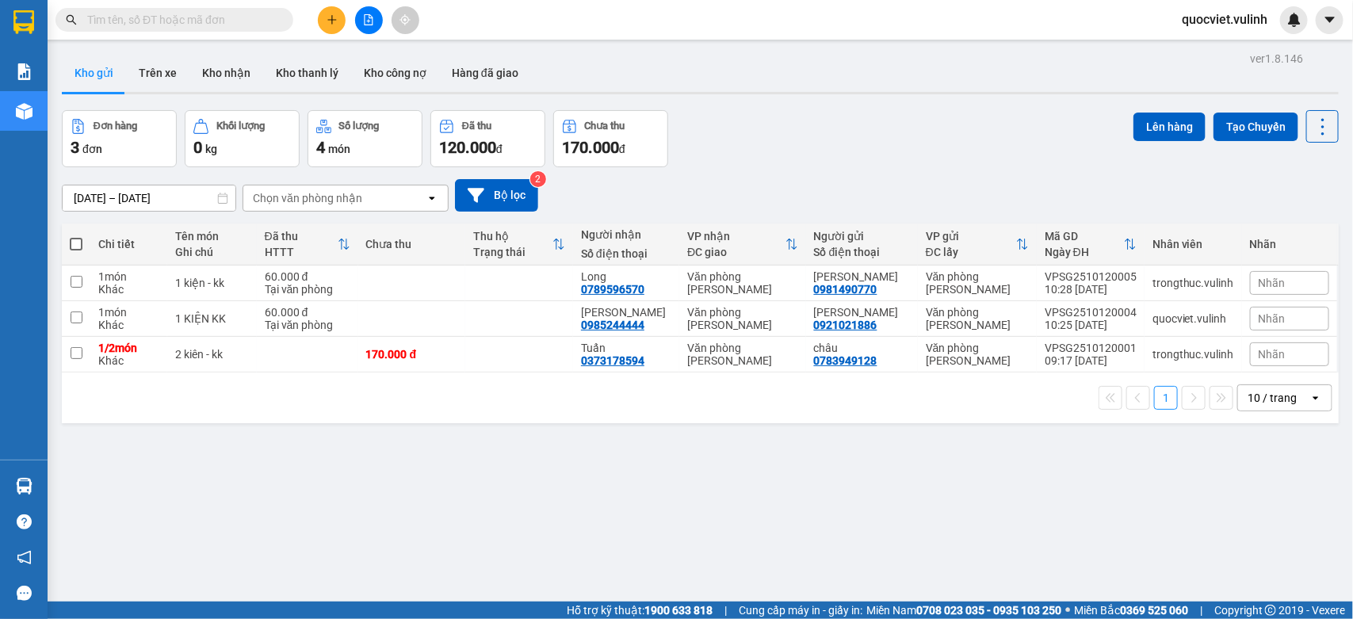
click at [327, 20] on icon "plus" at bounding box center [332, 19] width 11 height 11
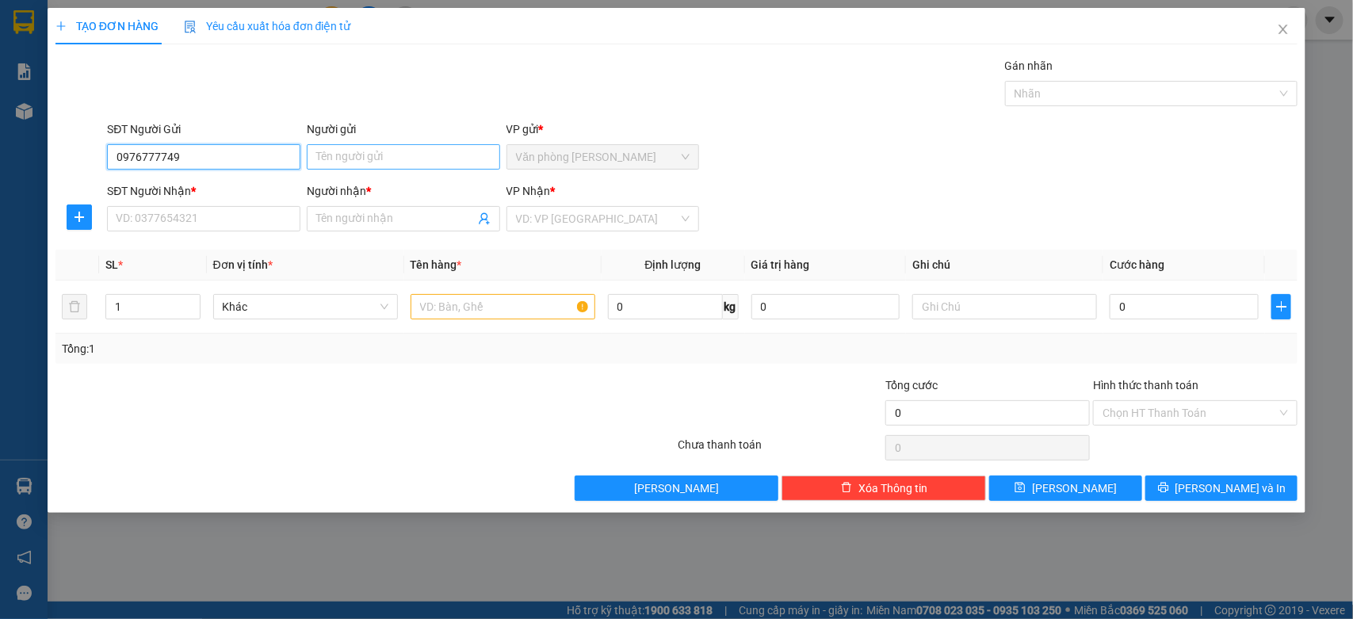
type input "0976777749"
click at [389, 155] on input "Người gửi" at bounding box center [403, 156] width 193 height 25
drag, startPoint x: 133, startPoint y: 164, endPoint x: 141, endPoint y: 166, distance: 8.3
click at [141, 166] on input "0976777749" at bounding box center [203, 156] width 193 height 25
click at [232, 155] on input "0976777749" at bounding box center [203, 156] width 193 height 25
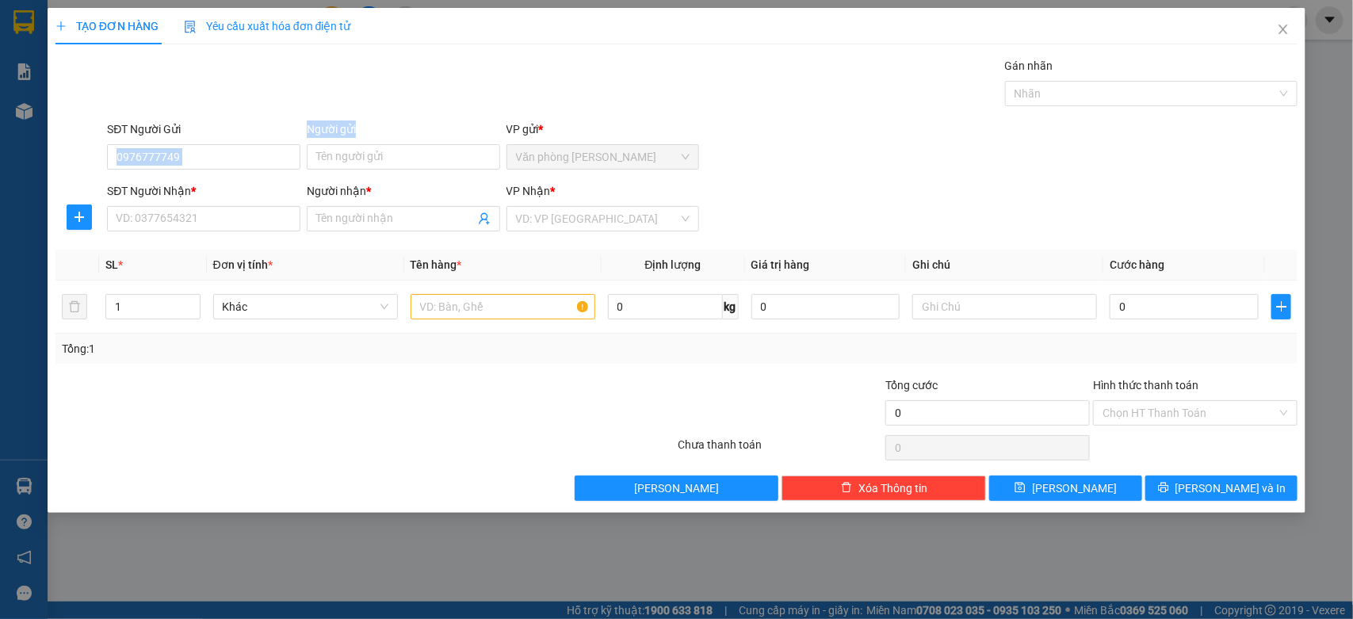
click at [304, 167] on div "SĐT Người Gửi 0976777749 Người gửi Tên người gửi VP gửi * Văn phòng [PERSON_NAM…" at bounding box center [702, 147] width 1197 height 55
drag, startPoint x: 337, startPoint y: 168, endPoint x: 331, endPoint y: 151, distance: 17.5
click at [334, 165] on input "Người gửi" at bounding box center [403, 156] width 193 height 25
click at [198, 218] on input "SĐT Người Nhận *" at bounding box center [203, 218] width 193 height 25
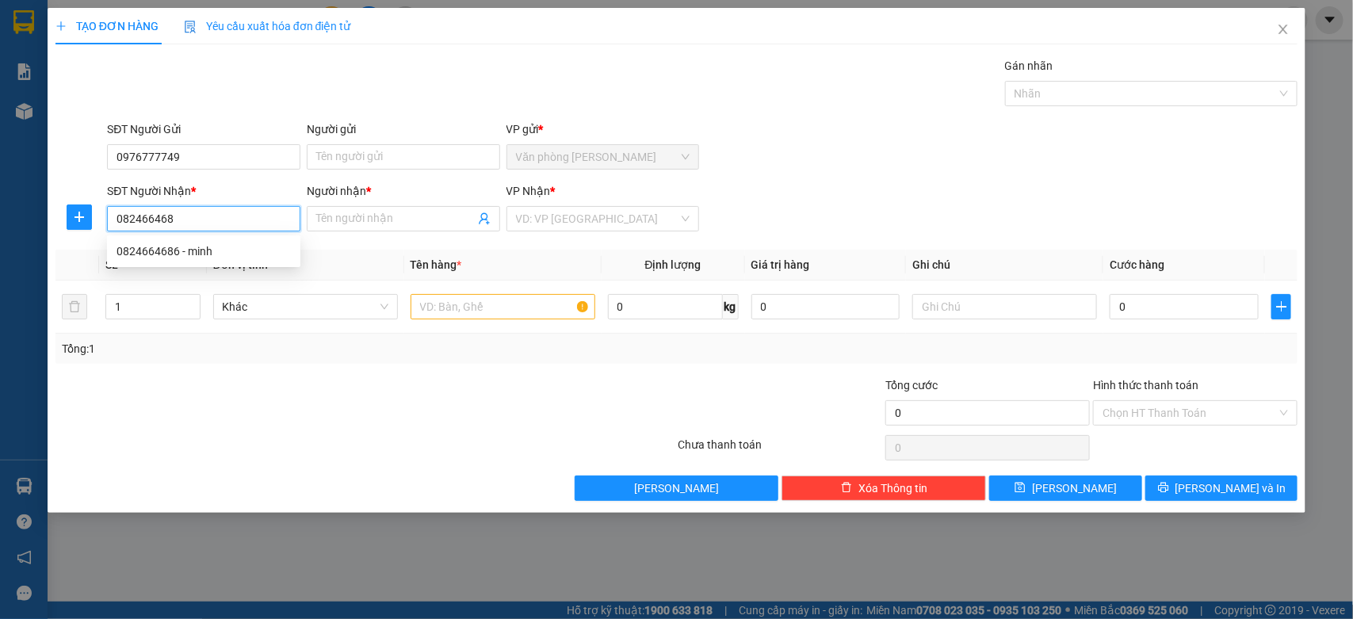
type input "0824664686"
click at [204, 251] on div "0824664686 - minh" at bounding box center [204, 251] width 174 height 17
type input "minh"
type input "60.000"
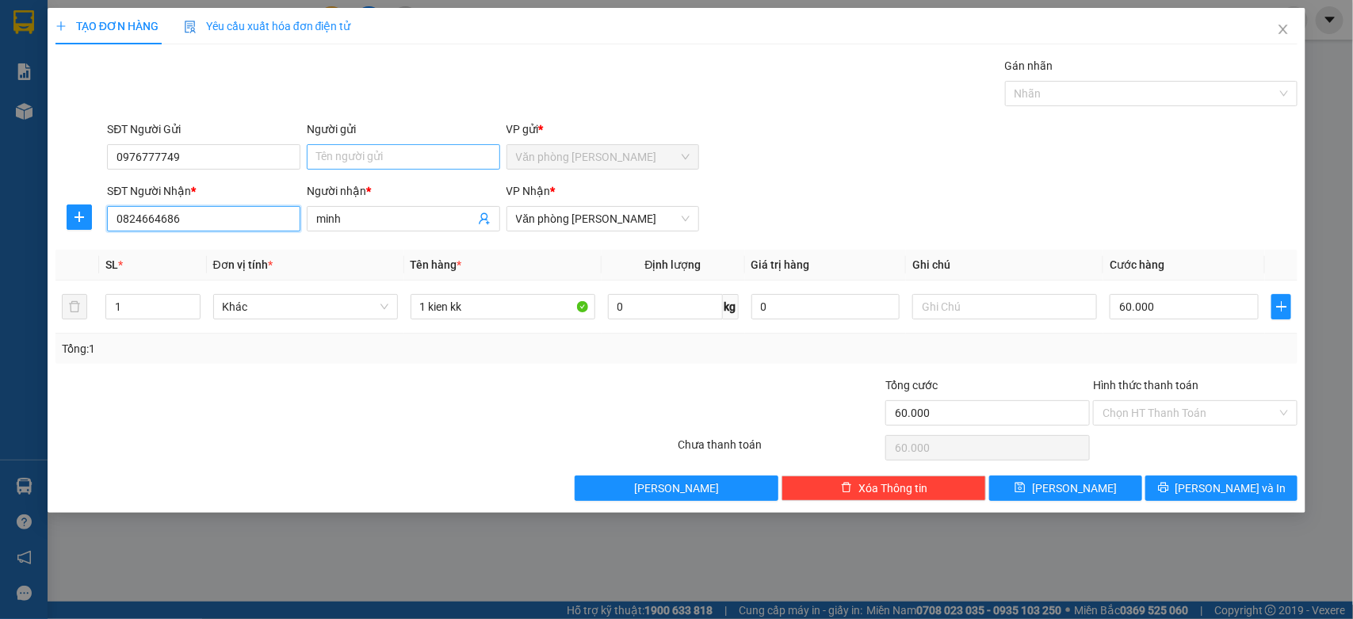
type input "0824664686"
click at [386, 152] on input "Người gửi" at bounding box center [403, 156] width 193 height 25
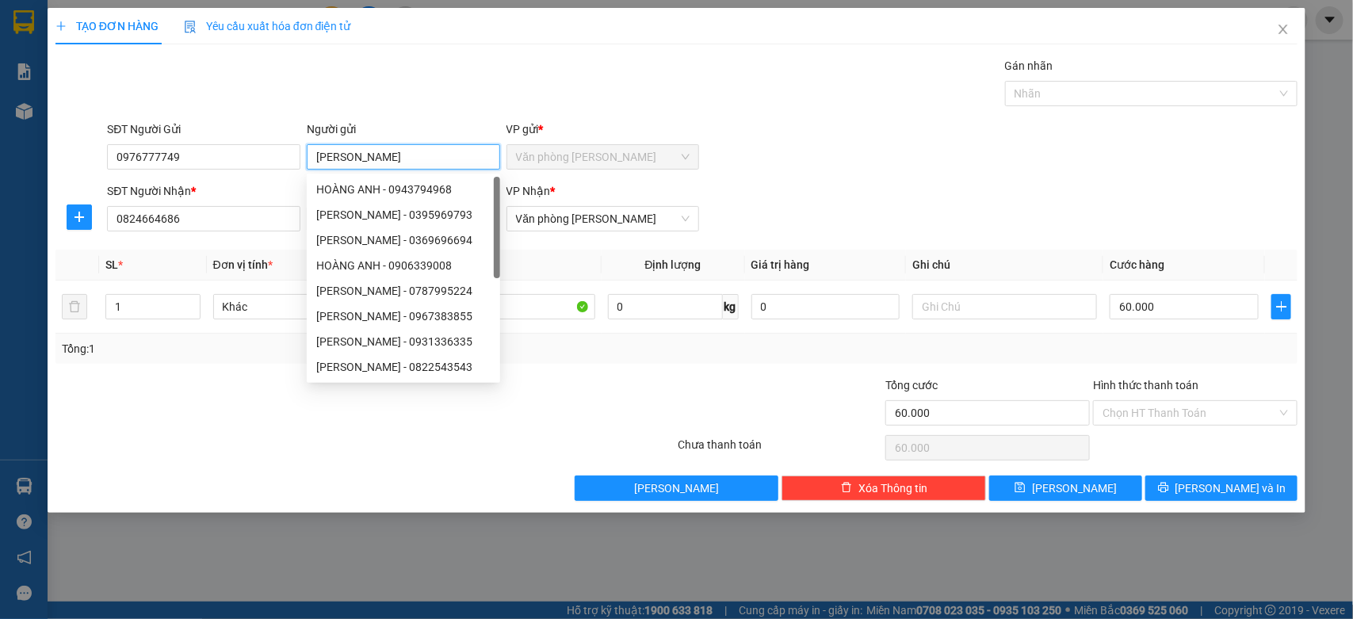
type input "[PERSON_NAME]"
click at [1020, 194] on div "SĐT Người Nhận * 0824664686 Người nhận * minh VP Nhận * Văn phòng [PERSON_NAME]" at bounding box center [702, 209] width 1197 height 55
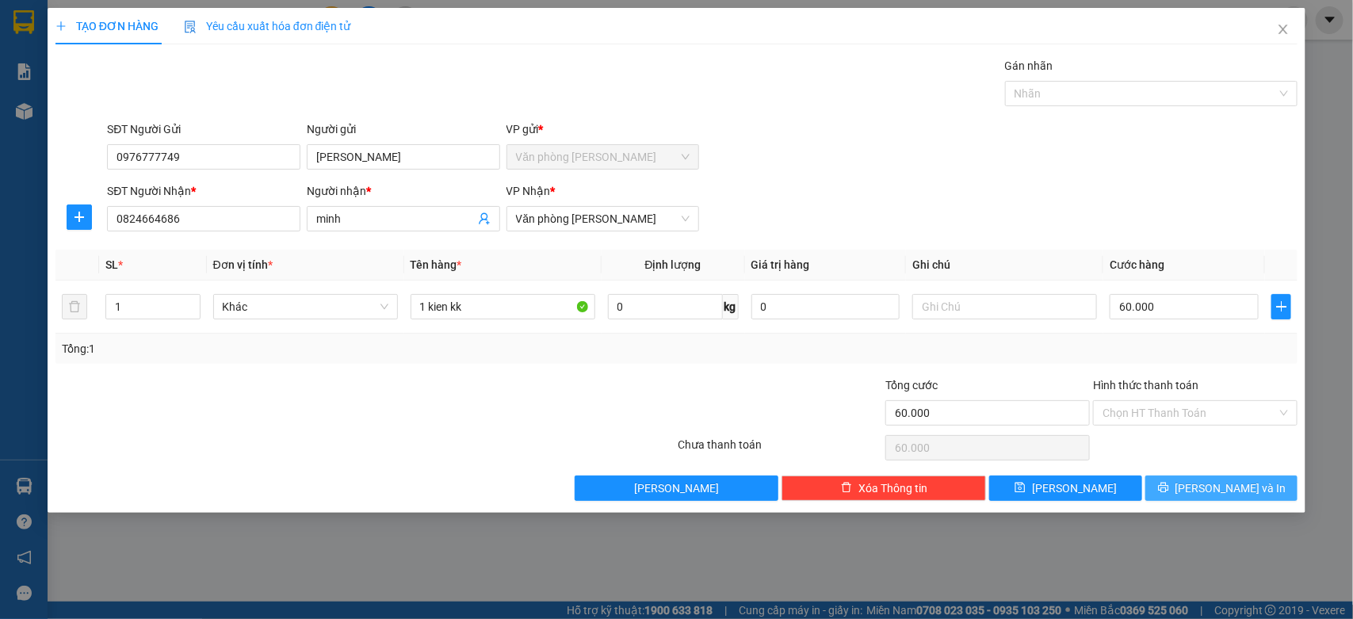
click at [1222, 484] on span "[PERSON_NAME] và In" at bounding box center [1230, 488] width 111 height 17
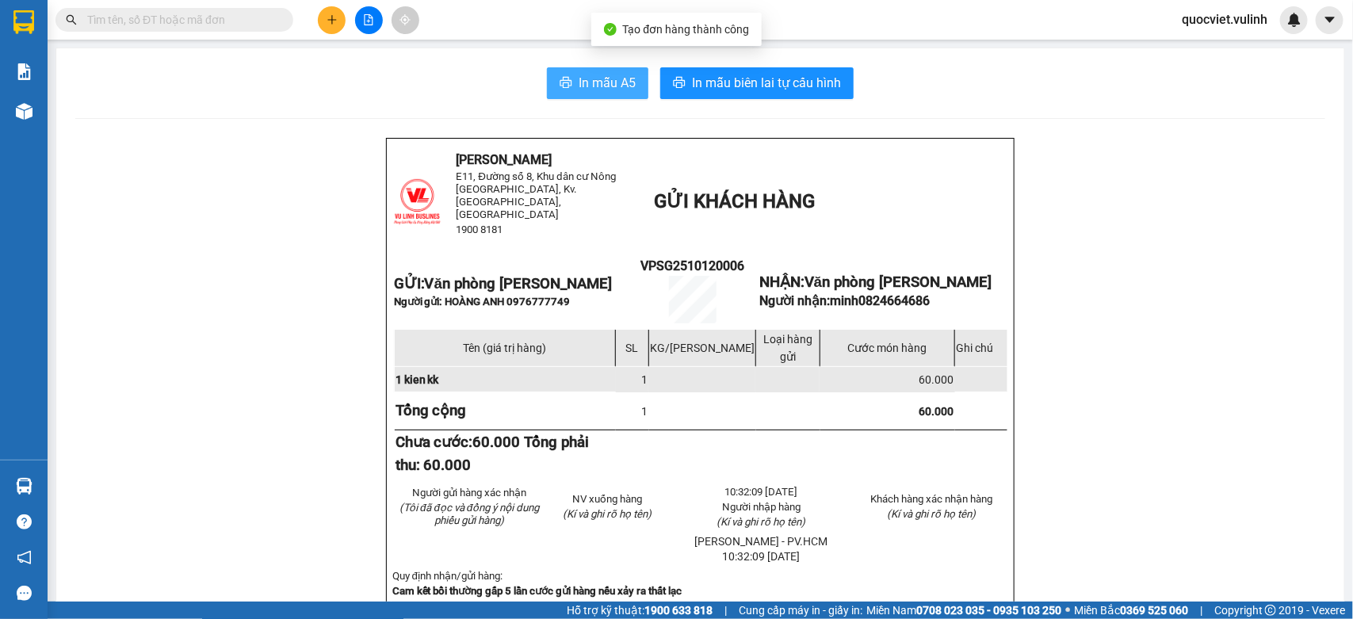
click at [598, 84] on span "In mẫu A5" at bounding box center [607, 83] width 57 height 20
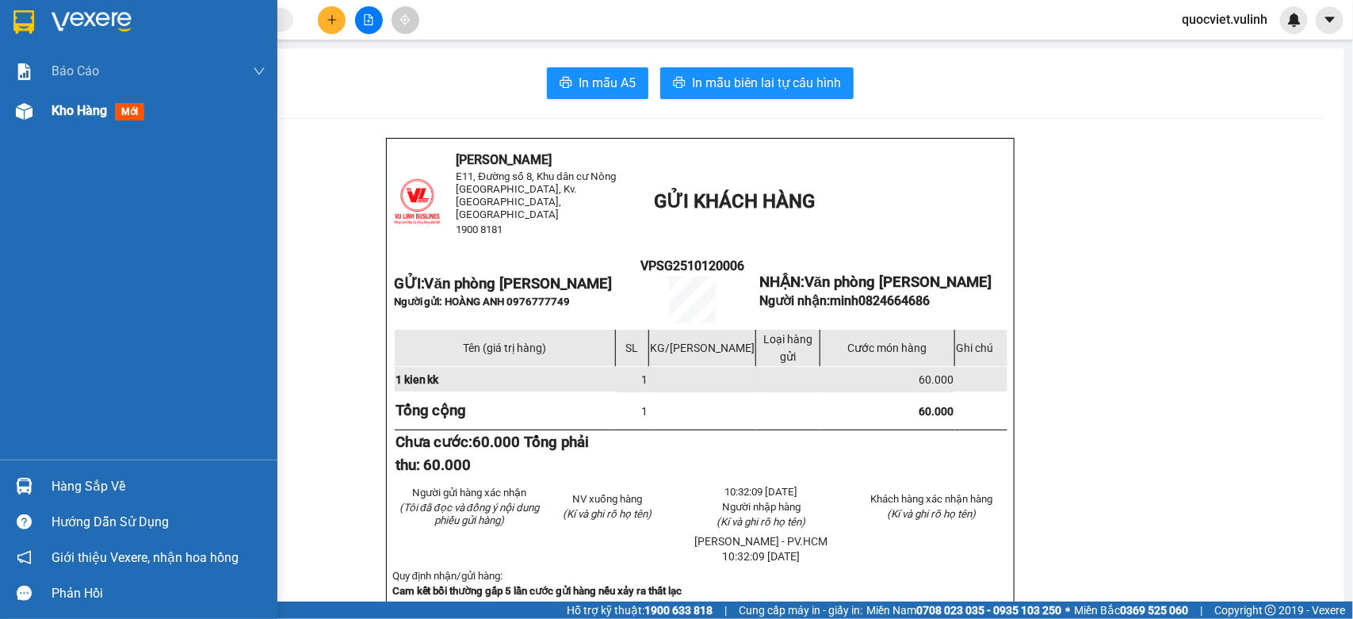
drag, startPoint x: 62, startPoint y: 132, endPoint x: 67, endPoint y: 116, distance: 16.8
click at [60, 131] on div "Báo cáo BC hàng tồn (trạm) Báo cáo dòng tiền (nhân viên) Báo cáo dòng tiền (trạ…" at bounding box center [138, 256] width 277 height 408
click at [67, 116] on span "Kho hàng" at bounding box center [79, 110] width 55 height 15
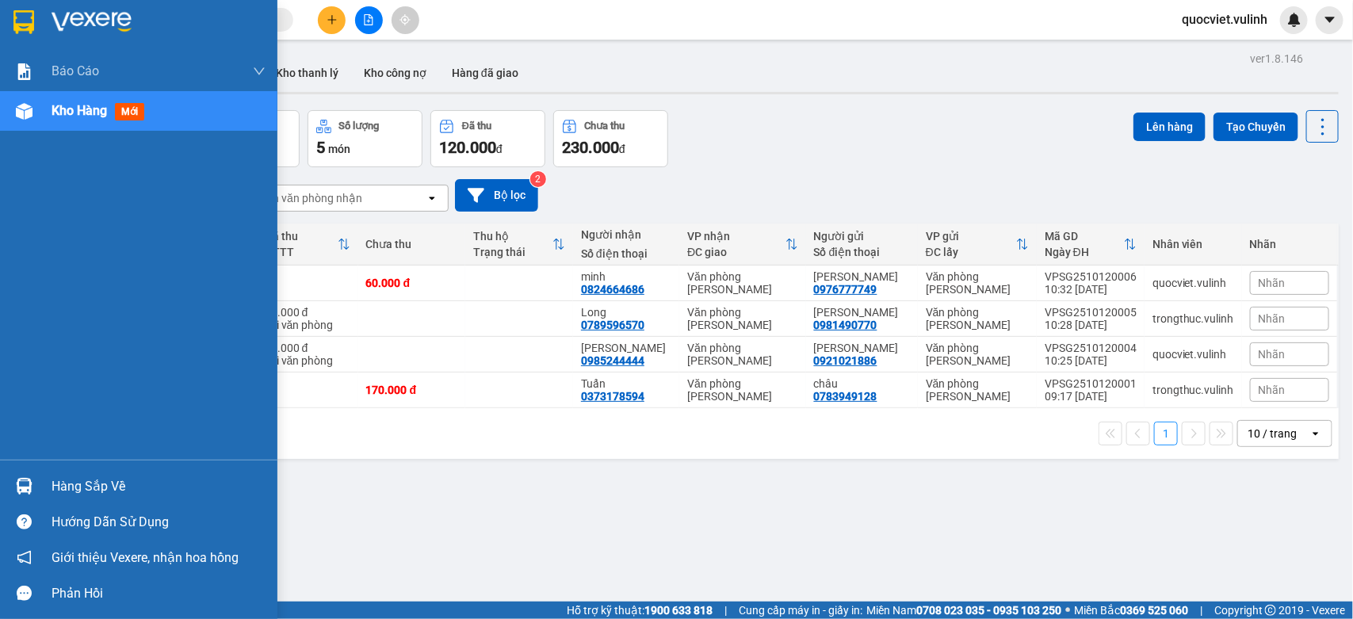
click at [1, 492] on div "Hàng sắp về" at bounding box center [138, 486] width 277 height 36
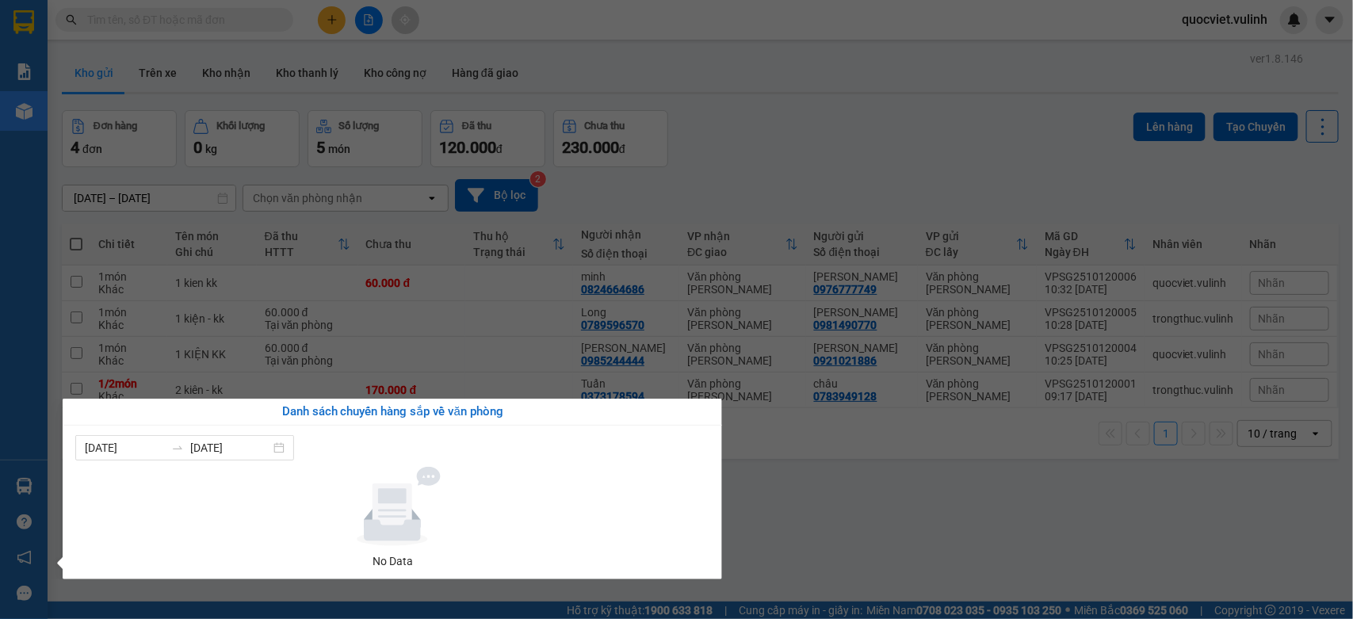
click at [1096, 539] on section "Kết quả tìm kiếm ( 0 ) Bộ lọc No Data quocviet.vulinh Báo cáo BC hàng tồn (trạm…" at bounding box center [676, 309] width 1353 height 619
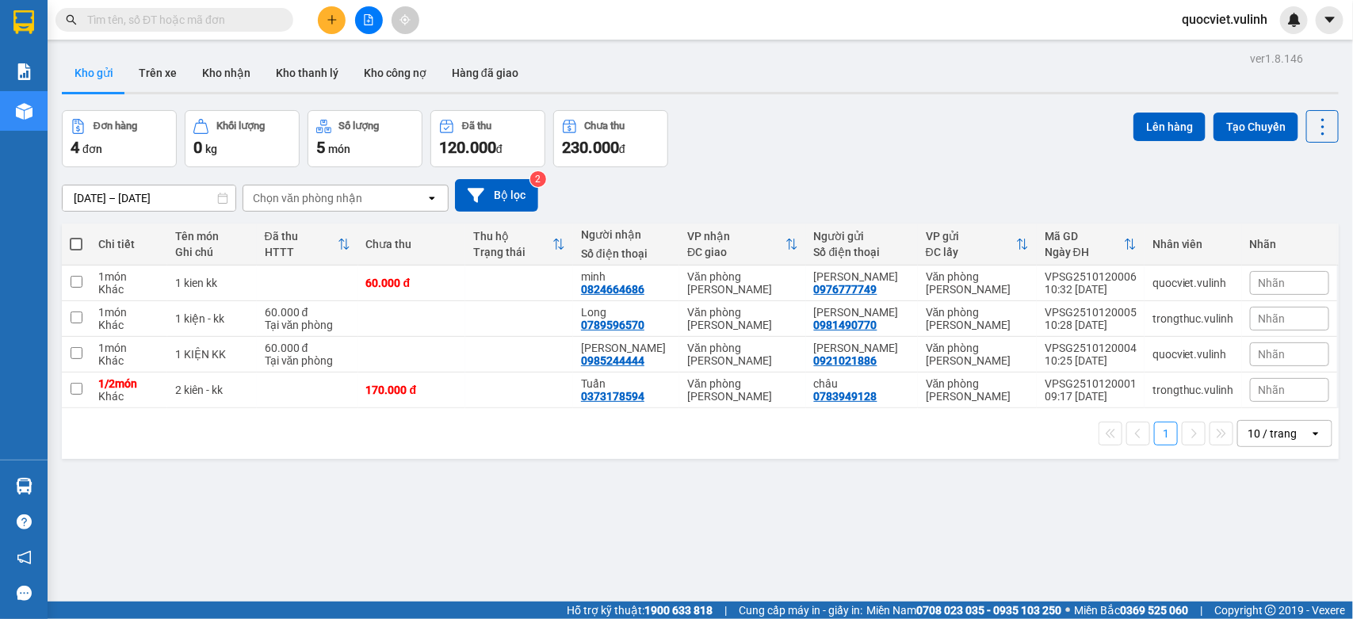
click at [322, 26] on button at bounding box center [332, 20] width 28 height 28
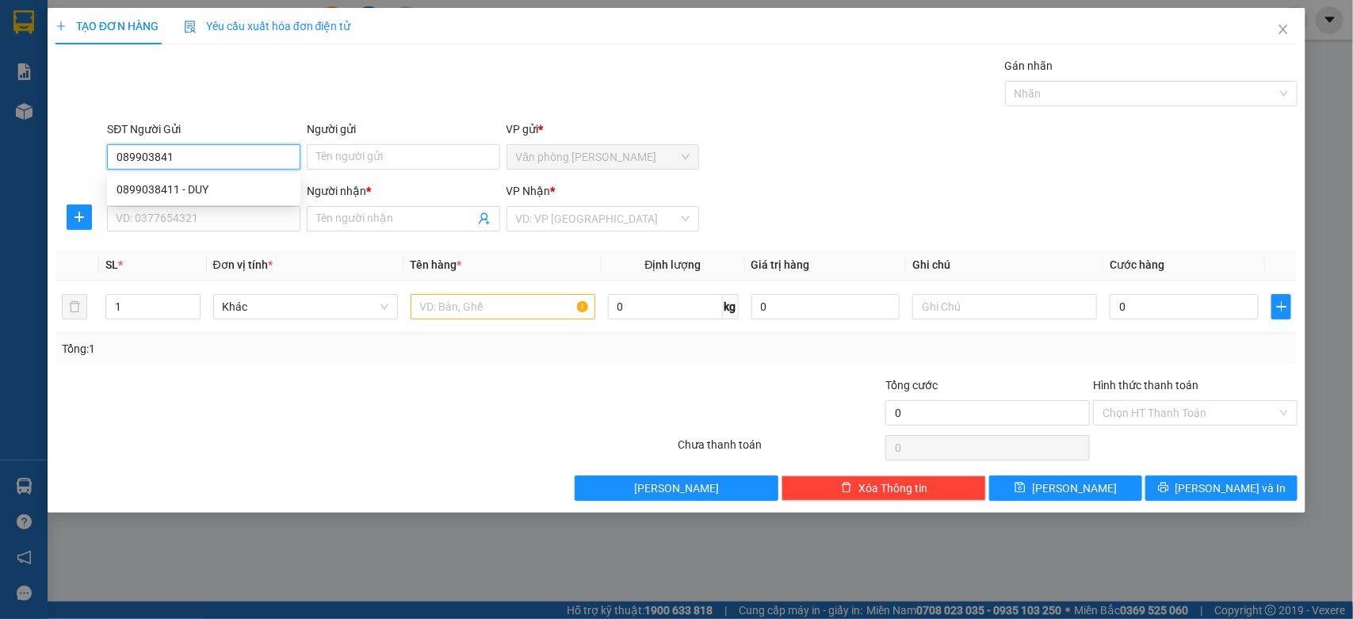
type input "0899038411"
click at [226, 188] on div "0899038411 - DUY" at bounding box center [204, 189] width 174 height 17
type input "DUY"
type input "0968822522"
type input "Vinh"
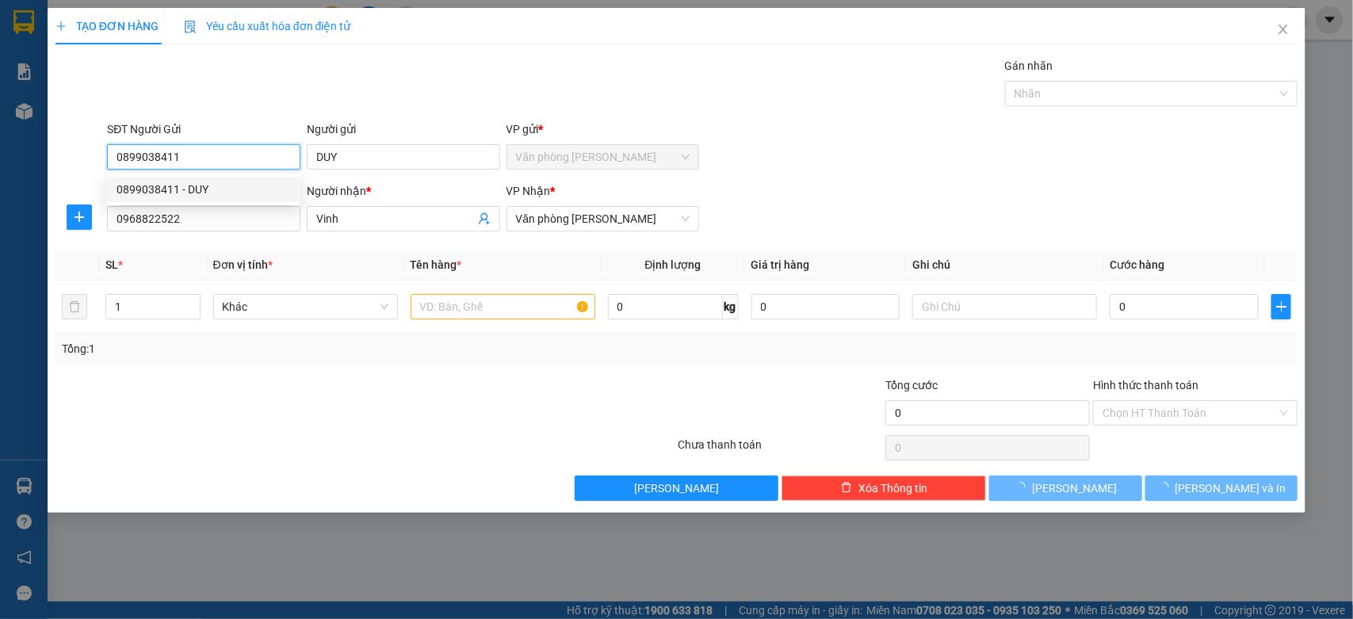
type input "60.000"
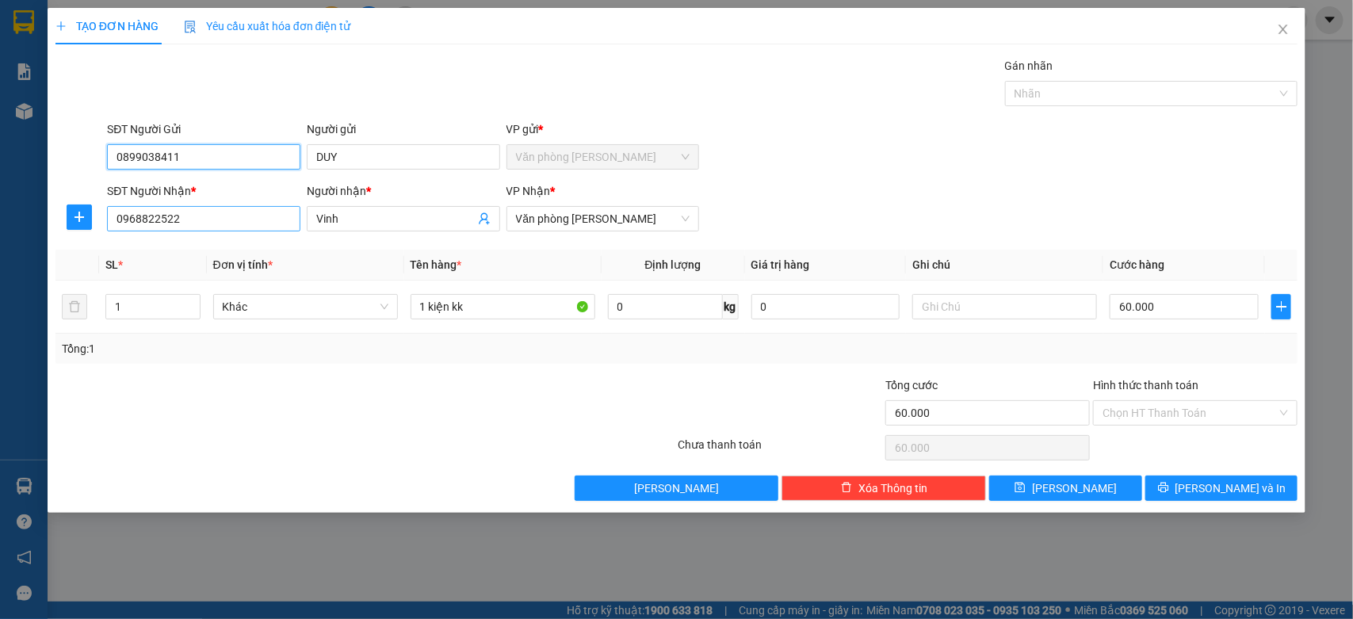
type input "0899038411"
click at [231, 224] on input "0968822522" at bounding box center [203, 218] width 193 height 25
click at [235, 224] on input "0968822522" at bounding box center [203, 218] width 193 height 25
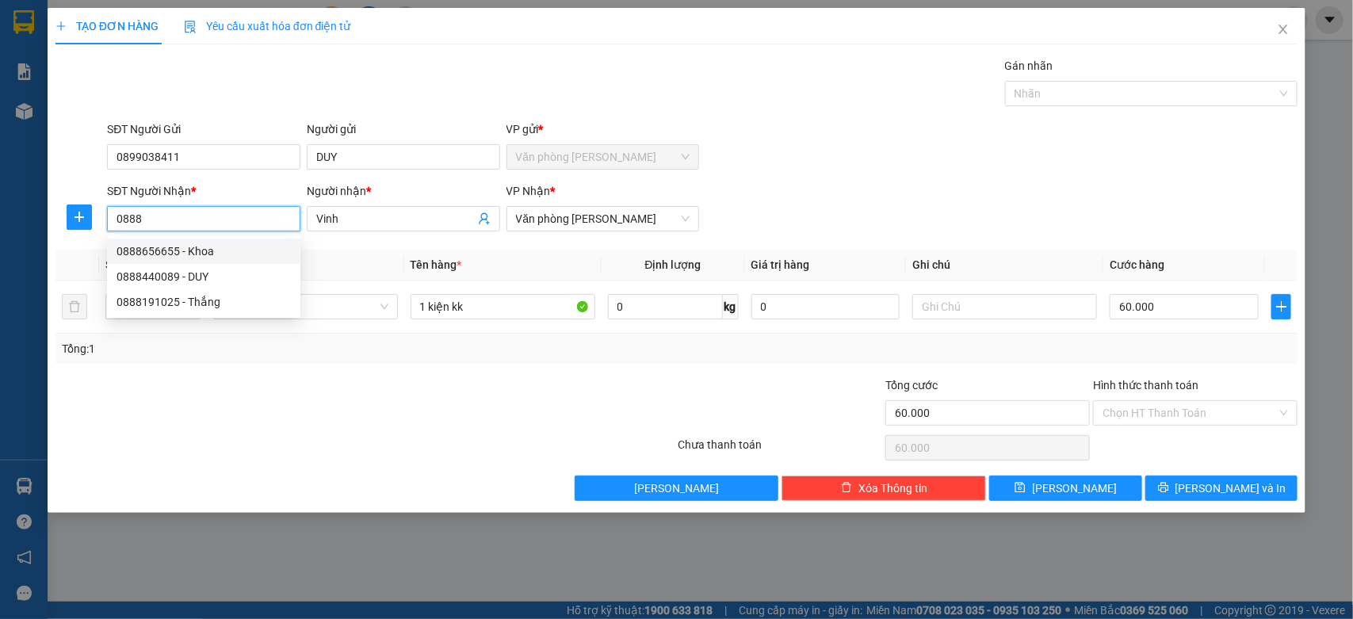
click at [215, 254] on div "0888656655 - Khoa" at bounding box center [204, 251] width 174 height 17
type input "0888656655"
type input "Khoa"
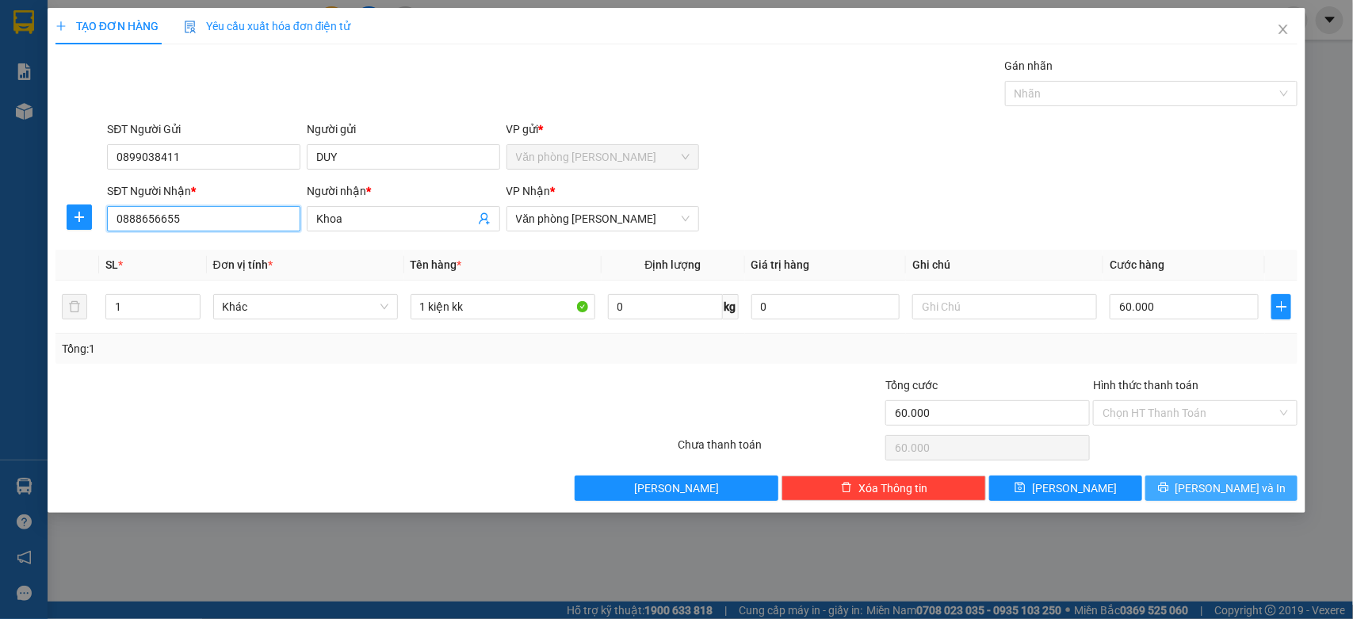
type input "0888656655"
click at [1228, 484] on span "[PERSON_NAME] và In" at bounding box center [1230, 488] width 111 height 17
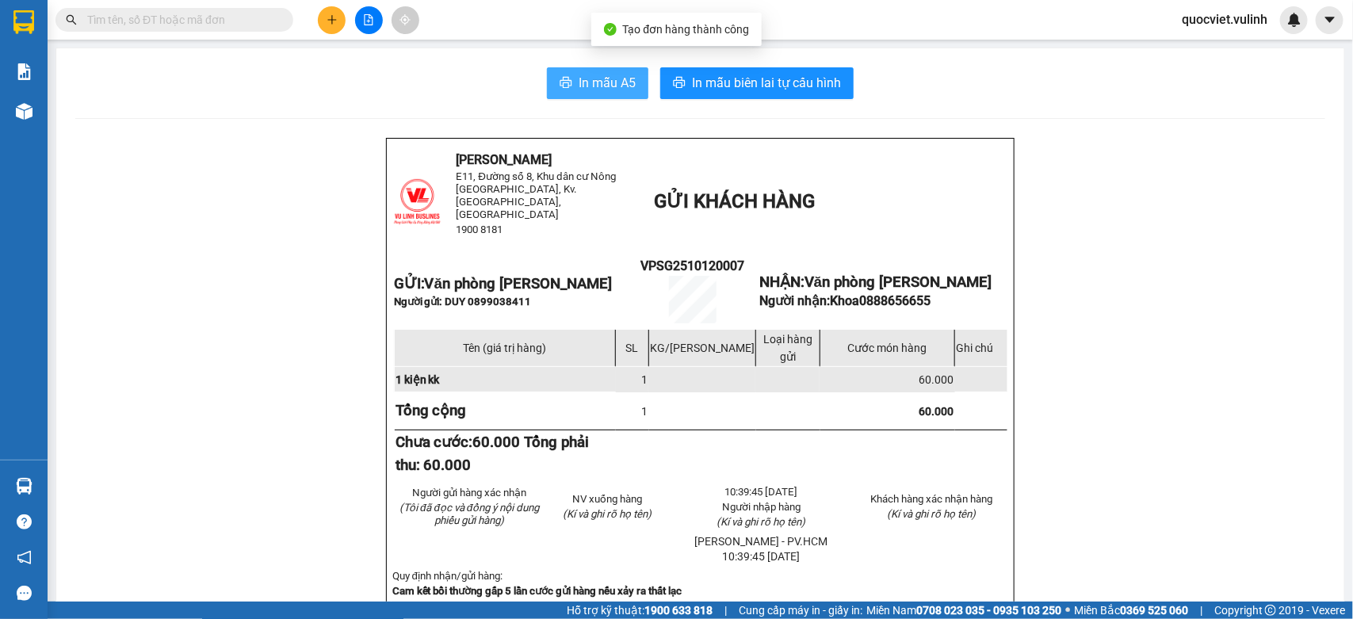
click at [587, 71] on button "In mẫu A5" at bounding box center [597, 83] width 101 height 32
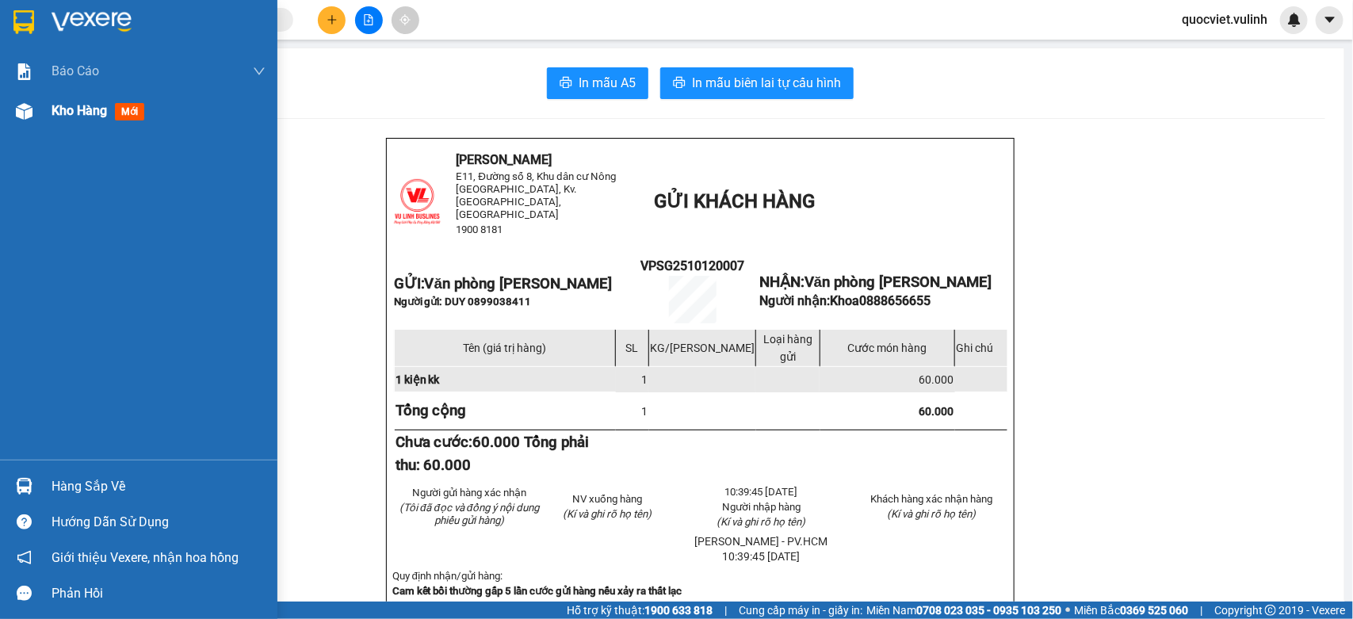
click at [17, 129] on div "Báo cáo BC hàng tồn (trạm) Báo cáo dòng tiền (nhân viên) Báo cáo dòng tiền (trạ…" at bounding box center [138, 256] width 277 height 408
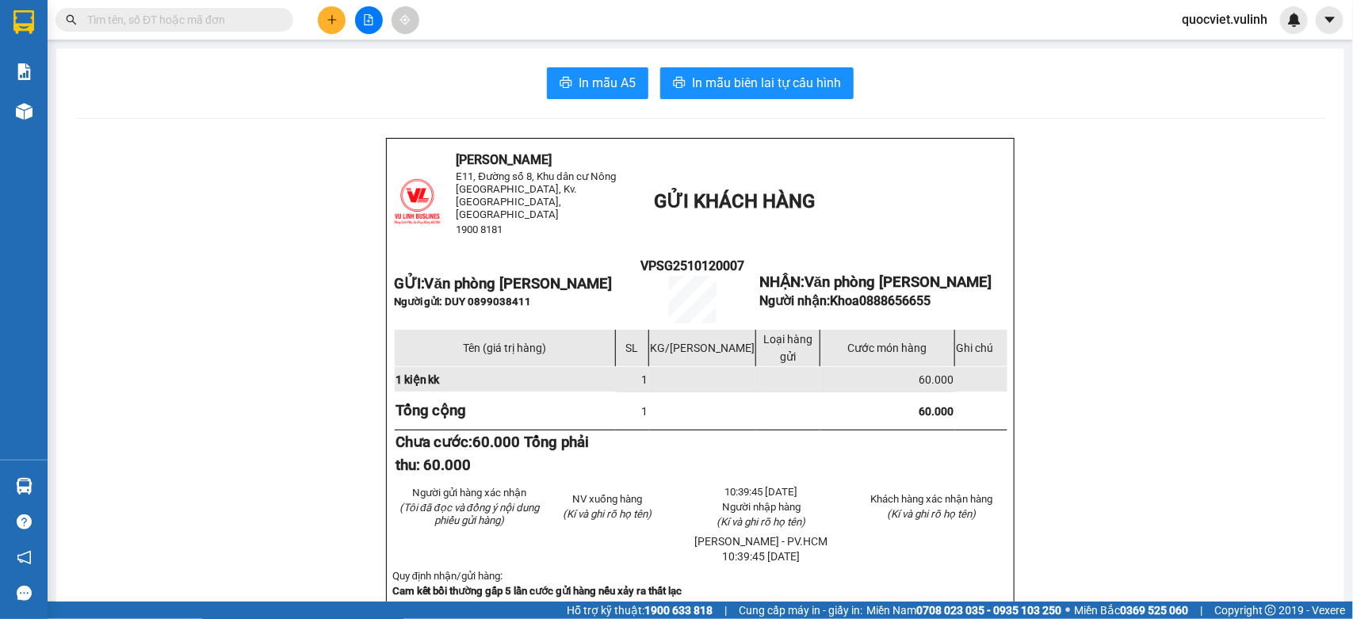
drag, startPoint x: 93, startPoint y: 299, endPoint x: 0, endPoint y: 370, distance: 117.0
drag, startPoint x: 0, startPoint y: 370, endPoint x: 313, endPoint y: 533, distance: 353.1
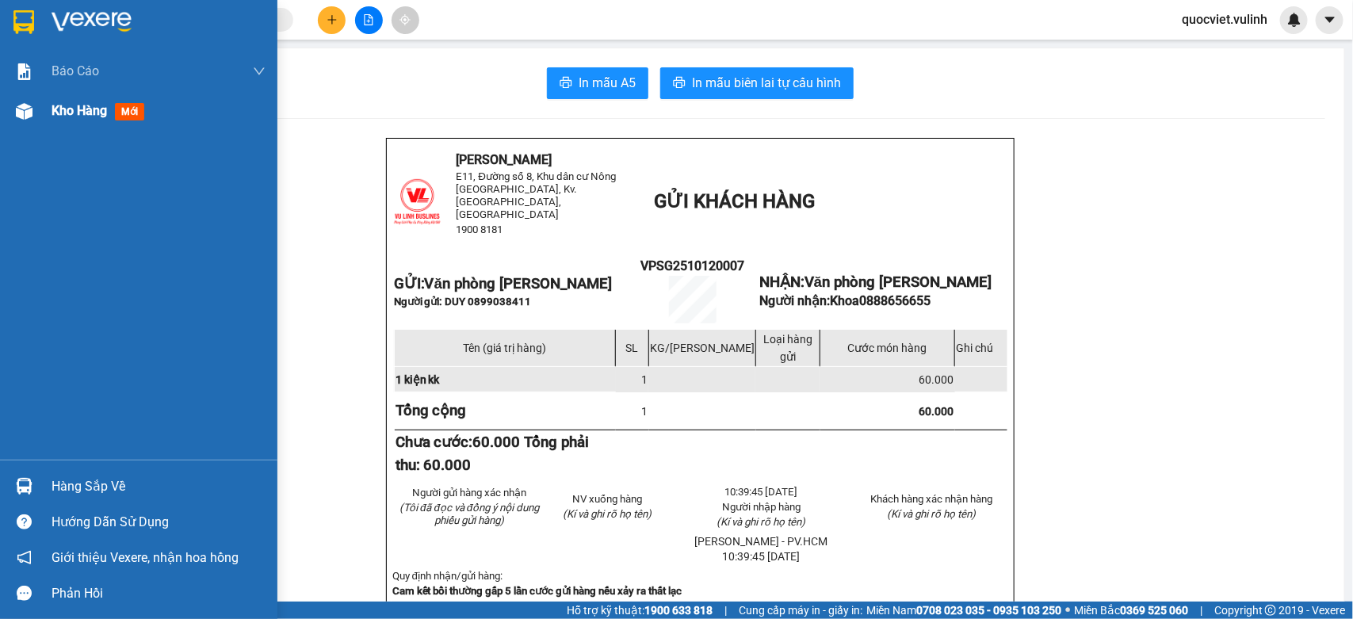
click at [20, 105] on img at bounding box center [24, 111] width 17 height 17
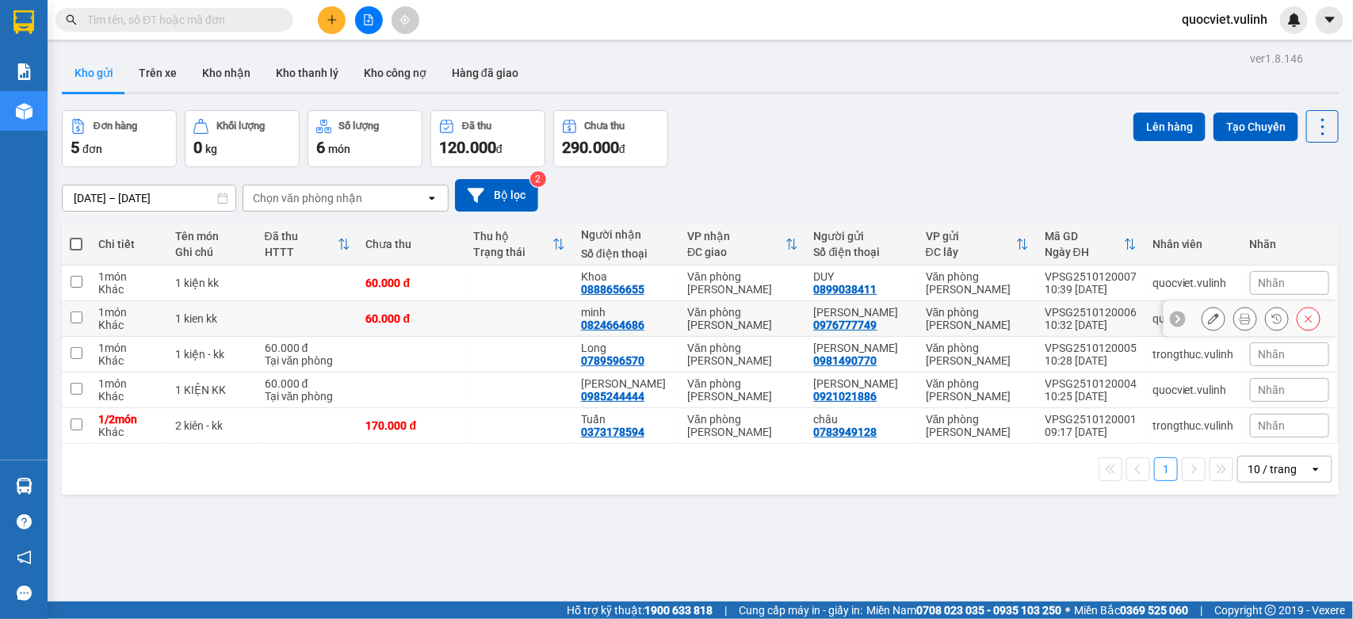
click at [1208, 314] on icon at bounding box center [1213, 318] width 11 height 11
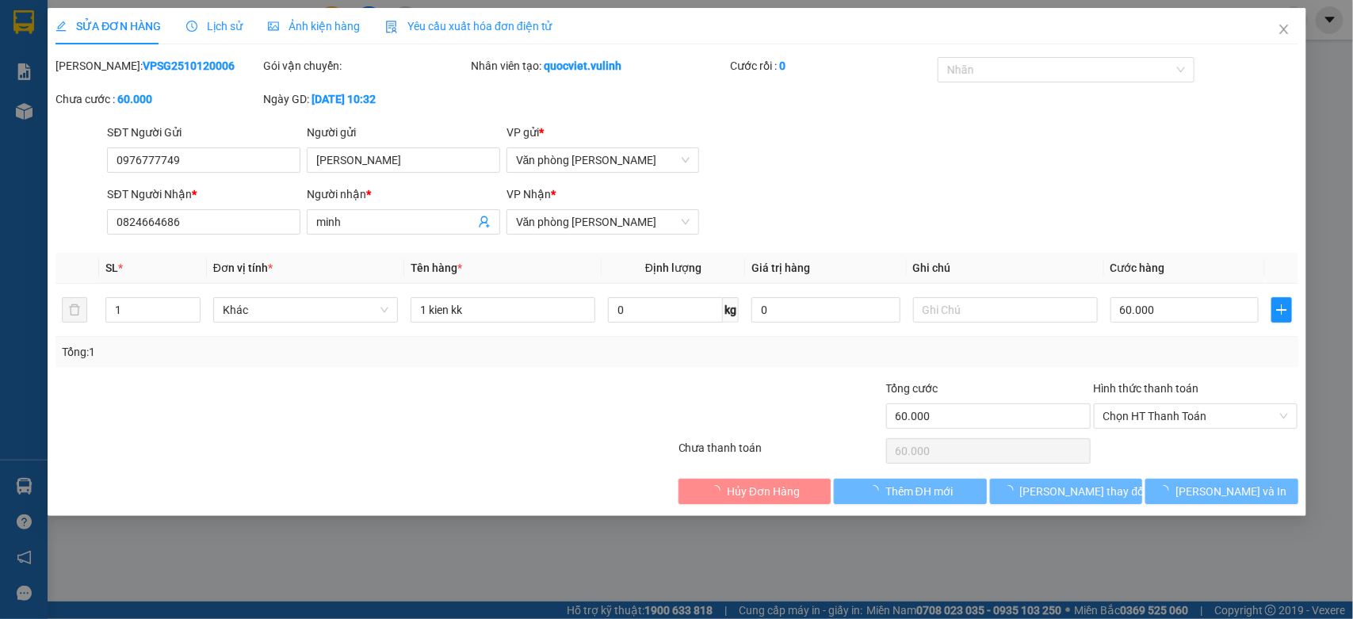
type input "0976777749"
type input "[PERSON_NAME]"
type input "0824664686"
type input "minh"
type input "60.000"
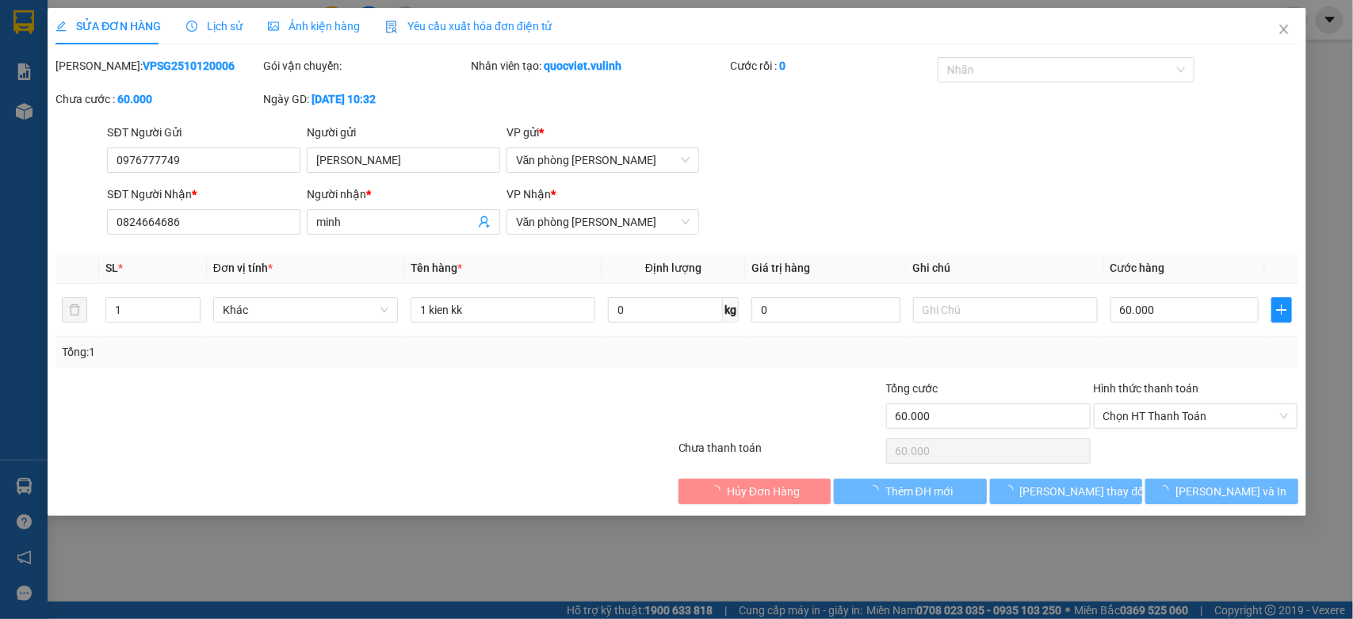
type input "60.000"
click at [254, 171] on input "0976777749" at bounding box center [203, 159] width 193 height 25
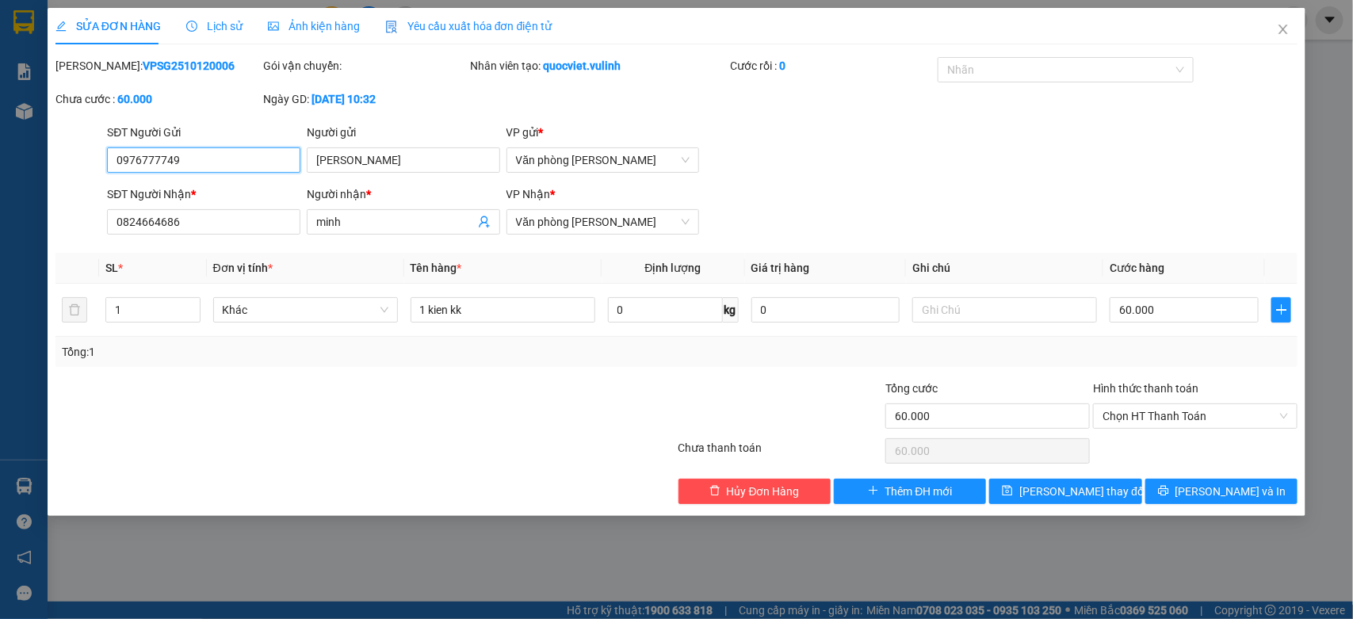
click at [254, 171] on input "0976777749" at bounding box center [203, 159] width 193 height 25
click at [412, 170] on input "[PERSON_NAME]" at bounding box center [403, 159] width 193 height 25
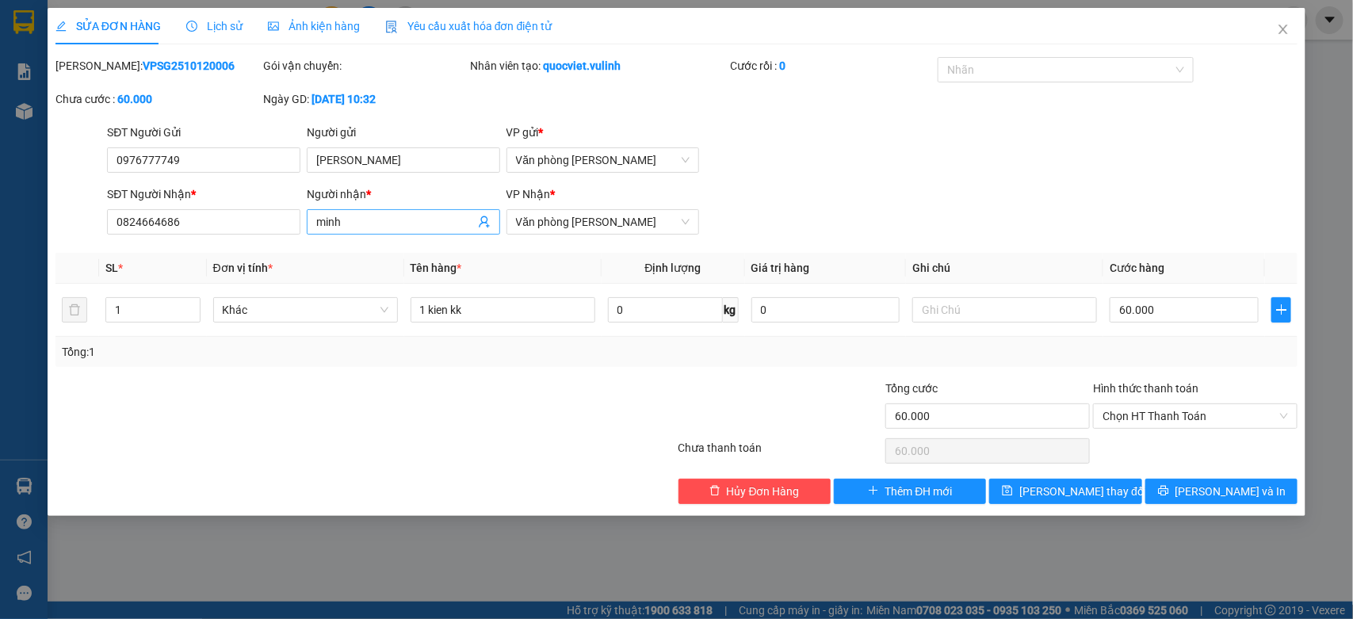
click at [399, 224] on input "minh" at bounding box center [395, 221] width 159 height 17
click at [199, 228] on input "0824664686" at bounding box center [203, 221] width 193 height 25
click at [200, 227] on input "0824664686" at bounding box center [203, 221] width 193 height 25
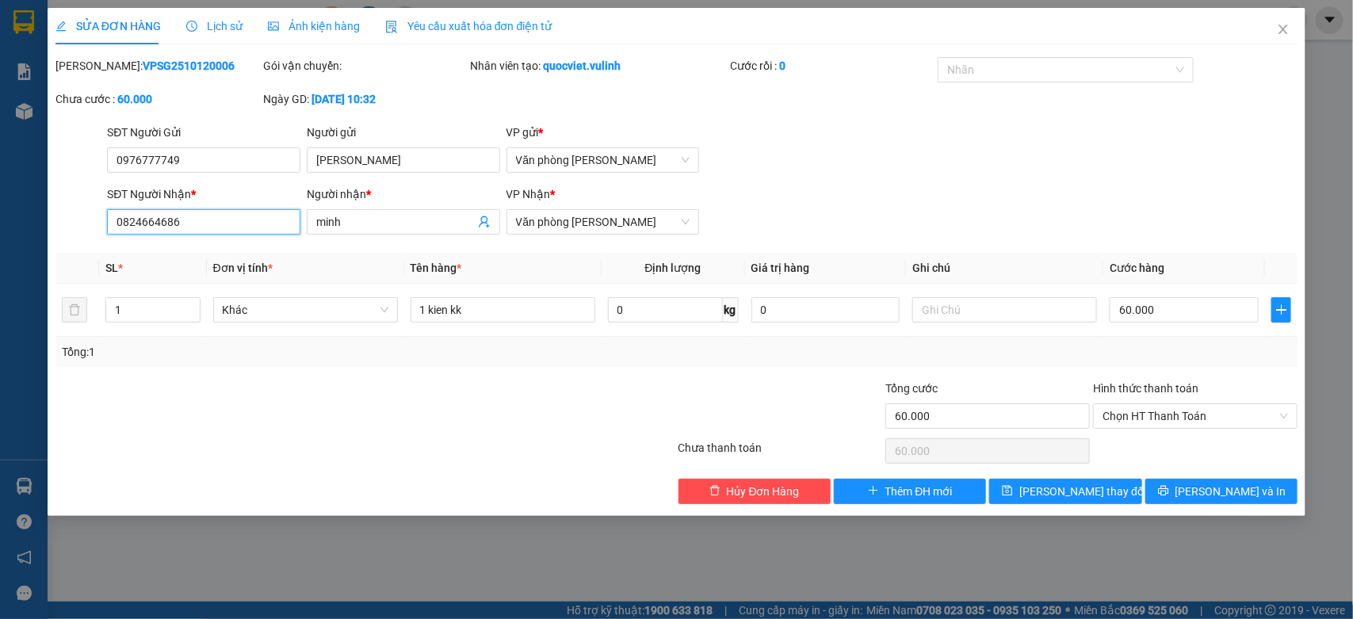
click at [200, 227] on input "0824664686" at bounding box center [203, 221] width 193 height 25
click at [1262, 53] on div "SỬA ĐƠN HÀNG Lịch sử Ảnh kiện hàng Yêu cầu xuất hóa đơn điện tử Total Paid Fee …" at bounding box center [676, 256] width 1243 height 496
click at [1278, 48] on span "Close" at bounding box center [1283, 30] width 44 height 44
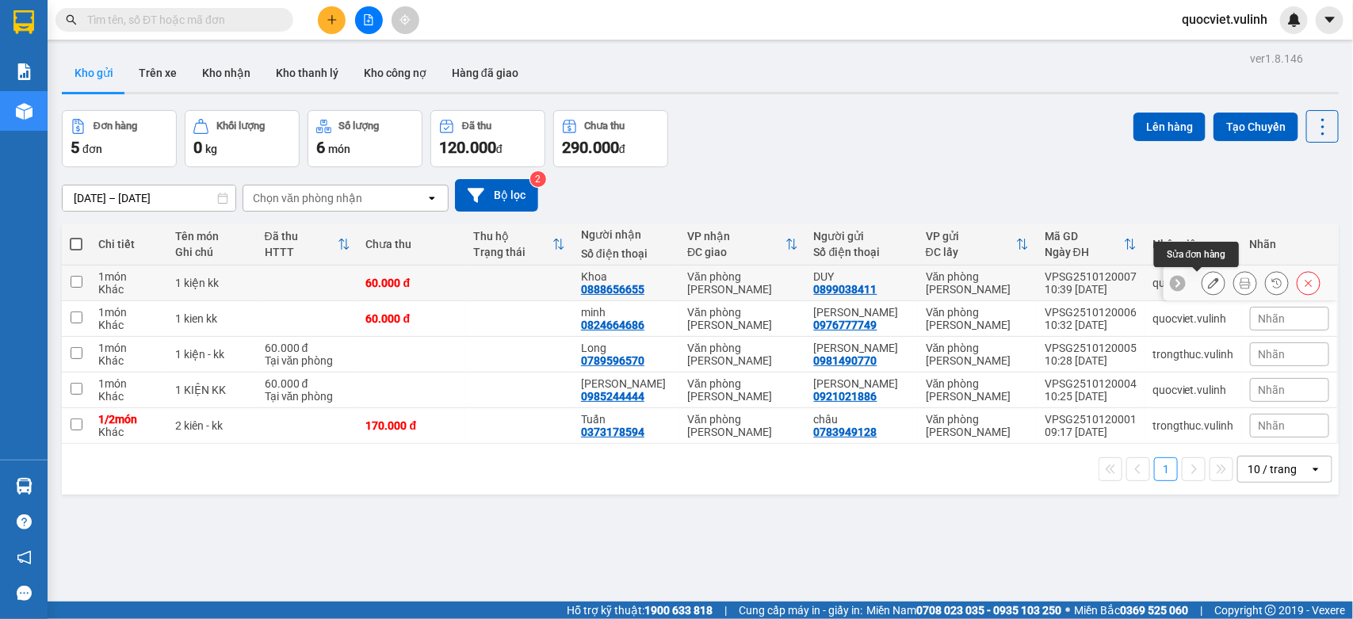
click at [1208, 285] on icon at bounding box center [1213, 282] width 11 height 11
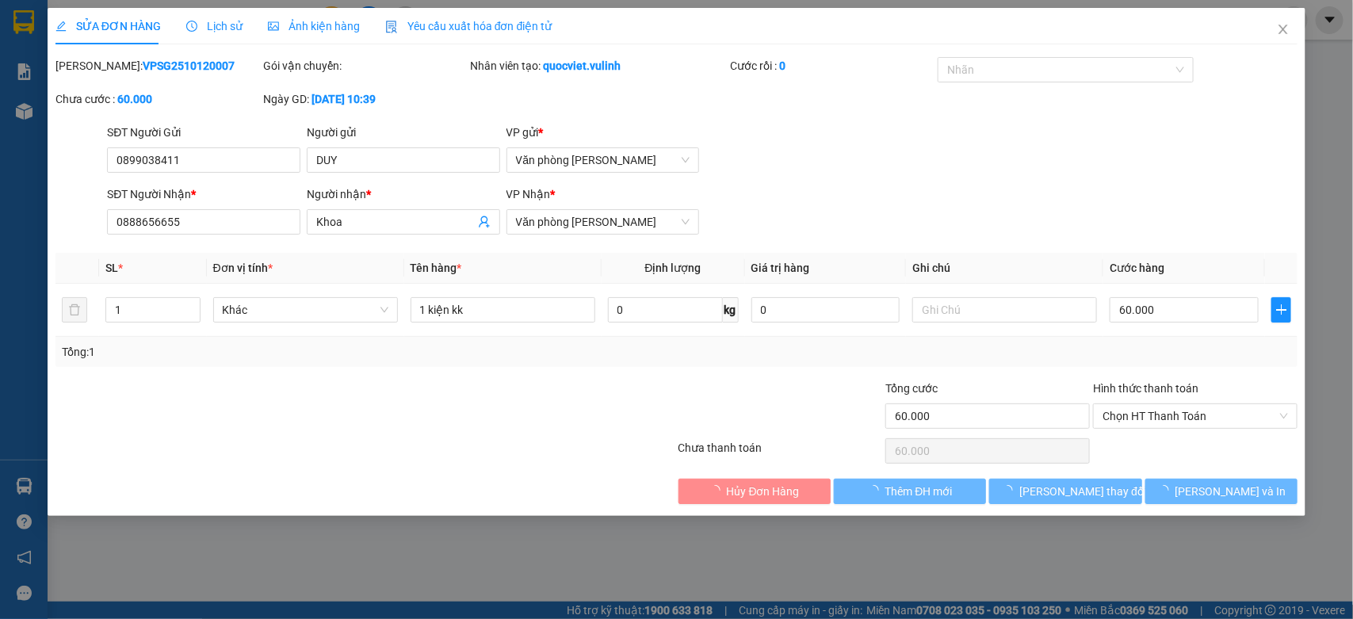
type input "0899038411"
type input "DUY"
type input "0888656655"
type input "Khoa"
type input "60.000"
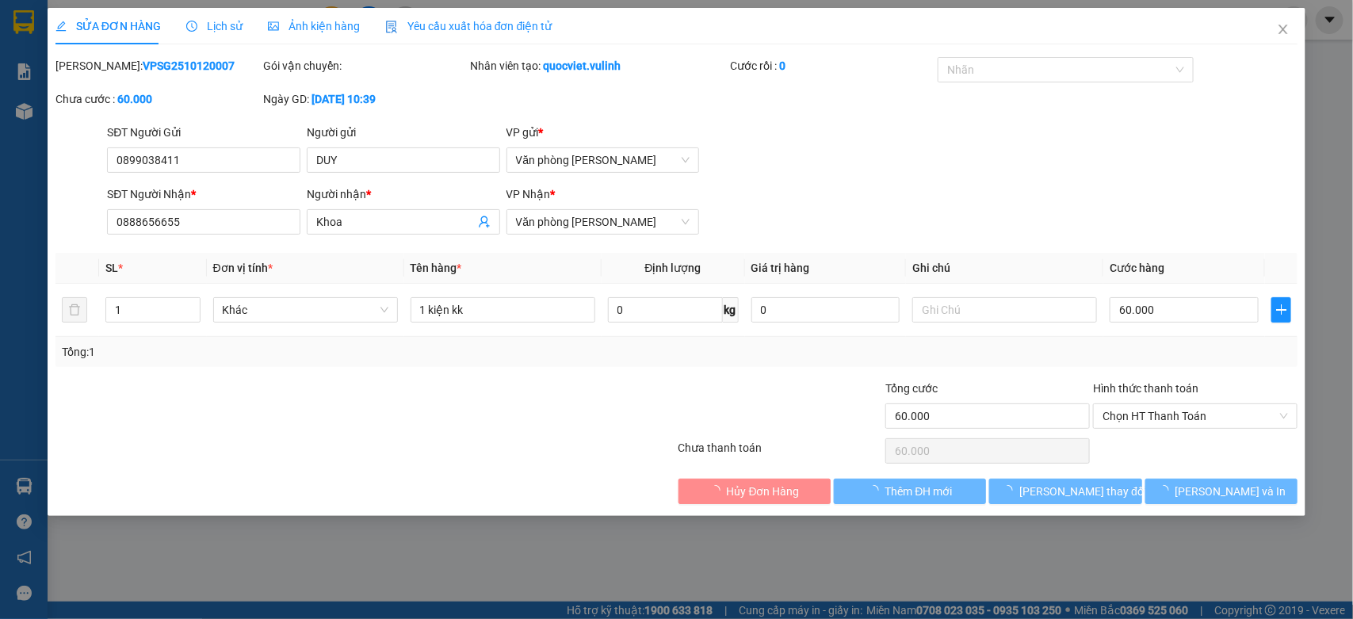
type input "60.000"
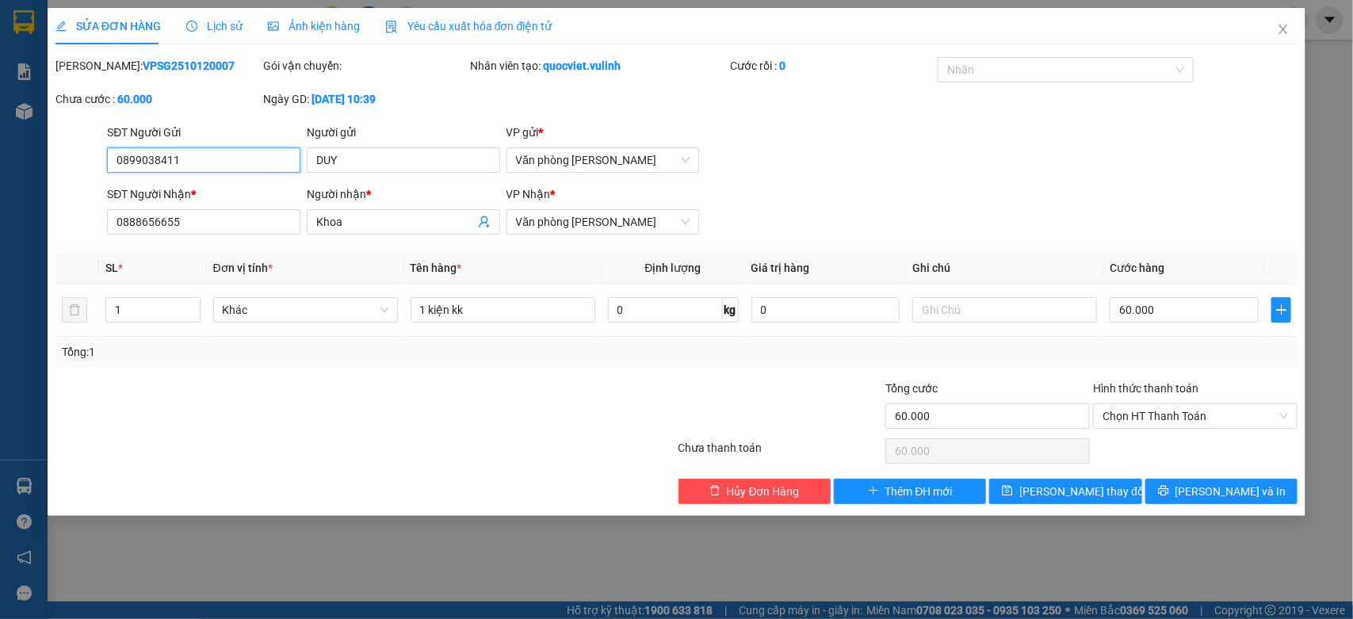
click at [239, 156] on input "0899038411" at bounding box center [203, 159] width 193 height 25
click at [420, 155] on input "DUY" at bounding box center [403, 159] width 193 height 25
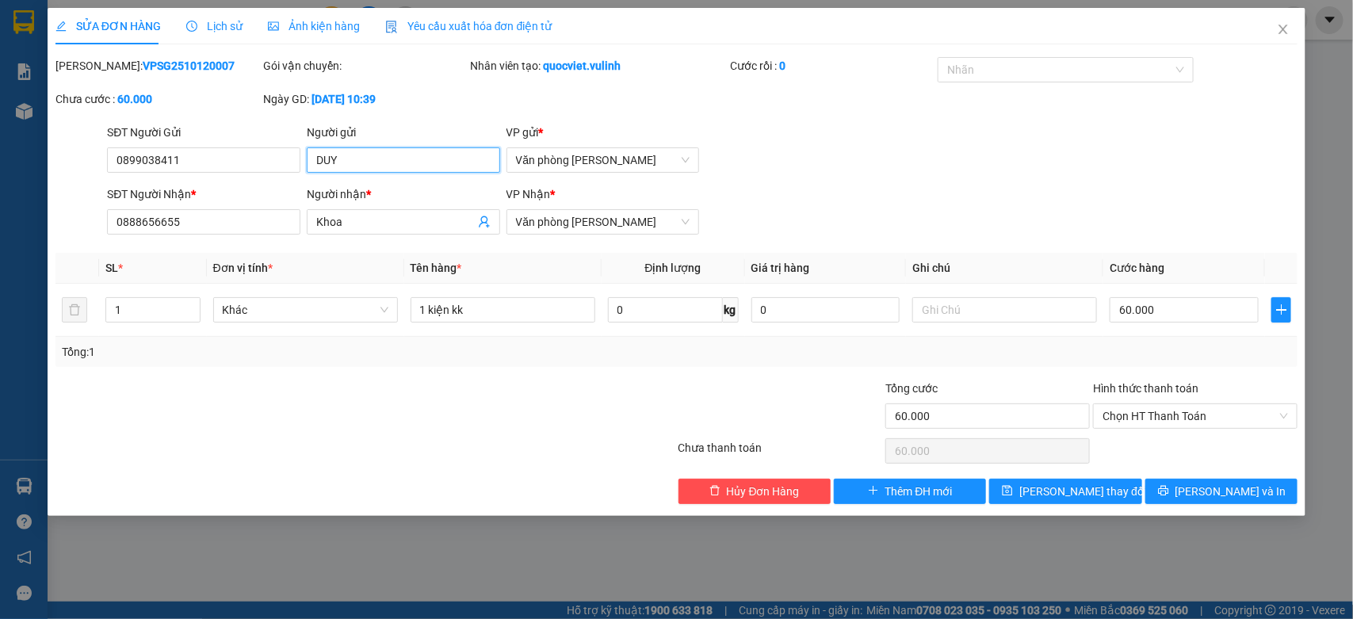
click at [420, 155] on input "DUY" at bounding box center [403, 159] width 193 height 25
click at [403, 240] on div "Người nhận * Khoa" at bounding box center [403, 212] width 193 height 55
click at [400, 231] on span "Khoa" at bounding box center [403, 221] width 193 height 25
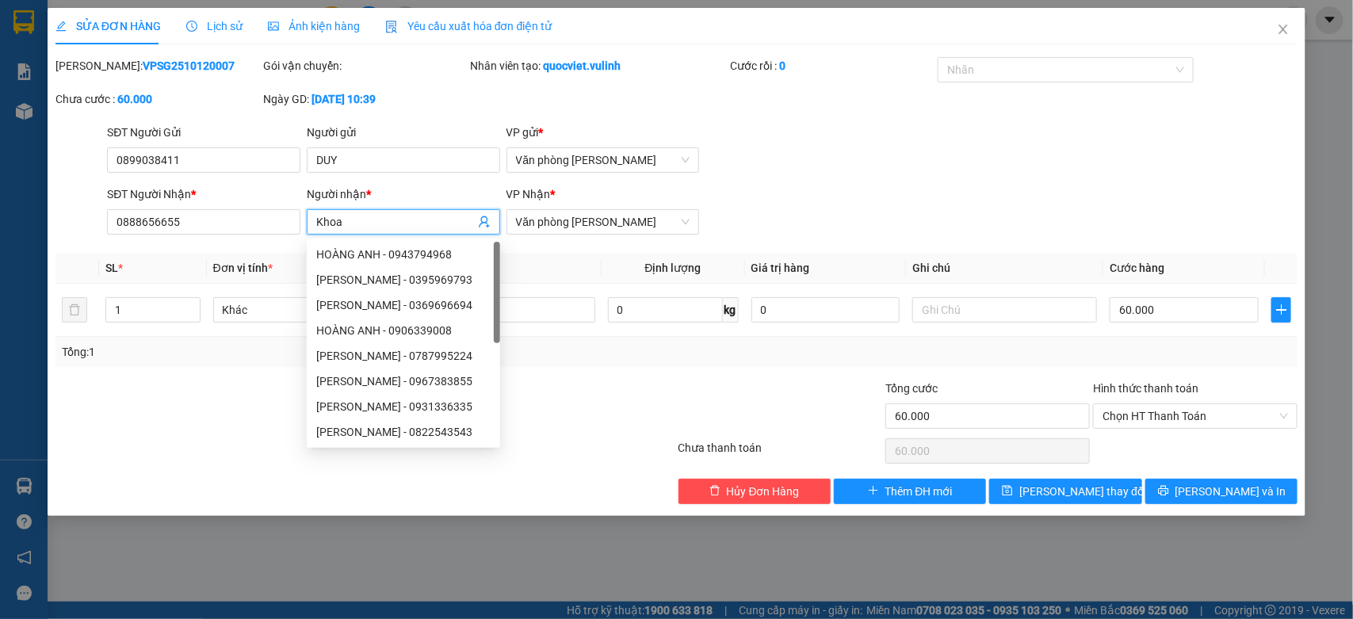
click at [397, 230] on input "Khoa" at bounding box center [395, 221] width 159 height 17
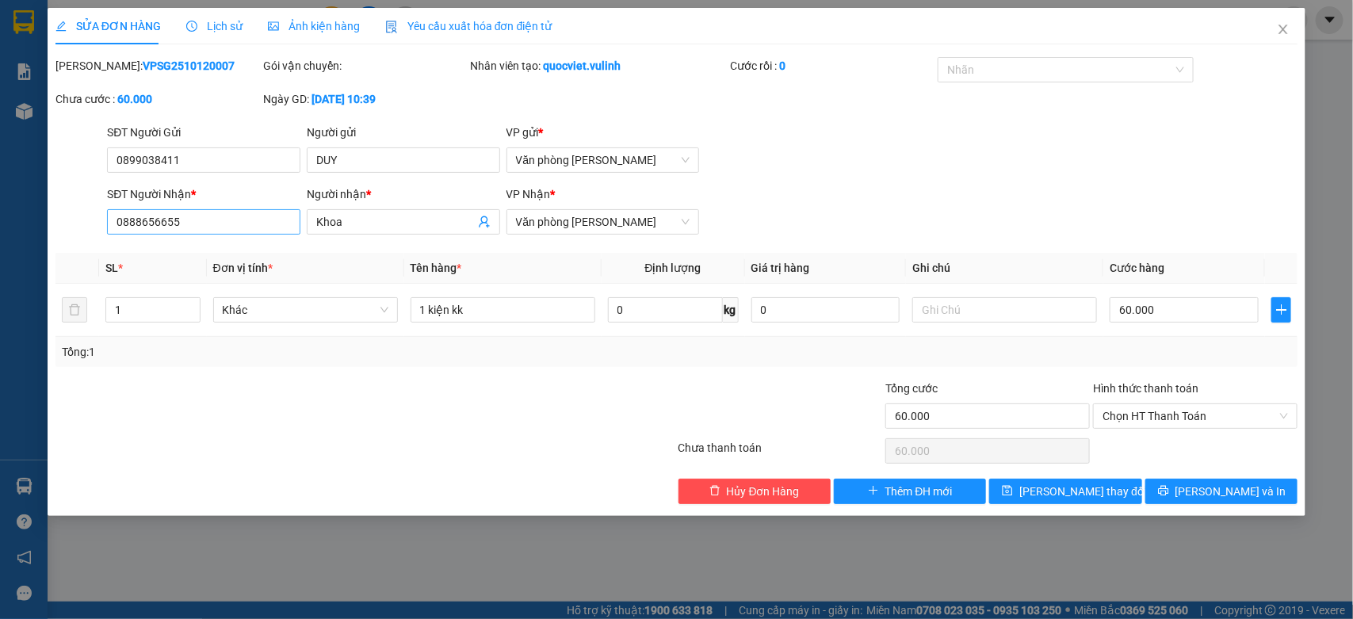
click at [206, 235] on div "SĐT Người Nhận * 0888656655" at bounding box center [203, 212] width 193 height 55
click at [204, 235] on input "0888656655" at bounding box center [203, 221] width 193 height 25
click at [1293, 25] on span "Close" at bounding box center [1283, 30] width 44 height 44
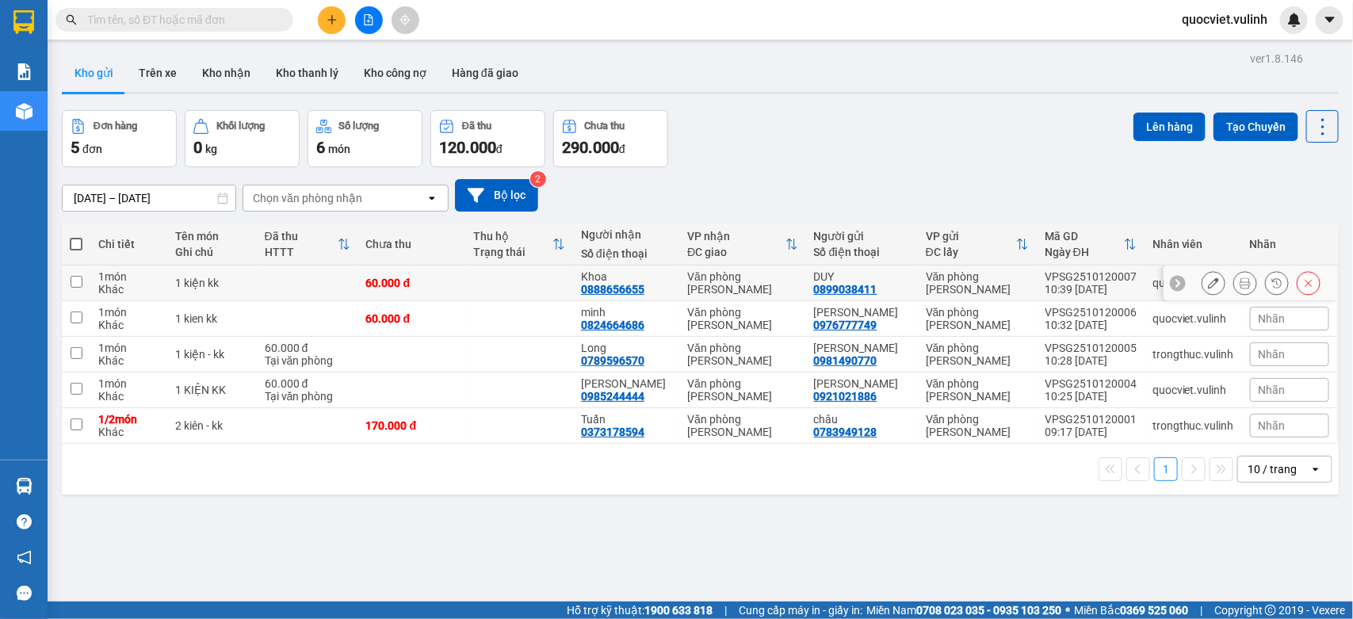
click at [695, 278] on div "Văn phòng [PERSON_NAME]" at bounding box center [742, 282] width 110 height 25
checkbox input "true"
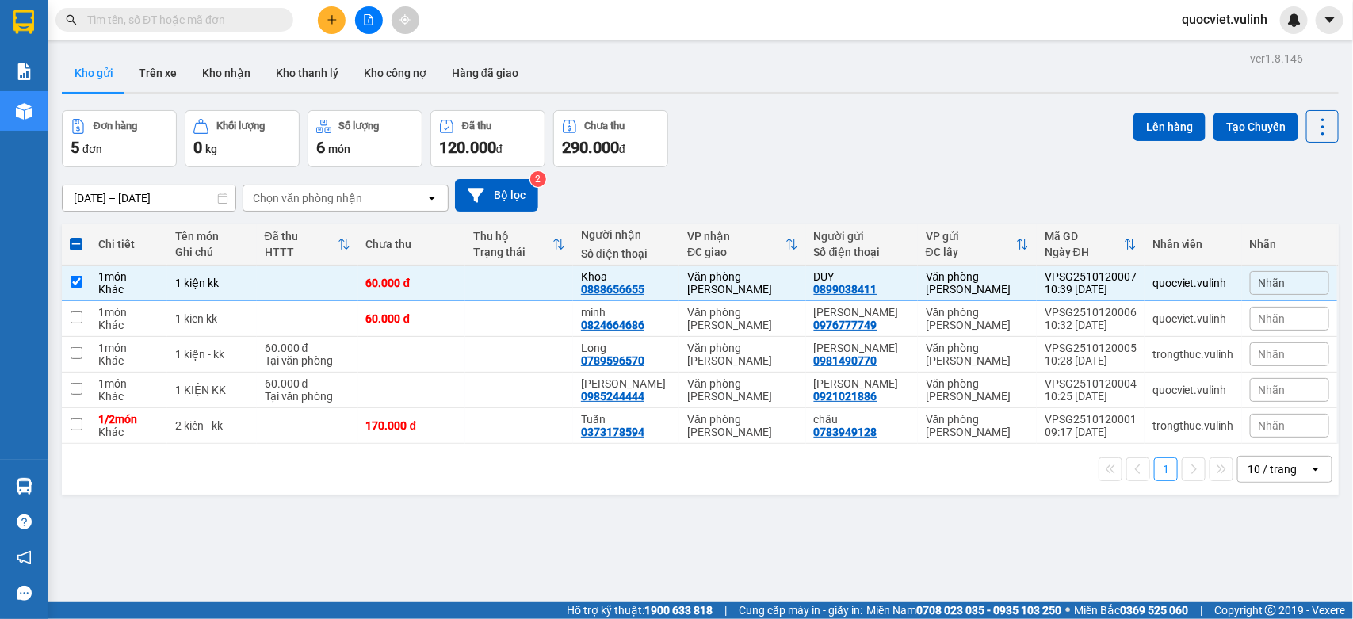
click at [72, 246] on span at bounding box center [76, 244] width 13 height 13
click at [76, 236] on input "checkbox" at bounding box center [76, 236] width 0 height 0
checkbox input "true"
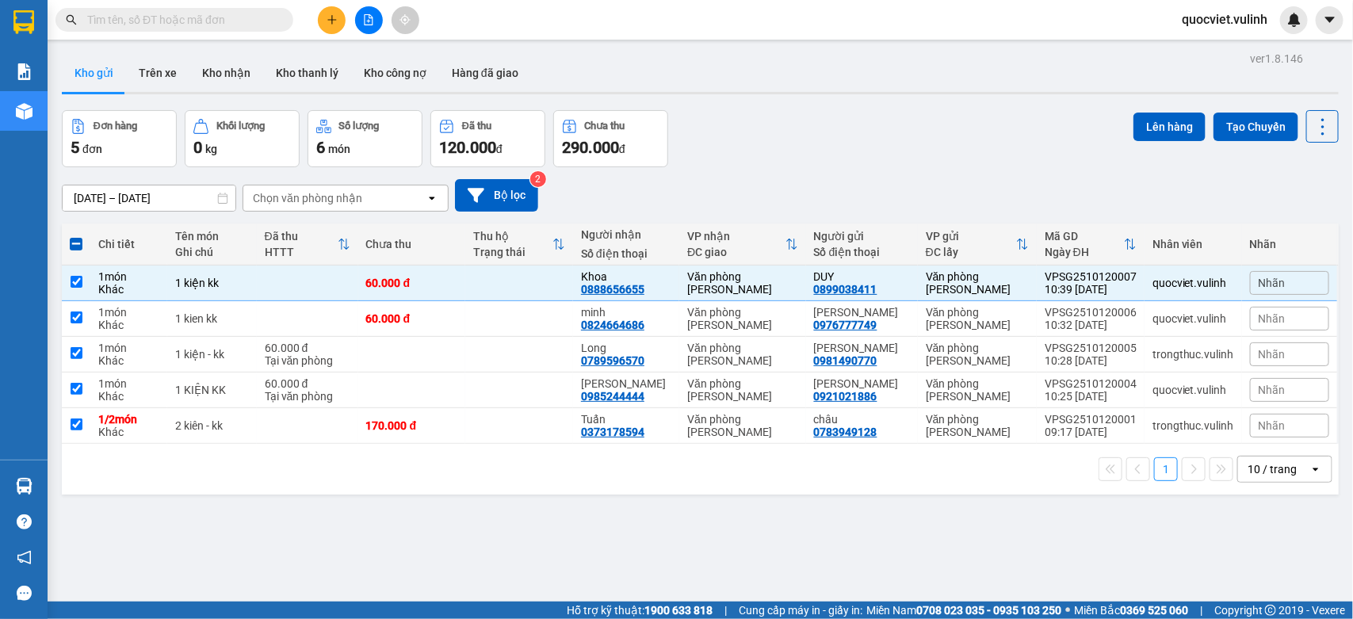
checkbox input "true"
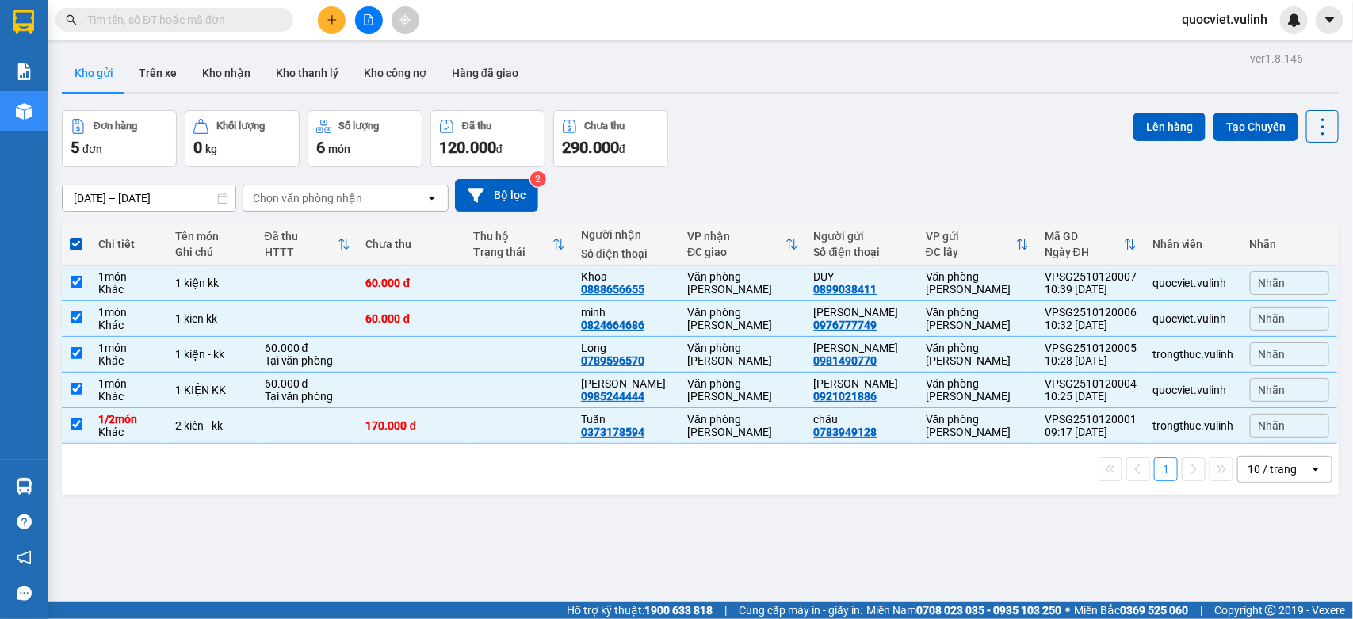
click at [72, 246] on span at bounding box center [76, 244] width 13 height 13
click at [76, 236] on input "checkbox" at bounding box center [76, 236] width 0 height 0
checkbox input "false"
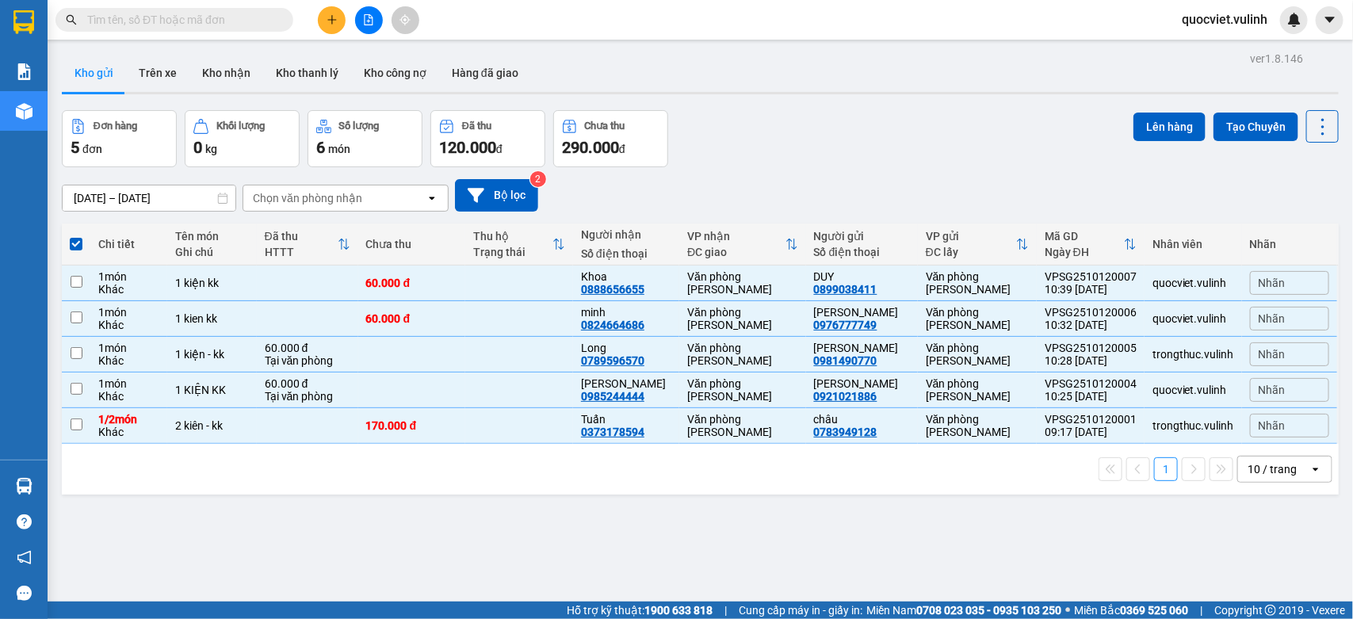
checkbox input "false"
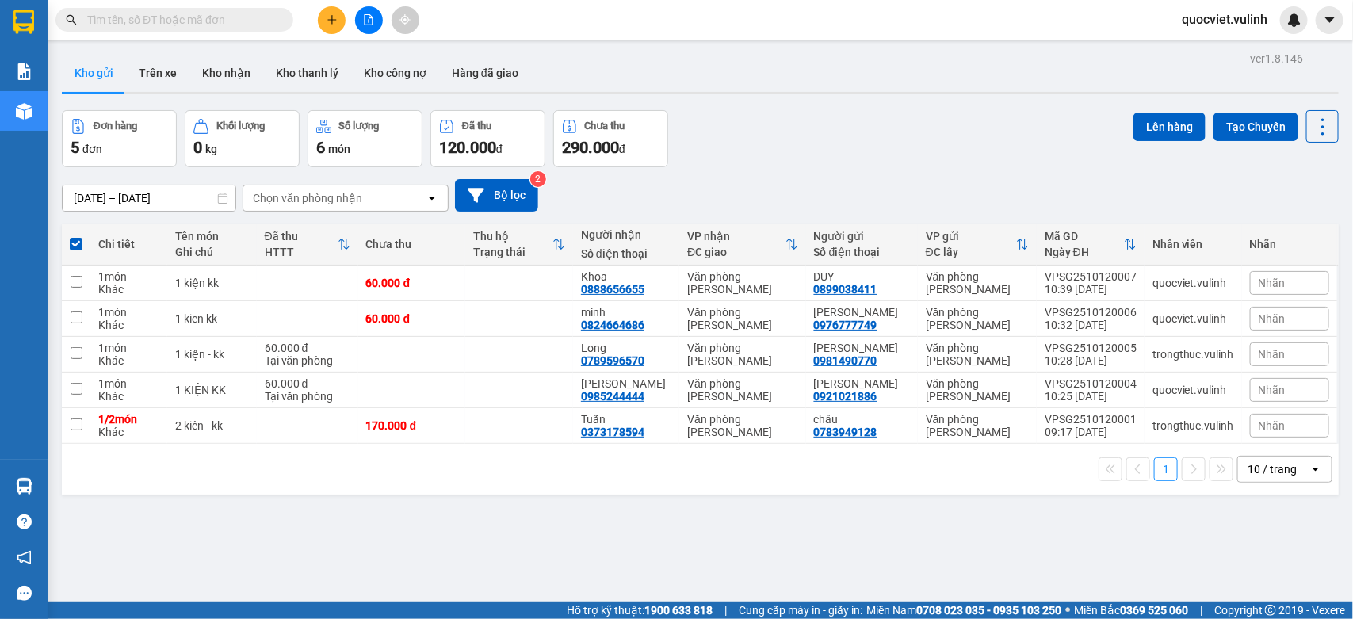
click at [72, 246] on span at bounding box center [76, 244] width 13 height 13
click at [76, 236] on input "checkbox" at bounding box center [76, 236] width 0 height 0
checkbox input "true"
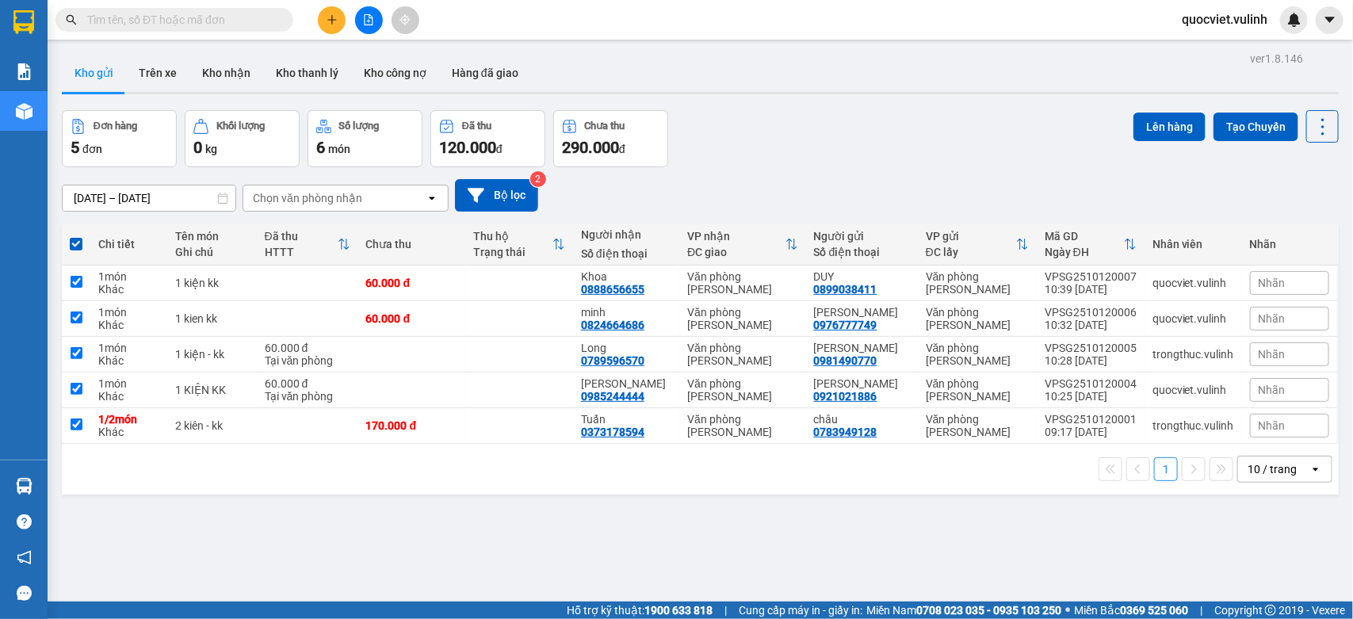
checkbox input "true"
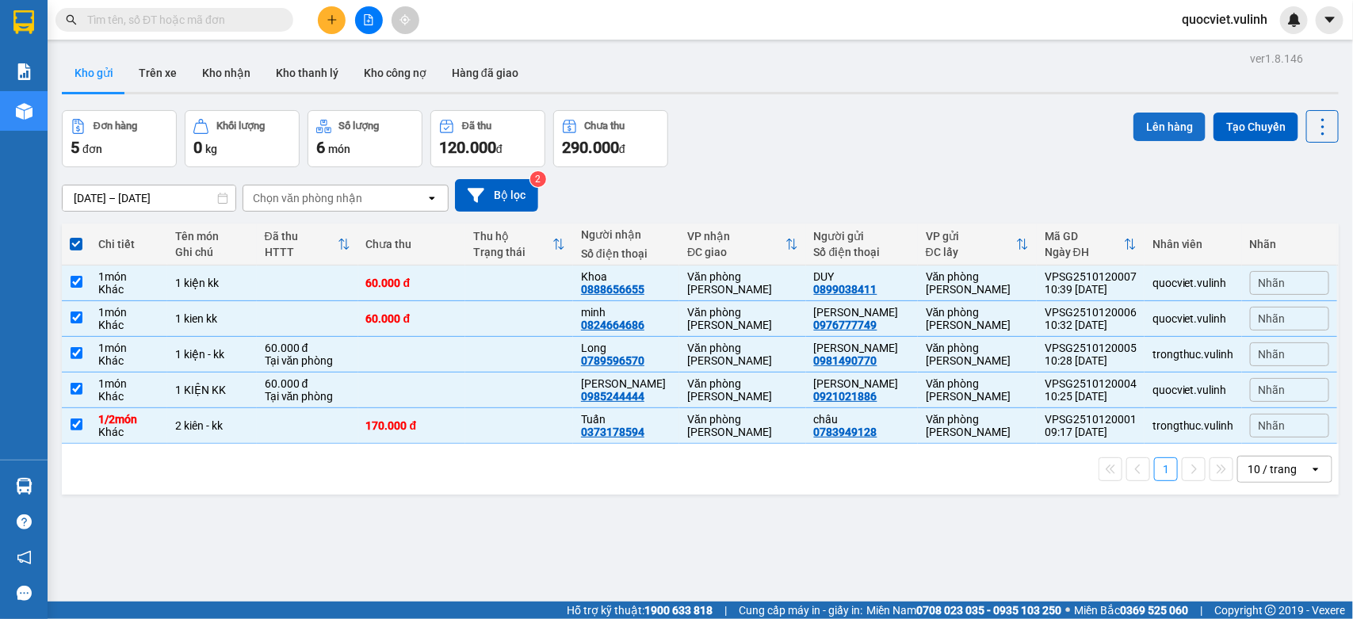
click at [1146, 117] on button "Lên hàng" at bounding box center [1169, 127] width 72 height 29
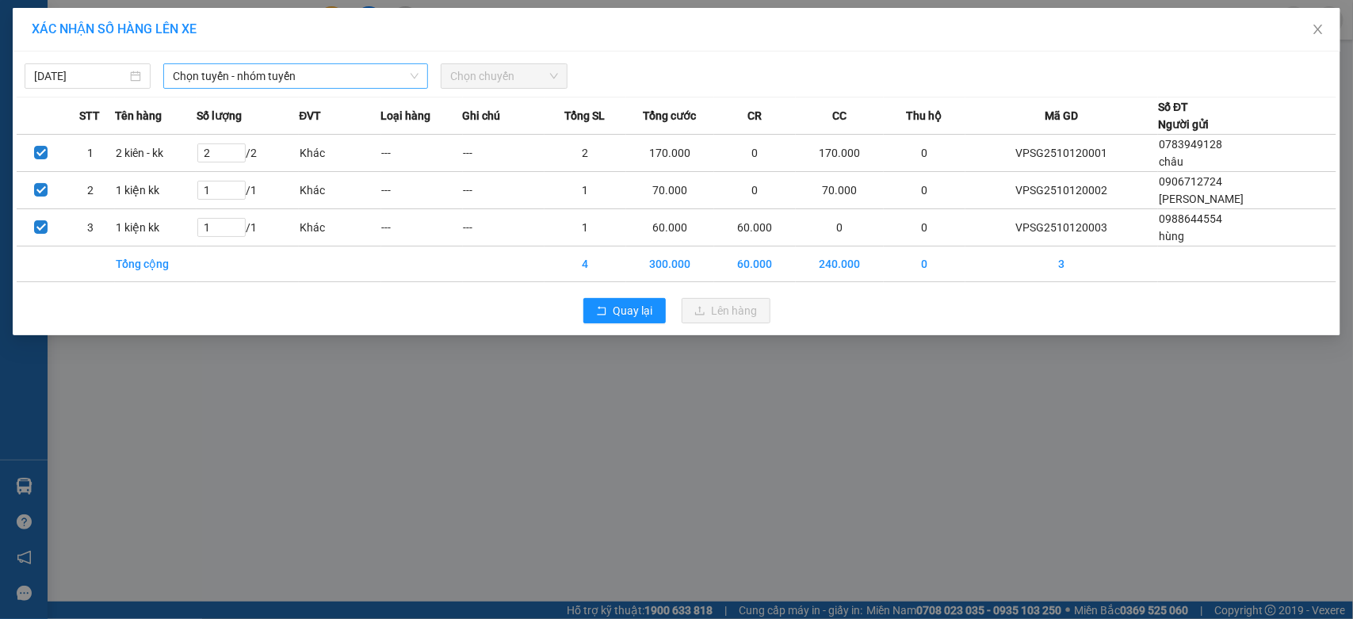
type input "1"
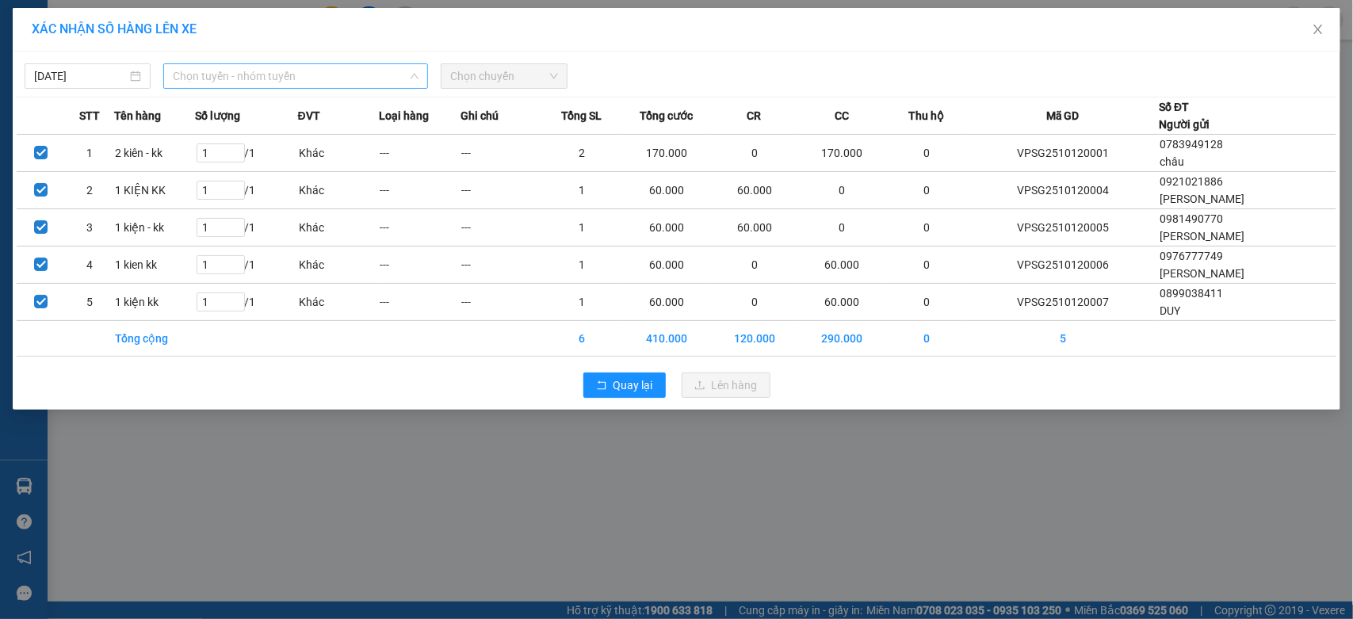
drag, startPoint x: 256, startPoint y: 67, endPoint x: 267, endPoint y: 69, distance: 11.2
click at [259, 66] on span "Chọn tuyến - nhóm tuyến" at bounding box center [296, 76] width 246 height 24
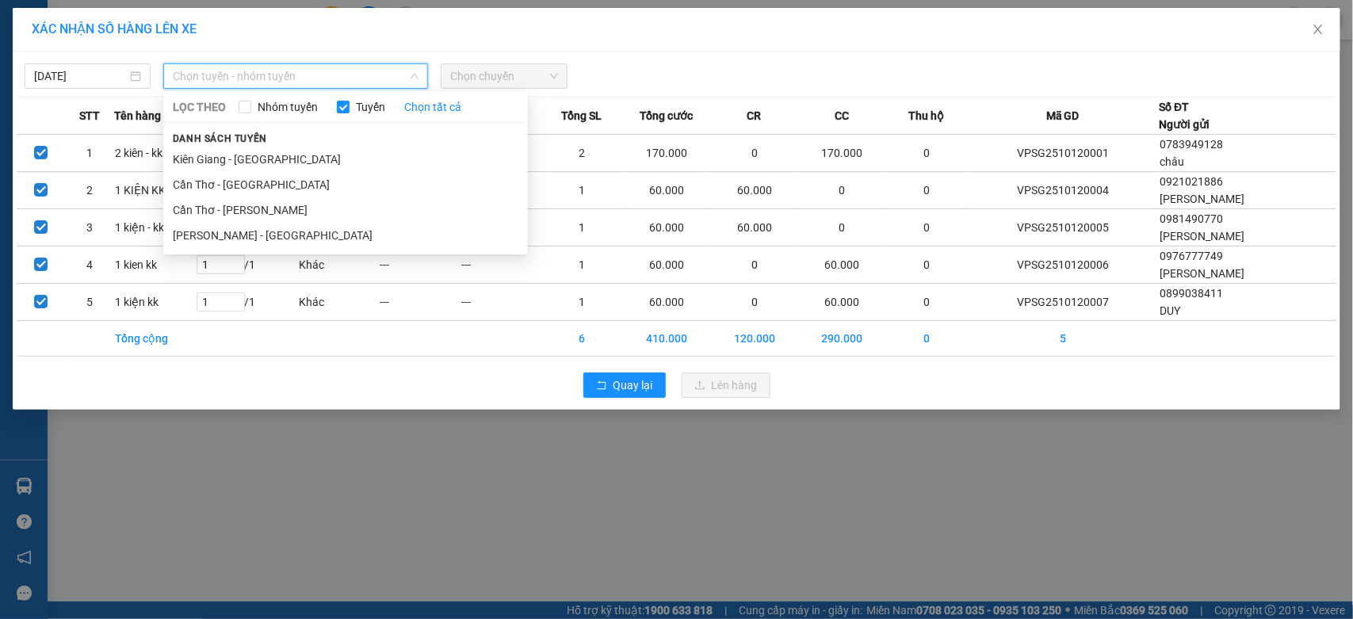
click at [267, 69] on span "Chọn tuyến - nhóm tuyến" at bounding box center [296, 76] width 246 height 24
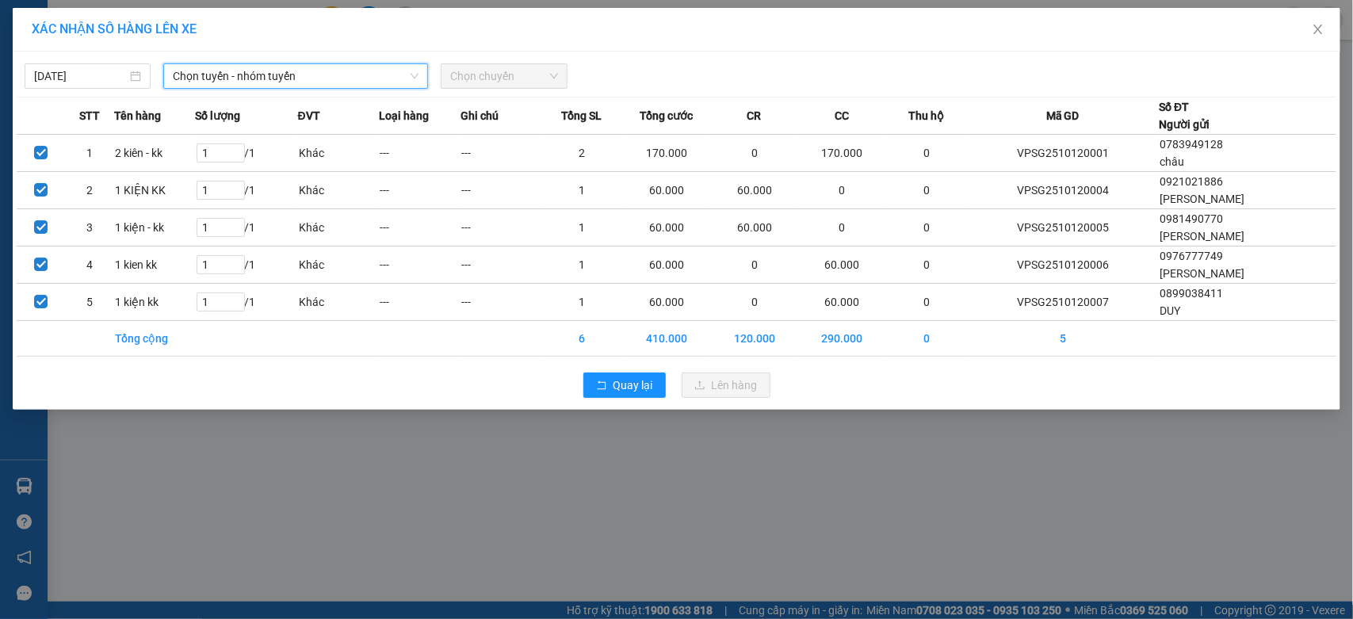
click at [267, 69] on span "Chọn tuyến - nhóm tuyến" at bounding box center [296, 76] width 246 height 24
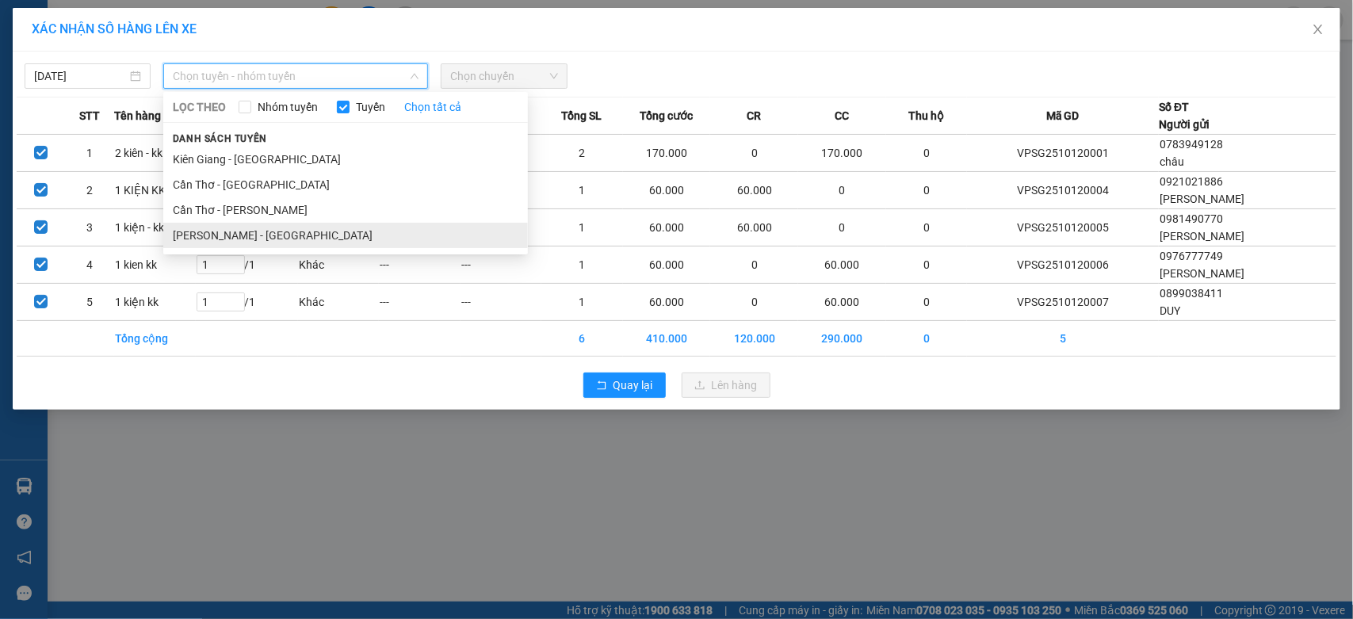
click at [272, 235] on li "[PERSON_NAME] - [GEOGRAPHIC_DATA]" at bounding box center [345, 235] width 365 height 25
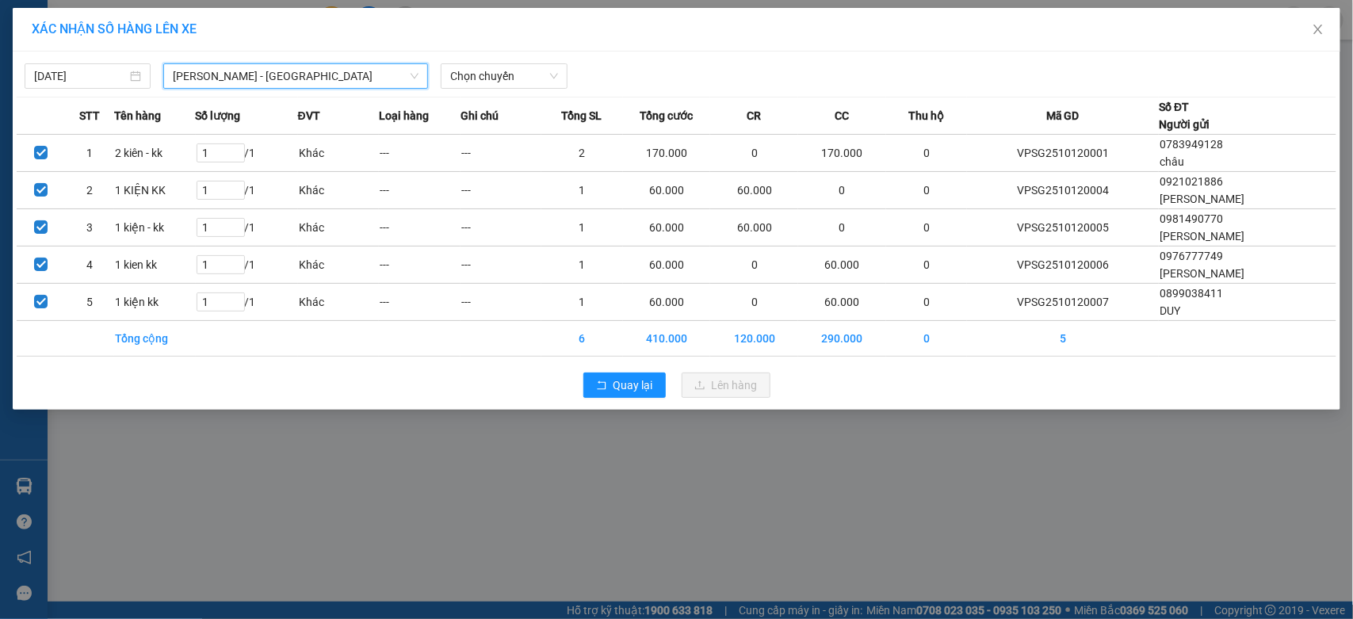
click at [544, 61] on div "[DATE] [GEOGRAPHIC_DATA] - [GEOGRAPHIC_DATA] - [GEOGRAPHIC_DATA] LỌC THEO Nhóm …" at bounding box center [677, 71] width 1320 height 33
click at [555, 94] on div "[DATE] [GEOGRAPHIC_DATA] - [GEOGRAPHIC_DATA] LỌC THEO Nhóm tuyến Tuyến Chọn tất…" at bounding box center [677, 231] width 1328 height 358
click at [541, 71] on span "Chọn chuyến" at bounding box center [503, 76] width 107 height 24
click at [460, 97] on th "Loại hàng" at bounding box center [420, 115] width 82 height 37
click at [484, 76] on span "Chọn chuyến" at bounding box center [503, 76] width 107 height 24
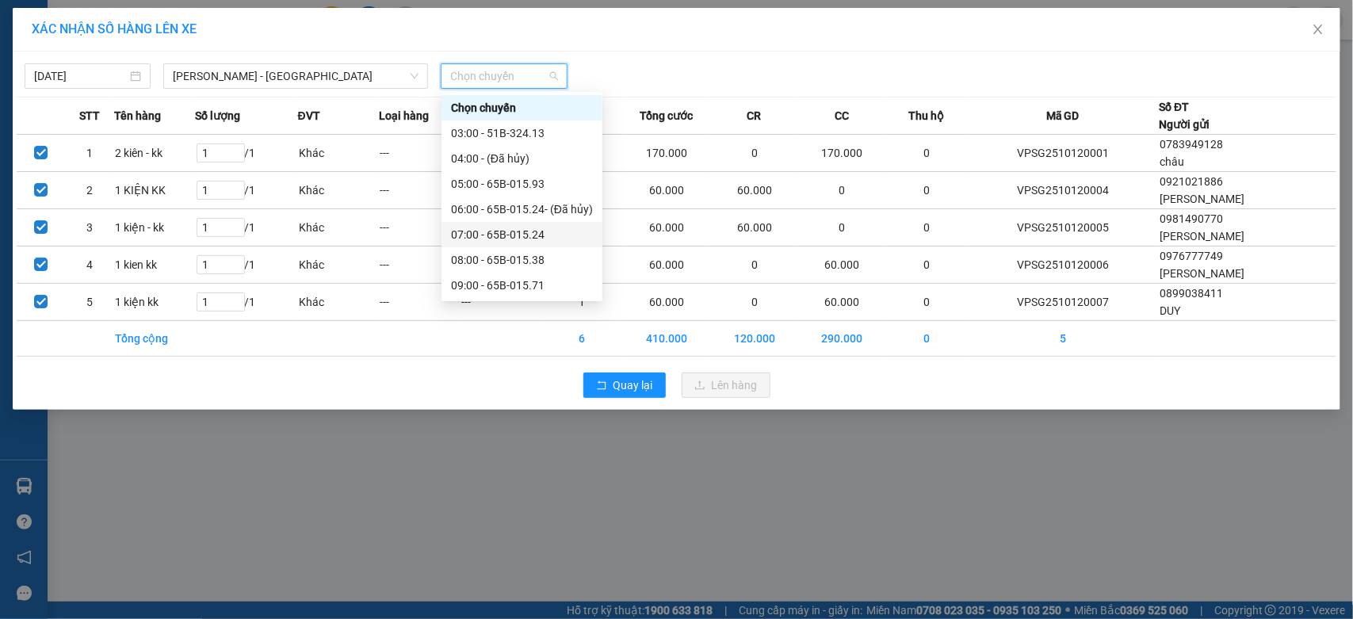
scroll to position [132, 0]
click at [489, 201] on div "11:00 - 51B-292.04" at bounding box center [522, 204] width 142 height 17
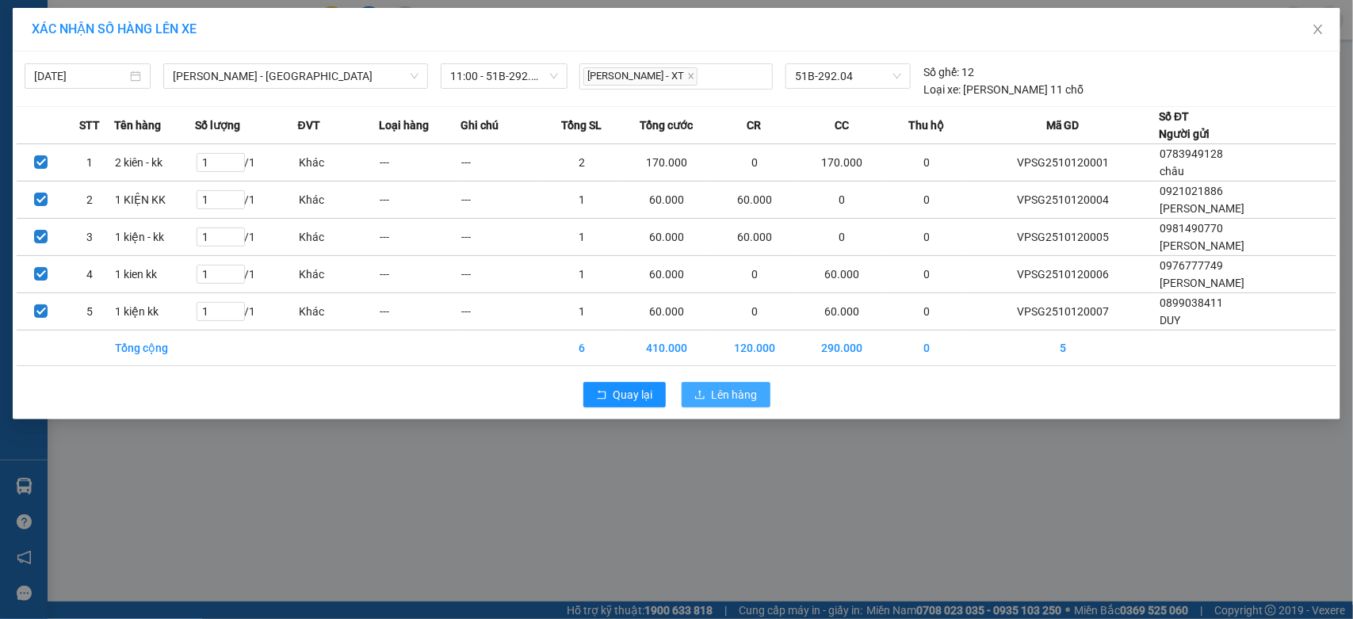
click at [734, 395] on span "Lên hàng" at bounding box center [735, 394] width 46 height 17
